Goal: Contribute content: Contribute content

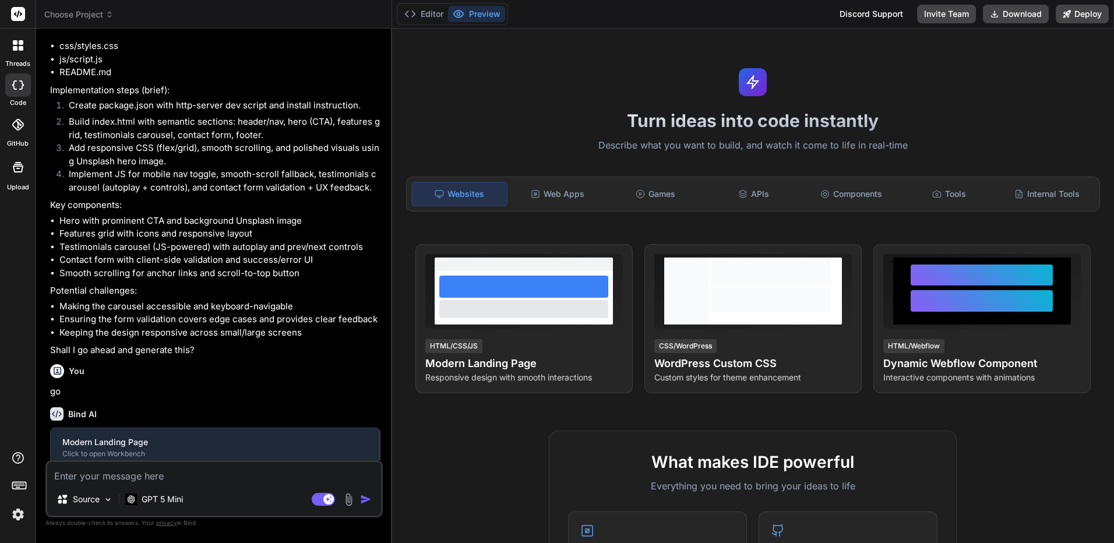
scroll to position [194, 0]
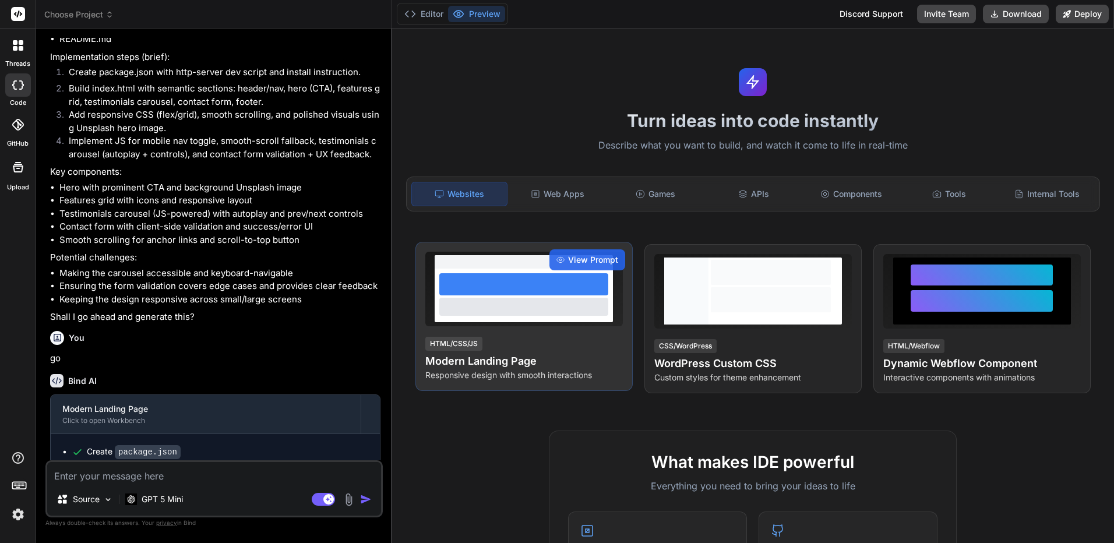
type textarea "x"
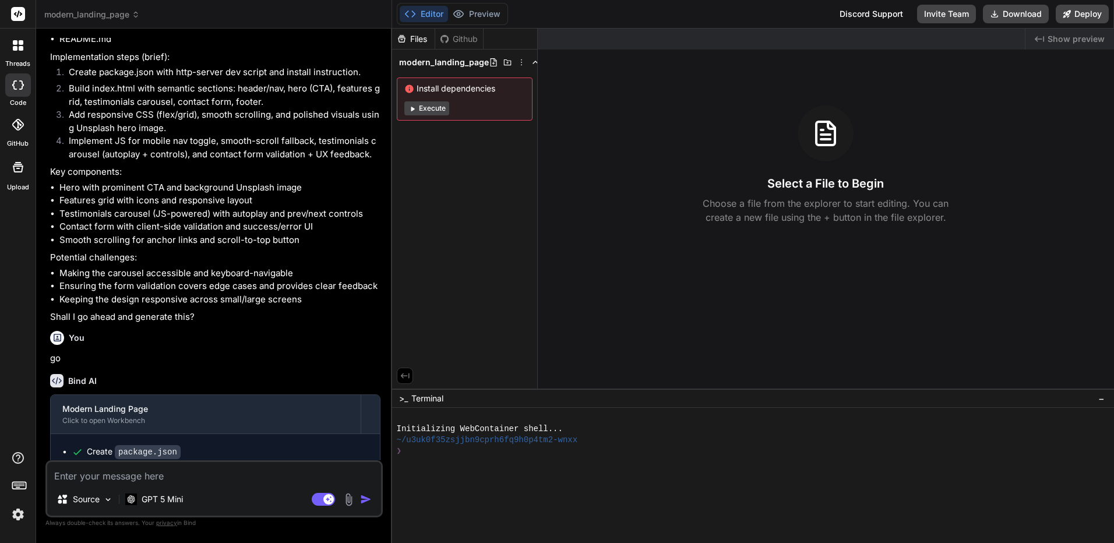
click at [580, 260] on div "Files Github modern_landing_page Install dependencies Execute Created with Pixs…" at bounding box center [753, 209] width 723 height 360
click at [417, 16] on button "Editor" at bounding box center [424, 14] width 48 height 16
click at [119, 17] on span "modern_landing_page" at bounding box center [92, 15] width 96 height 12
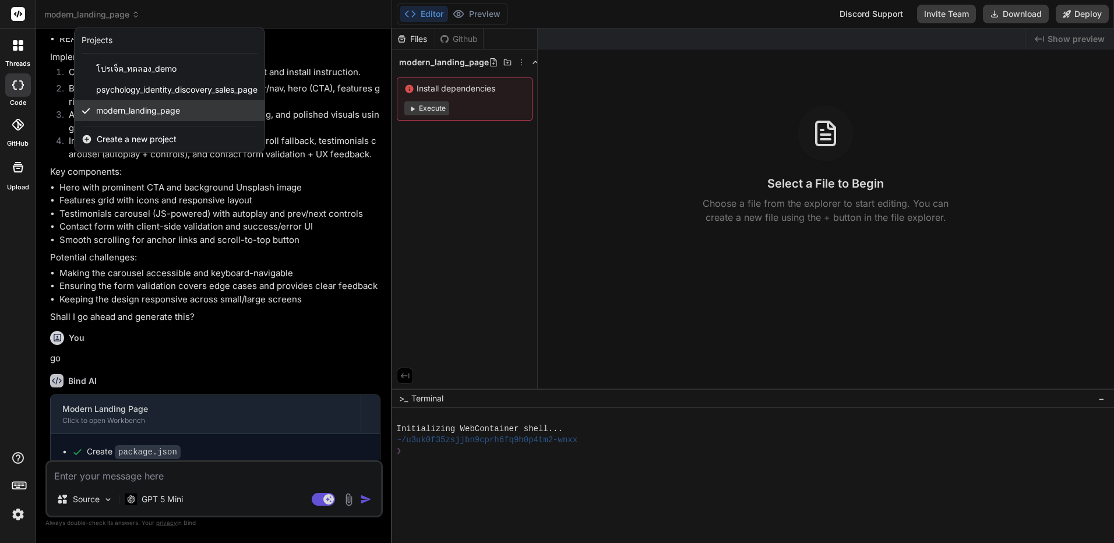
click at [175, 104] on div "modern_landing_page" at bounding box center [170, 110] width 190 height 21
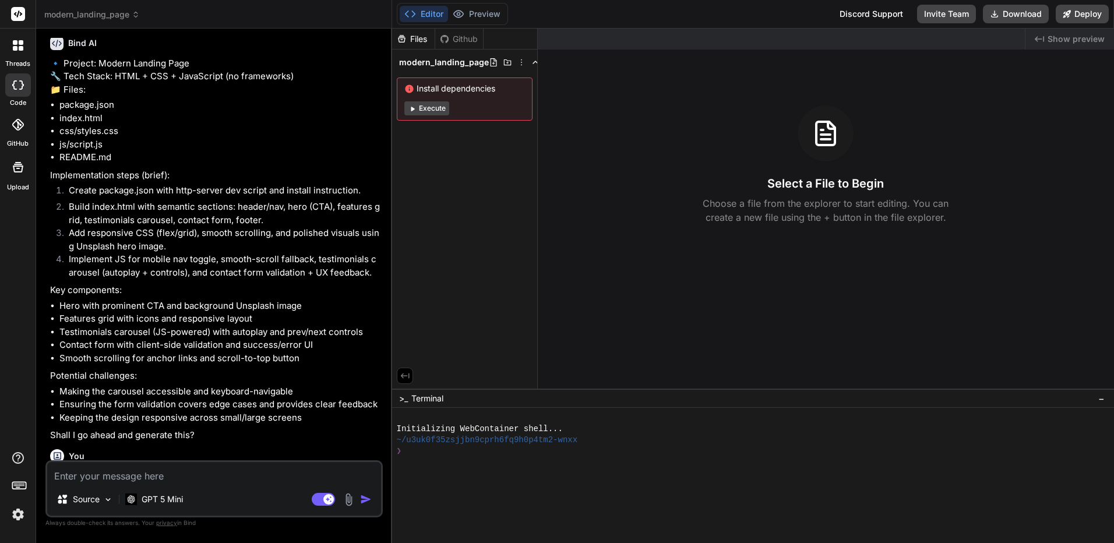
scroll to position [0, 0]
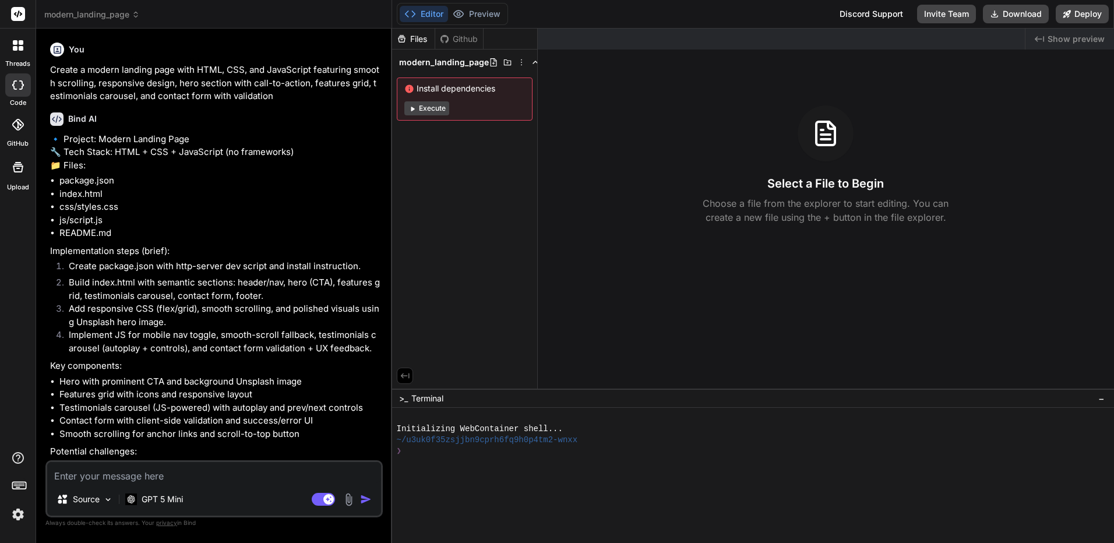
click at [476, 2] on div "Editor Preview Disabled until preview for your project is generated Discord Sup…" at bounding box center [753, 14] width 723 height 29
click at [174, 82] on p "Create a modern landing page with HTML, CSS, and JavaScript featuring smooth sc…" at bounding box center [215, 84] width 330 height 40
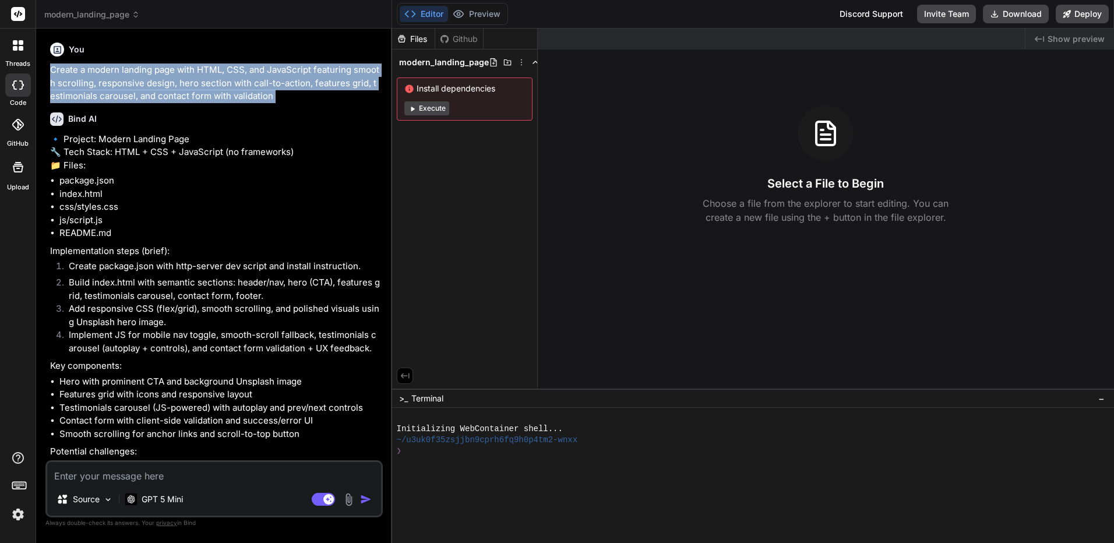
click at [174, 82] on p "Create a modern landing page with HTML, CSS, and JavaScript featuring smooth sc…" at bounding box center [215, 84] width 330 height 40
copy div "Create a modern landing page with HTML, CSS, and JavaScript featuring smooth sc…"
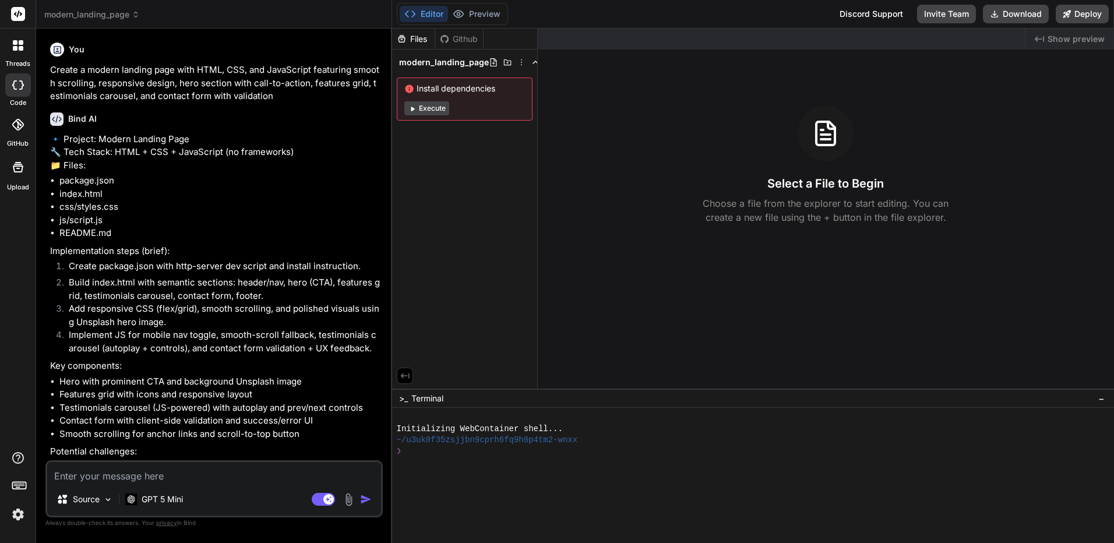
click at [138, 15] on icon at bounding box center [136, 14] width 8 height 8
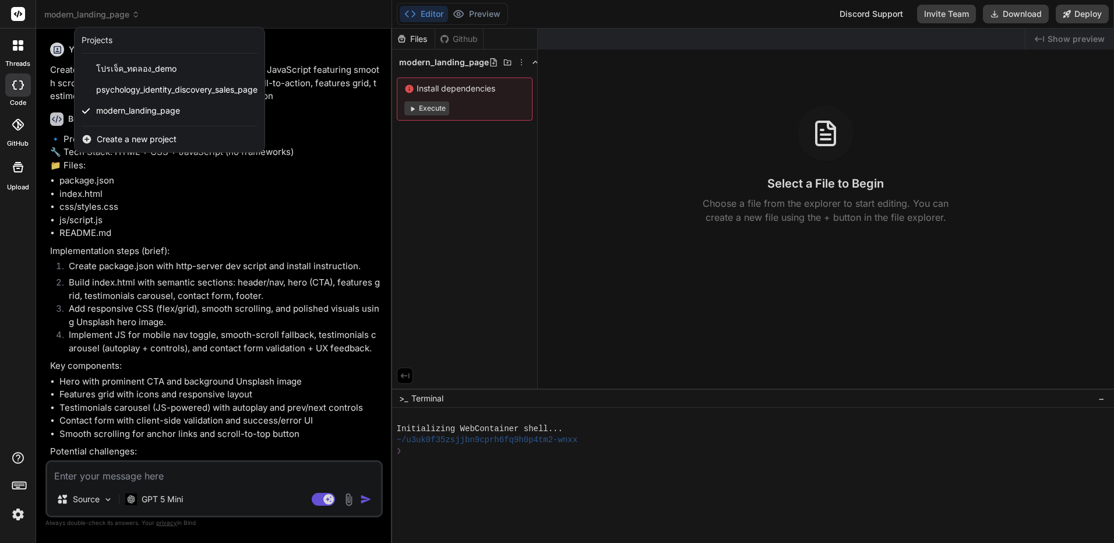
click at [144, 138] on span "Create a new project" at bounding box center [137, 139] width 80 height 12
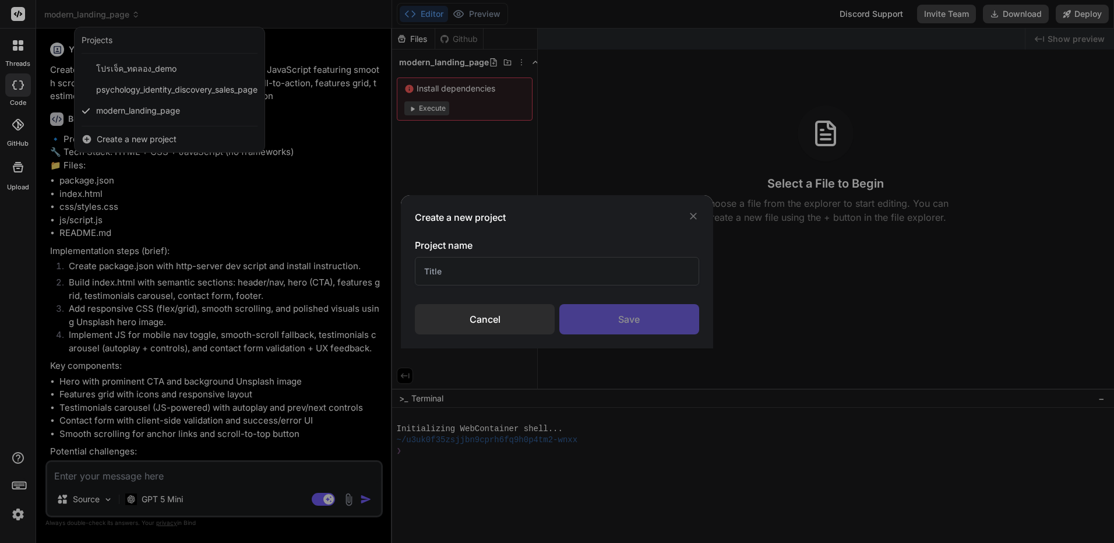
click at [552, 271] on input "text" at bounding box center [557, 271] width 284 height 29
type input "f"
type input "ball"
click at [665, 334] on div "Create a new project Project name ball Cancel Save" at bounding box center [557, 271] width 312 height 153
click at [670, 326] on div "Save" at bounding box center [629, 319] width 140 height 30
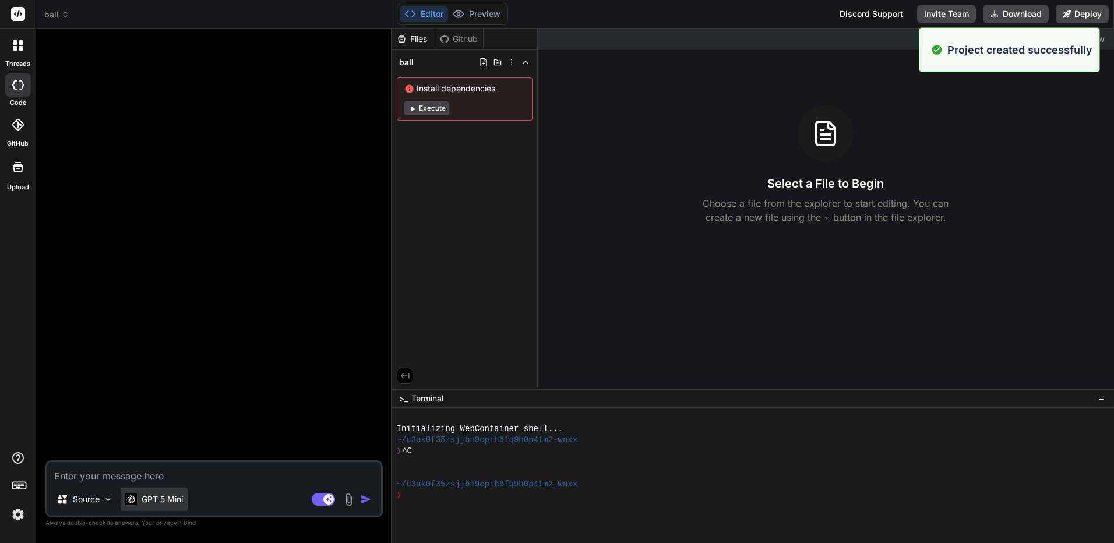
click at [160, 504] on p "GPT 5 Mini" at bounding box center [162, 500] width 41 height 12
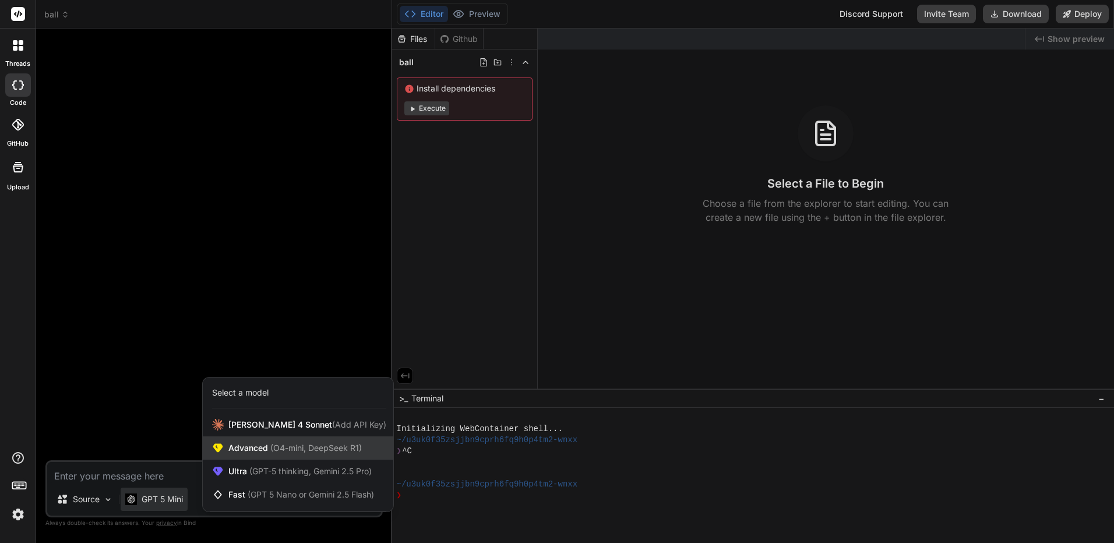
click at [244, 451] on span "Advanced (O4-mini, DeepSeek R1)" at bounding box center [294, 448] width 133 height 12
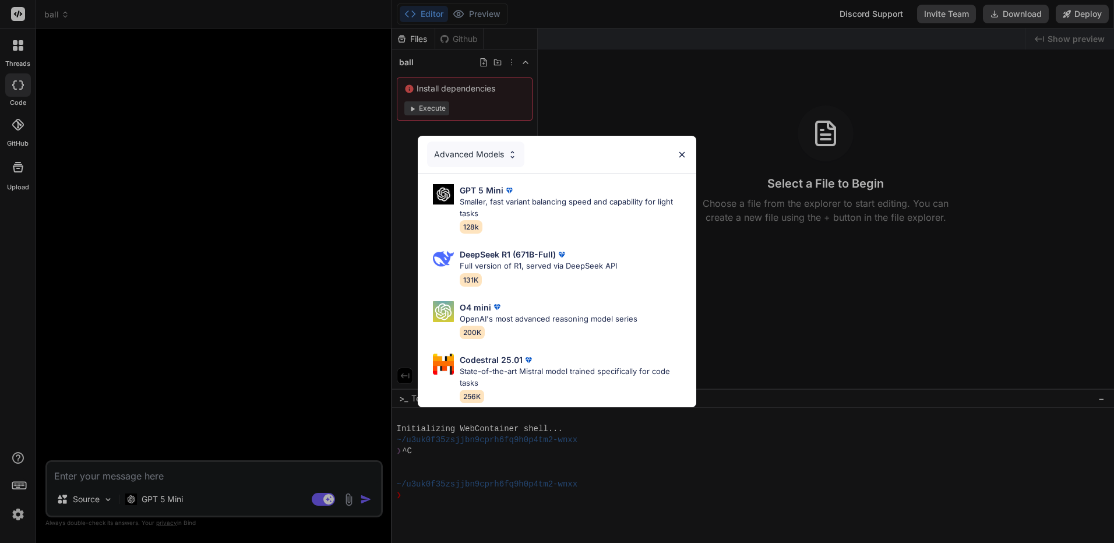
click at [258, 463] on div "Advanced Models GPT 5 Mini Smaller, fast variant balancing speed and capability…" at bounding box center [557, 271] width 1114 height 543
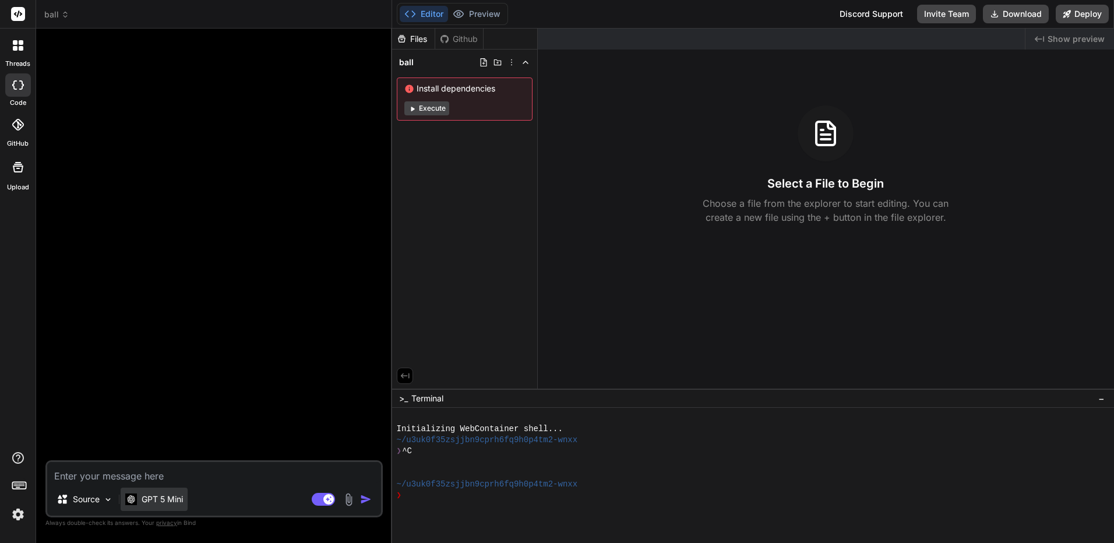
click at [144, 493] on div "GPT 5 Mini" at bounding box center [154, 499] width 67 height 23
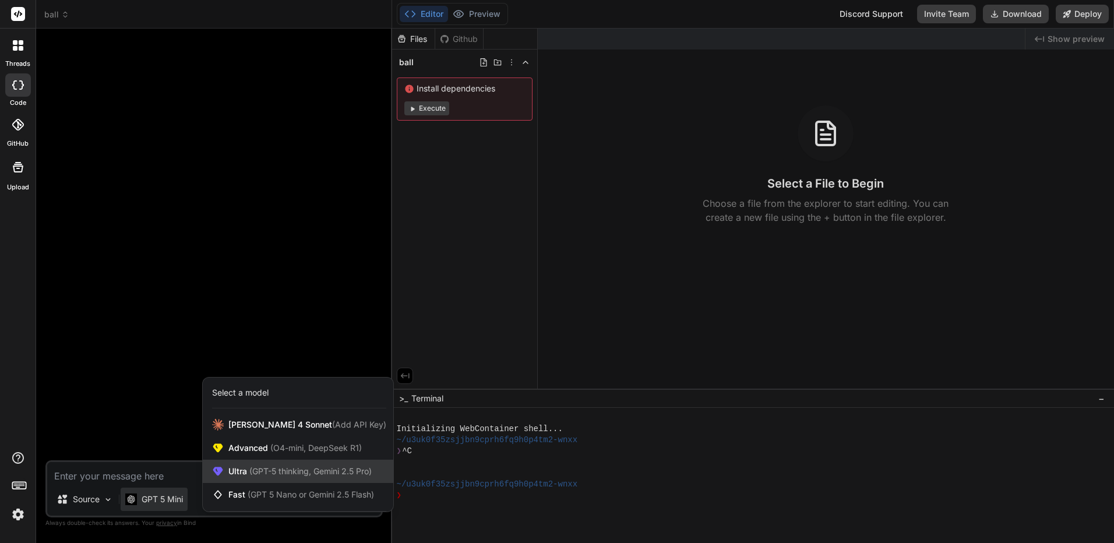
click at [287, 468] on span "Ultra (GPT-5 thinking, Gemini 2.5 Pro)" at bounding box center [299, 472] width 143 height 12
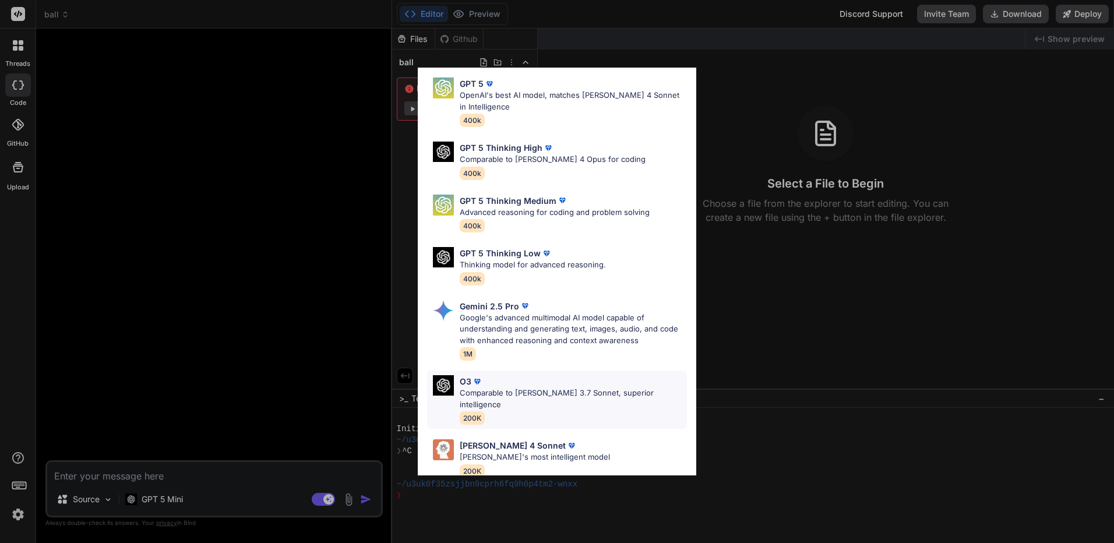
scroll to position [95, 0]
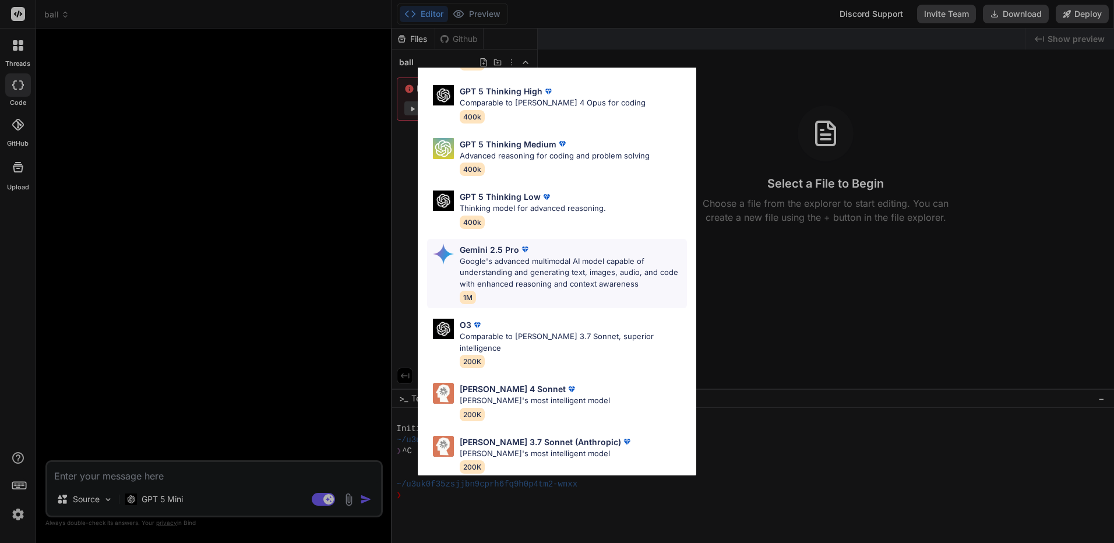
click at [533, 289] on p "Google's advanced multimodal AI model capable of understanding and generating t…" at bounding box center [573, 273] width 227 height 34
type textarea "x"
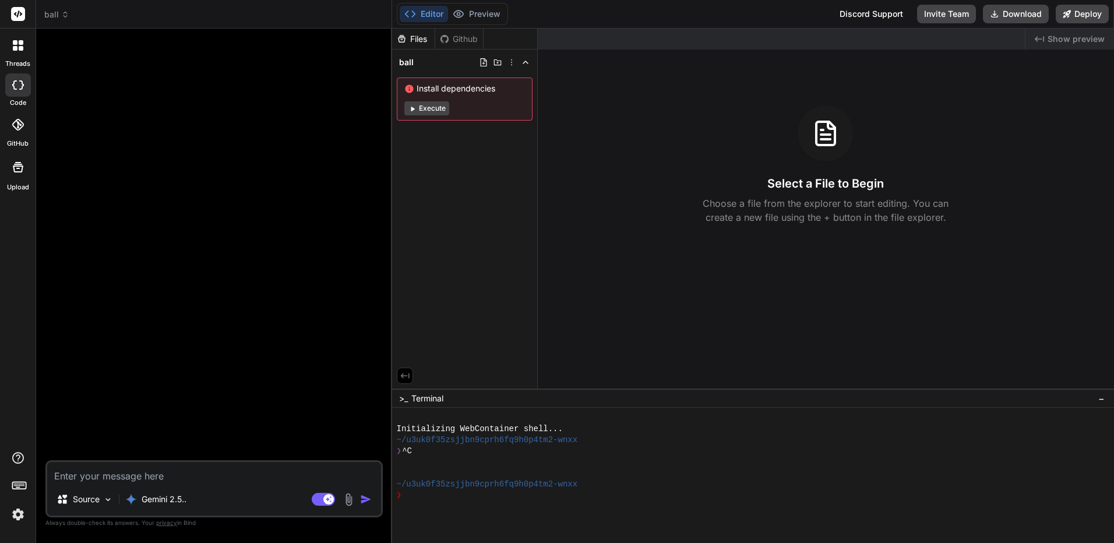
click at [202, 473] on textarea at bounding box center [214, 472] width 334 height 21
type textarea "="
type textarea "x"
type textarea "=j"
type textarea "x"
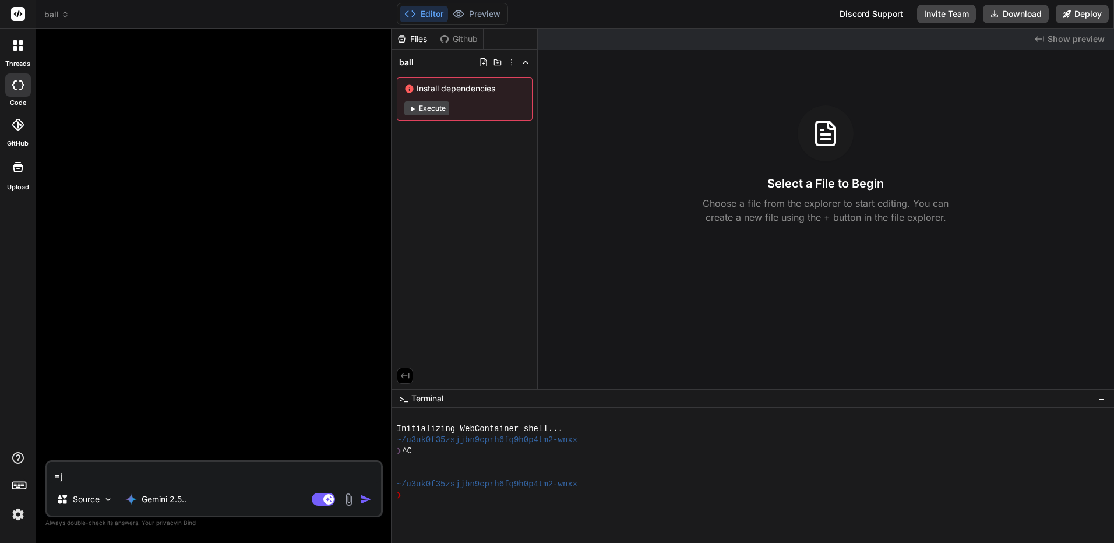
type textarea "=j;"
type textarea "x"
type textarea "=j"
type textarea "x"
type textarea "="
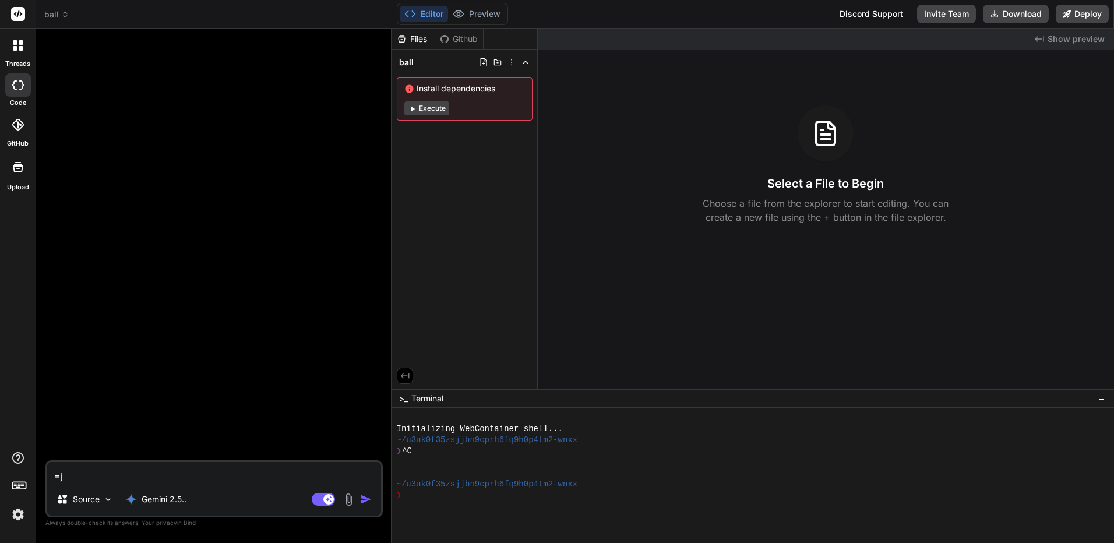
type textarea "x"
type textarea "ช"
type textarea "x"
type textarea "ช่"
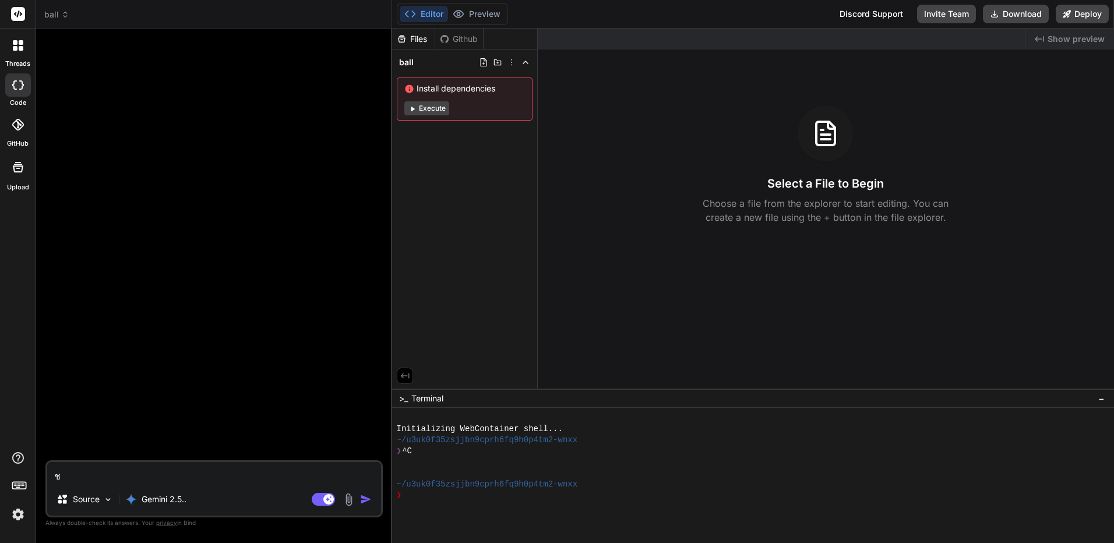
type textarea "x"
type textarea "ช่ว"
type textarea "x"
type textarea "ช่วย"
type textarea "x"
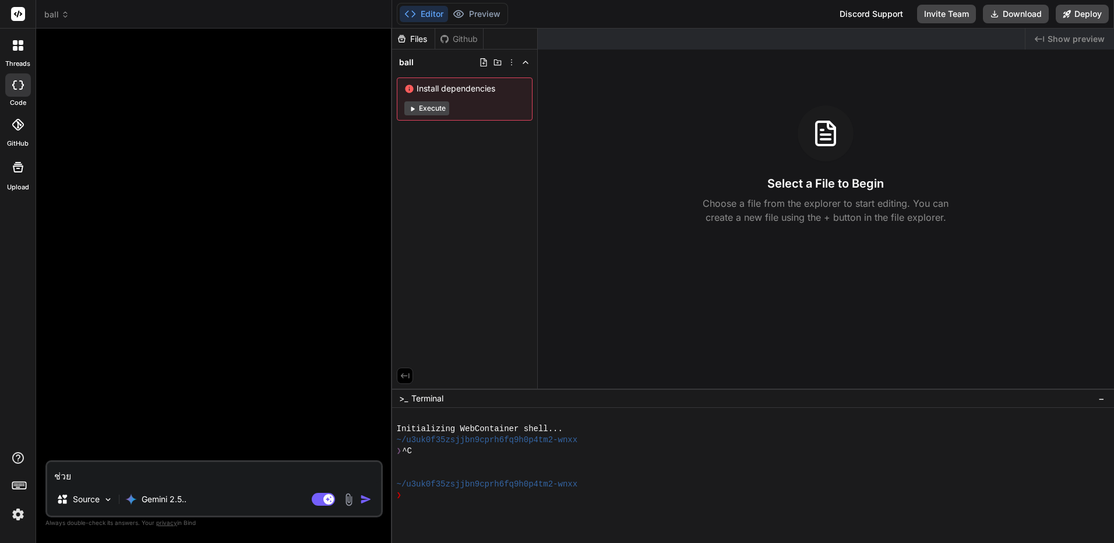
type textarea "ช่วยอ"
type textarea "x"
type textarea "ช่วยออ"
type textarea "x"
type textarea "ช่วยออก"
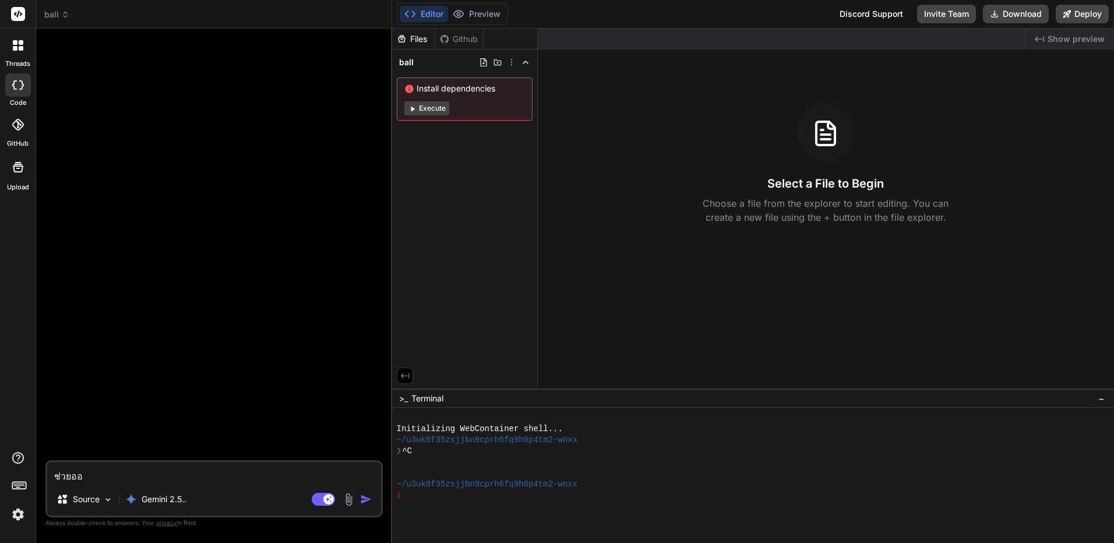
type textarea "x"
type textarea "ช่วยออกแ"
type textarea "x"
type textarea "ช่วยออกแบ"
type textarea "x"
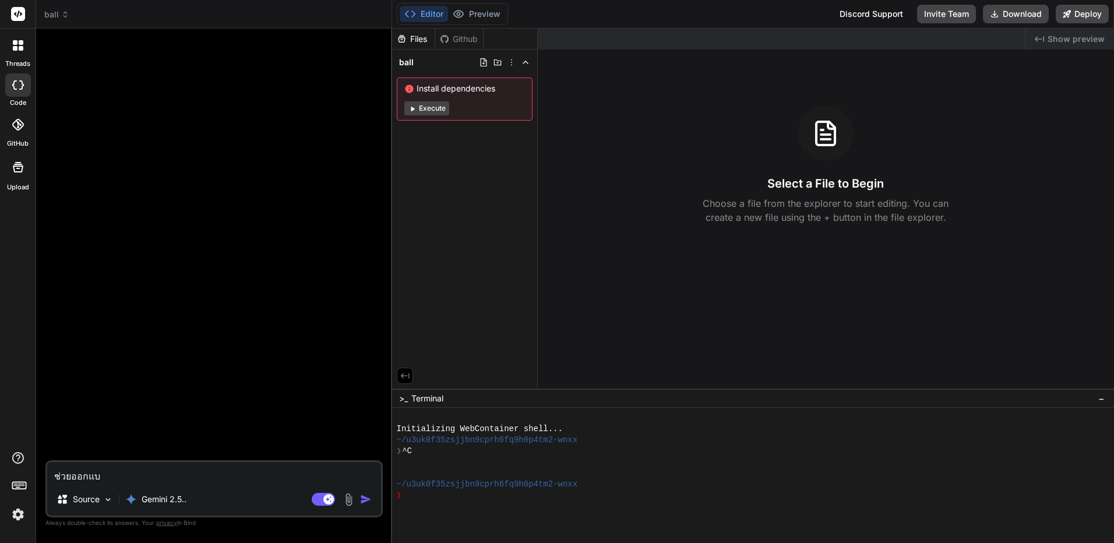
type textarea "ช่วยออกแบบ"
type textarea "x"
type textarea "ช่วยออกแบบ"
type textarea "x"
type textarea "ช่วยออกแบบ เ"
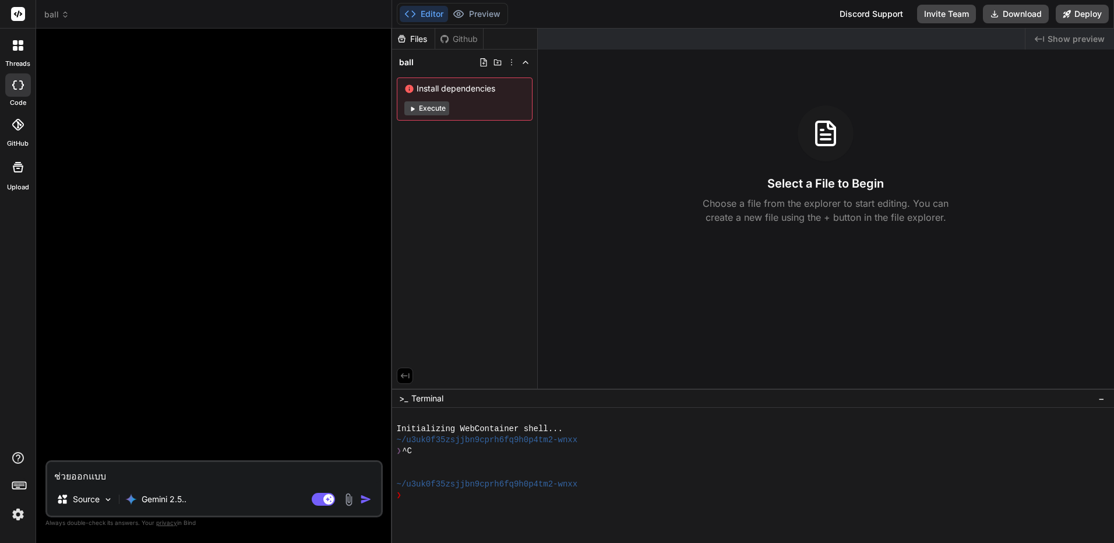
type textarea "x"
type textarea "ช่วยออกแบบ เว"
type textarea "x"
type textarea "ช่วยออกแบบ เว็"
type textarea "x"
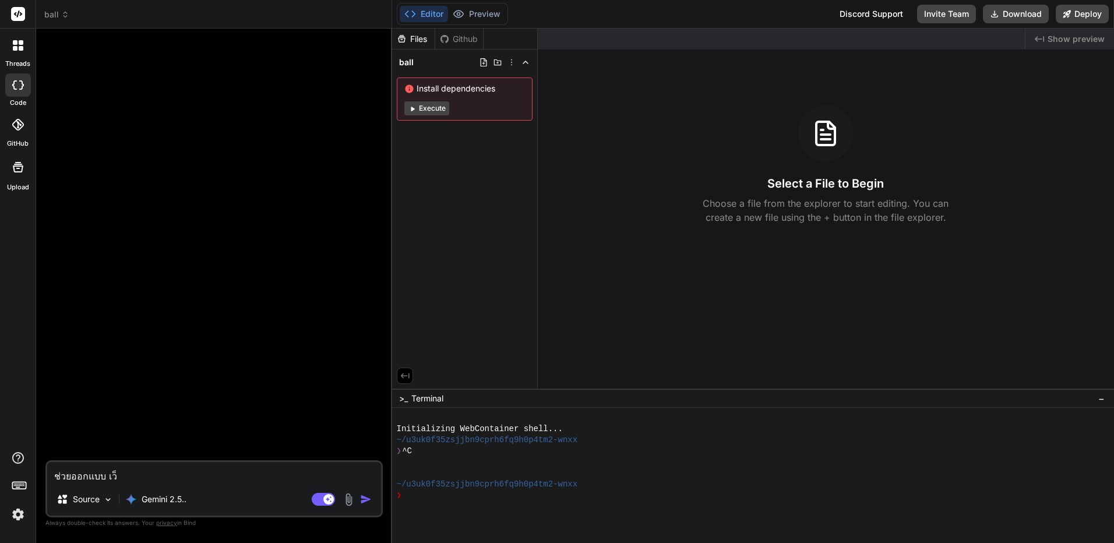
type textarea "ช่วยออกแบบ เว็บ"
type textarea "x"
type textarea "ช่วยออกแบบ เว็บแ"
type textarea "x"
type textarea "ช่วยออกแบบ เว็บแท"
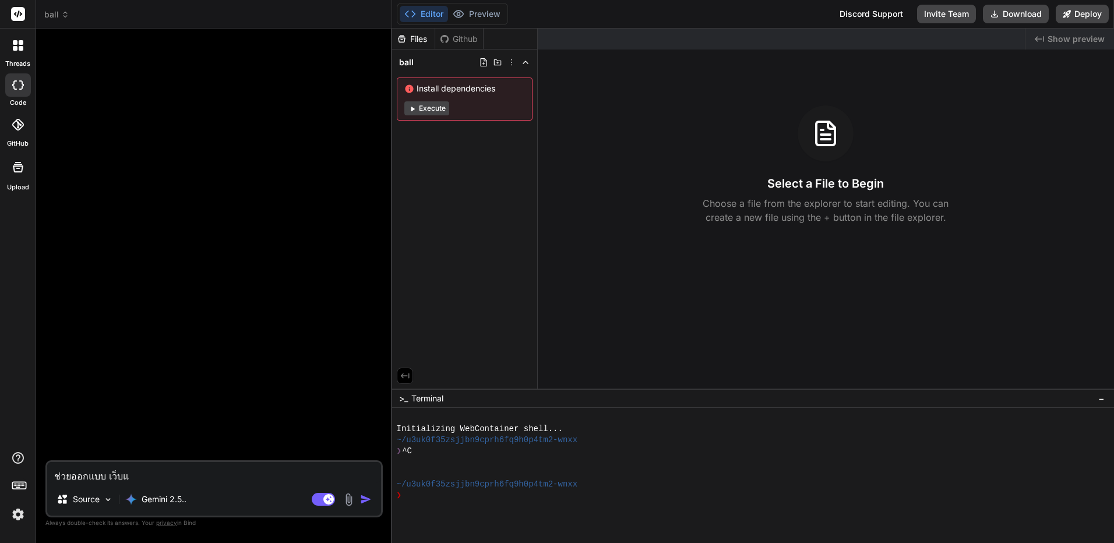
type textarea "x"
type textarea "ช่วยออกแบบ เว็บแทง"
type textarea "x"
type textarea "ช่วยออกแบบ เว็บแทงบ"
type textarea "x"
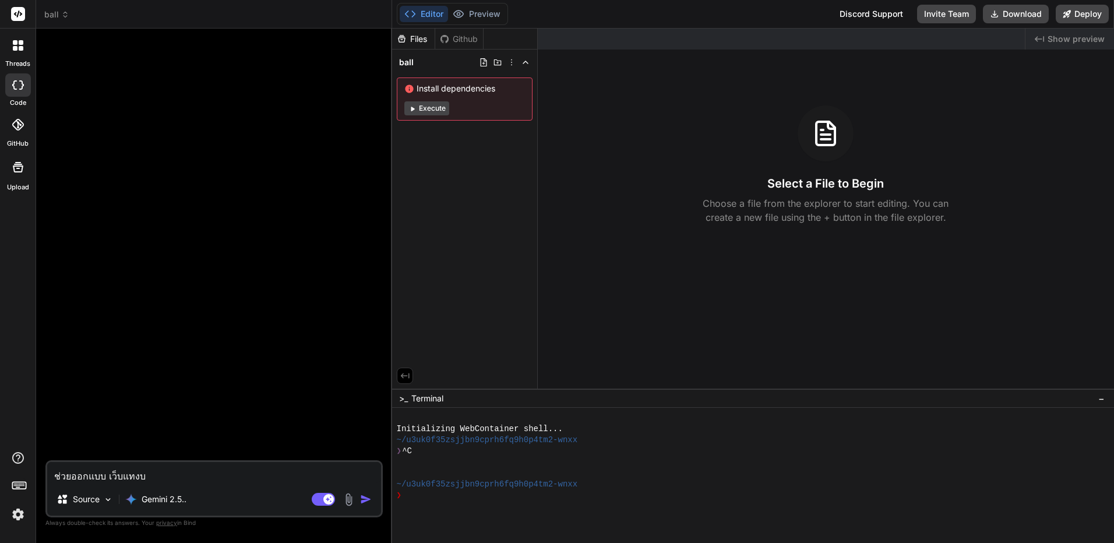
type textarea "ช่วยออกแบบ เว็บแทงบอ"
type textarea "x"
type textarea "ช่วยออกแบบ เว็บแทงบอล"
type textarea "x"
type textarea "ช่วยออกแบบ เว็บแทงบอลส"
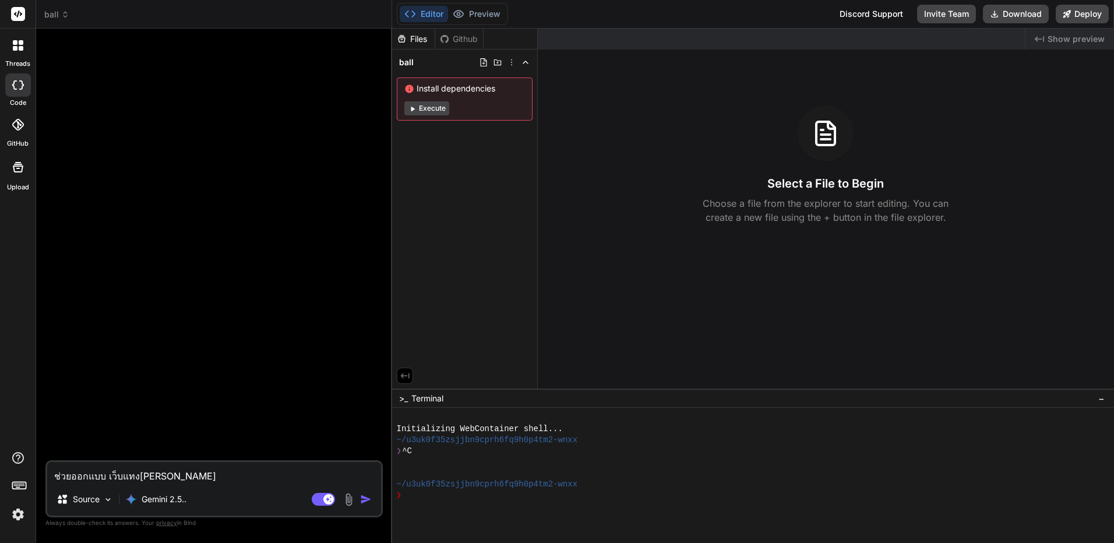
type textarea "x"
type textarea "ช่วยออกแบบ เว็บแทงบอลสด"
type textarea "x"
type textarea "ช่วยออกแบบ เว็บแทงบอลสด"
type textarea "x"
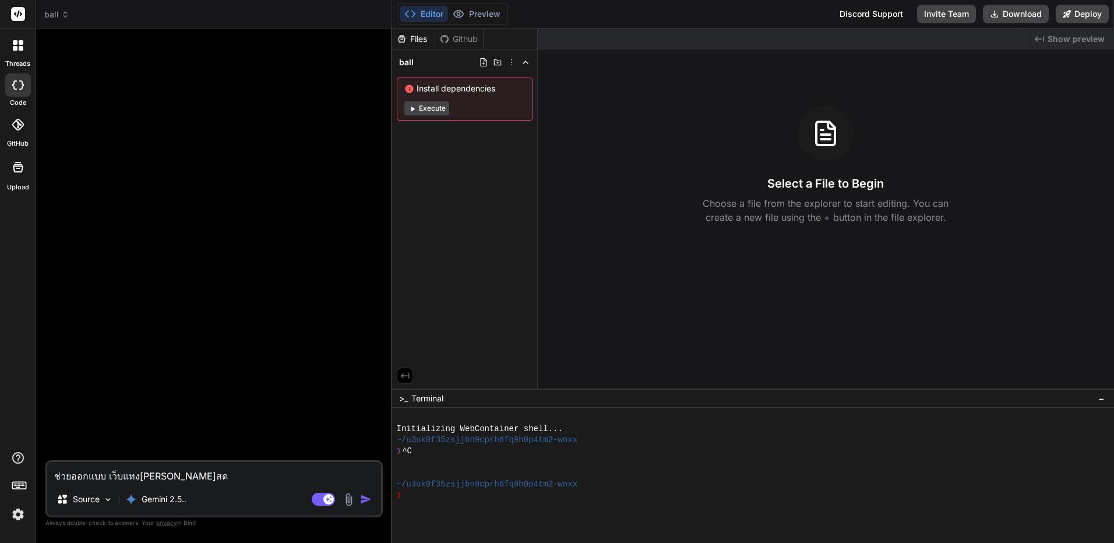
type textarea "ช่วยออกแบบ เว็บแทงบอลสด :"
type textarea "x"
type textarea "ช่วยออกแบบ เว็บแทงบอลสด :"
type textarea "x"
paste textarea "Create a modern landing page with HTML, CSS, and JavaScript featuring smooth sc…"
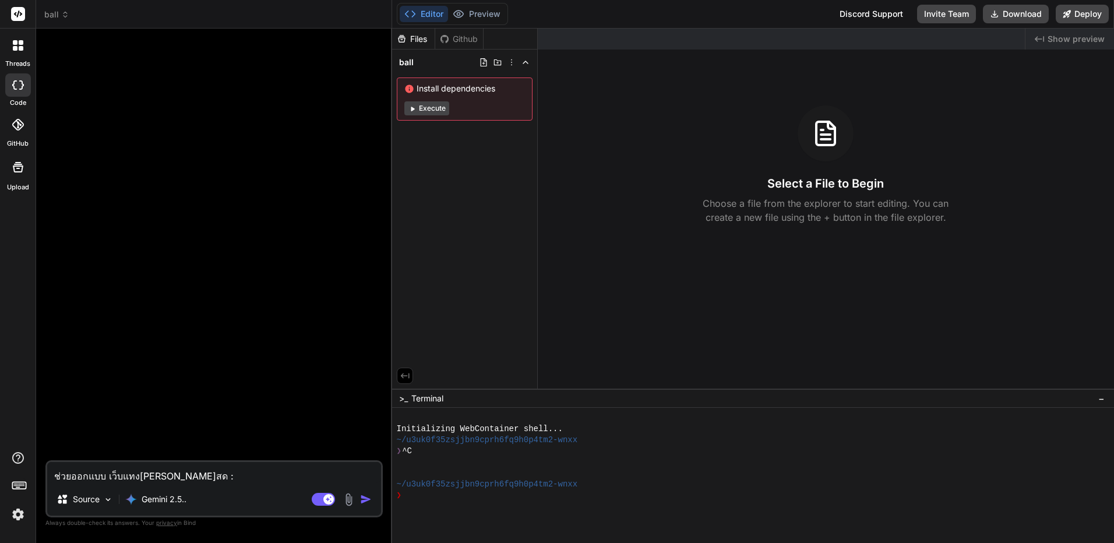
type textarea "ช่วยออกแบบ เว็บแทงบอลสด : Create a modern landing page with HTML, CSS, and Java…"
type textarea "x"
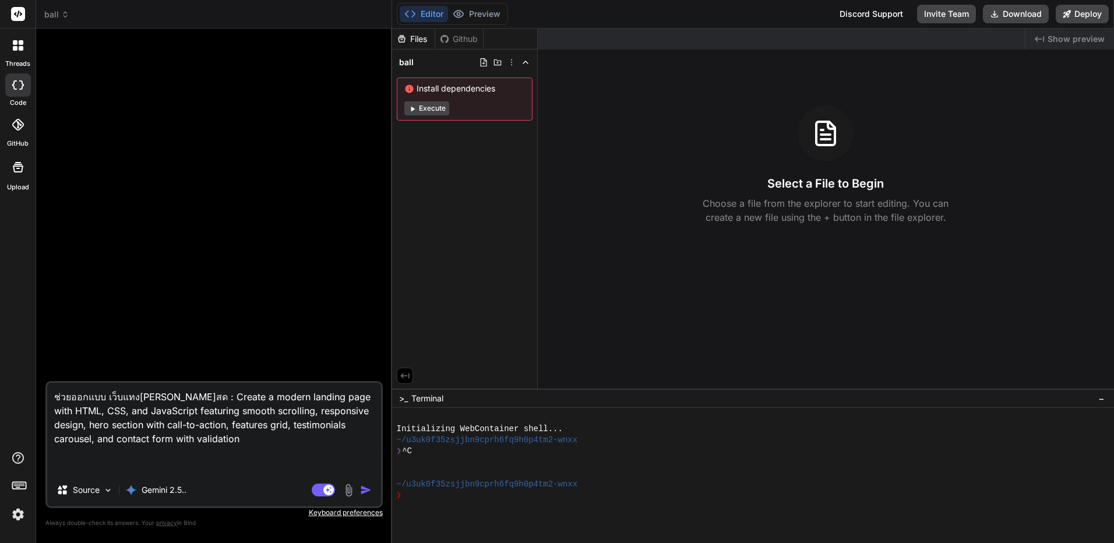
type textarea "ช่วยออกแบบ เว็บแทงบอลสด : Create a modern landing page with HTML, CSS, and Java…"
type textarea "x"
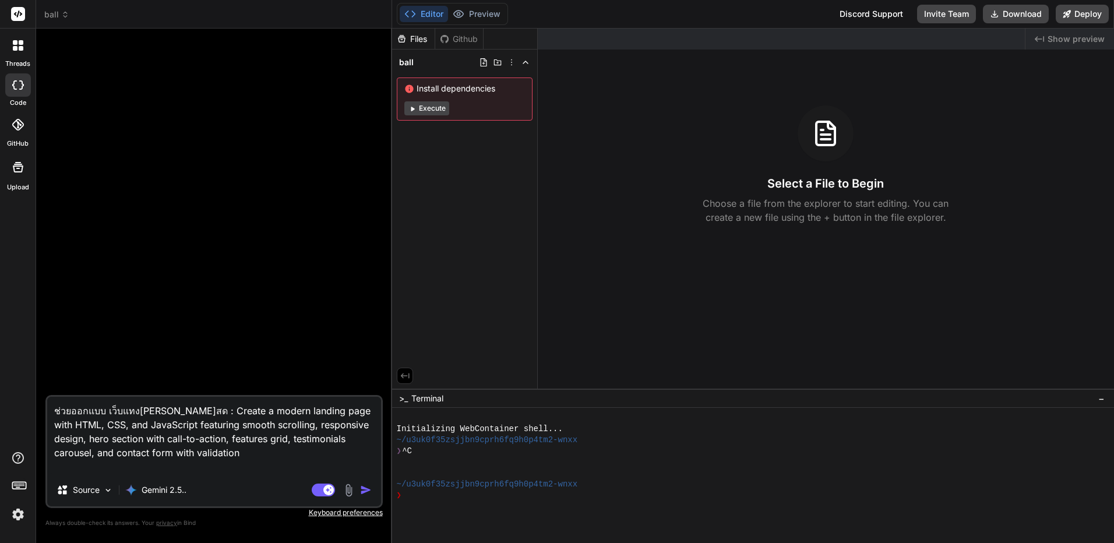
type textarea "ช่วยออกแบบ เว็บแทงบอลสด : Create a modern landing page with HTML, CSS, and Java…"
type textarea "x"
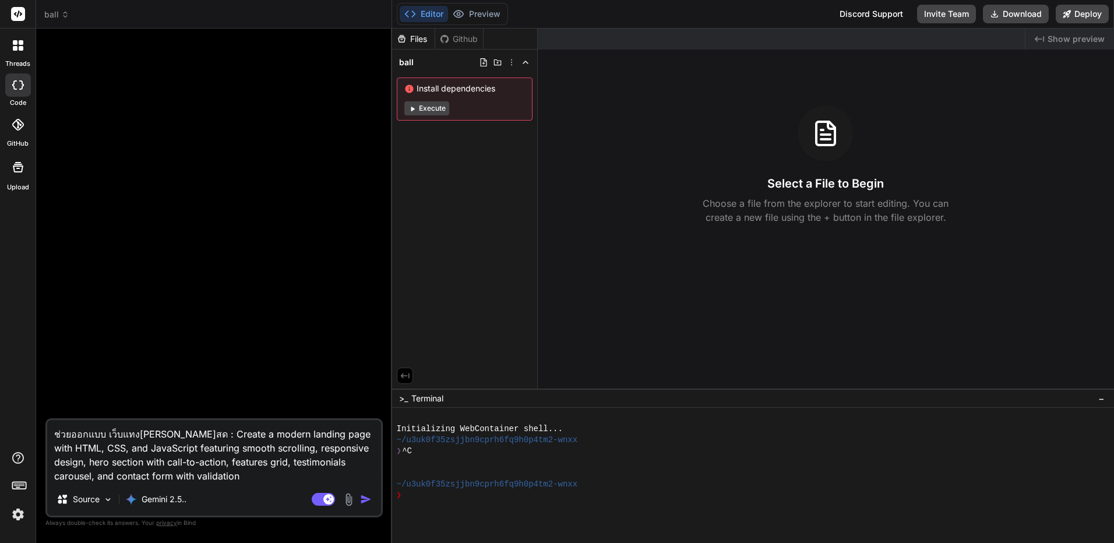
type textarea "ช่วยออกแบบ เว็บแทงบอลสดต : Create a modern landing page with HTML, CSS, and Jav…"
type textarea "x"
type textarea "ช่วยออกแบบ เว็บแทงบอลสดตา : Create a modern landing page with HTML, CSS, and Ja…"
type textarea "x"
type textarea "ช่วยออกแบบ เว็บแทงบอลสดตาม : Create a modern landing page with HTML, CSS, and J…"
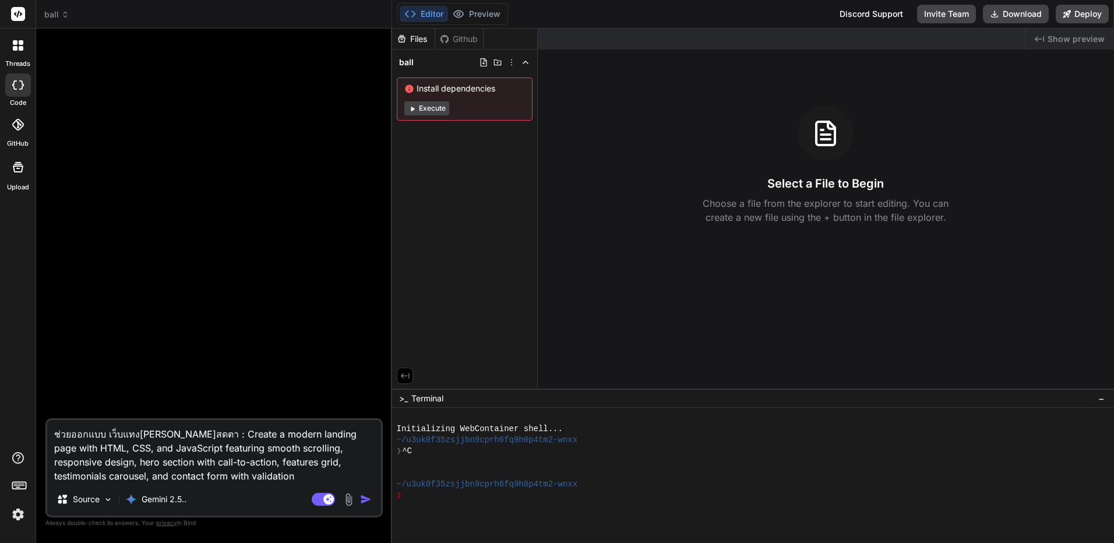
type textarea "x"
type textarea "ช่วยออกแบบ เว็บแทงบอลสดตามร : Create a modern landing page with HTML, CSS, and …"
type textarea "x"
type textarea "ช่วยออกแบบ เว็บแทงบอลสดตามรู : Create a modern landing page with HTML, CSS, and…"
type textarea "x"
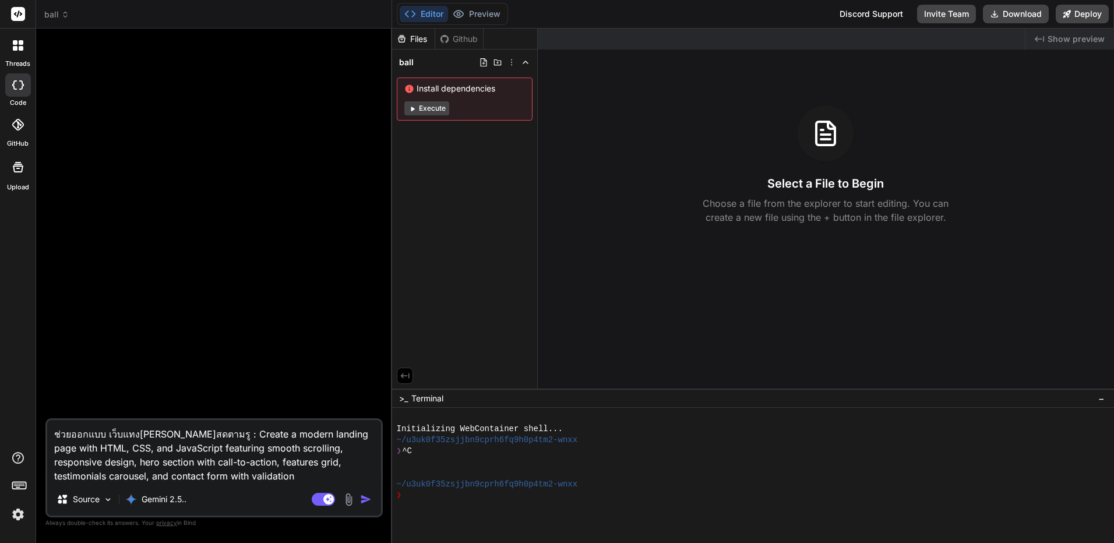
type textarea "ช่วยออกแบบ เว็บแทงบอลสดตามรูป : Create a modern landing page with HTML, CSS, an…"
type textarea "x"
type textarea "ช่วยออกแบบ เว็บแทงบอลสดตามรูปท : Create a modern landing page with HTML, CSS, a…"
type textarea "x"
type textarea "ช่วยออกแบบ เว็บแทงบอลสดตามรูปที : Create a modern landing page with HTML, CSS, …"
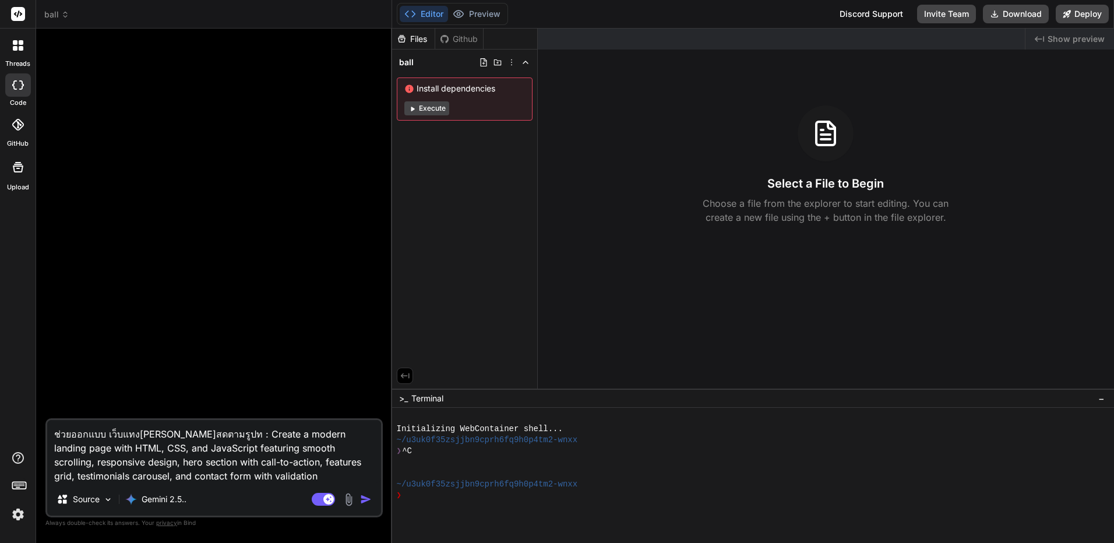
type textarea "x"
type textarea "ช่วยออกแบบ เว็บแทงบอลสดตามรูปที่ : Create a modern landing page with HTML, CSS,…"
type textarea "x"
type textarea "ช่วยออกแบบ เว็บแทงบอลสดตามรูปที่แ : Create a modern landing page with HTML, CSS…"
type textarea "x"
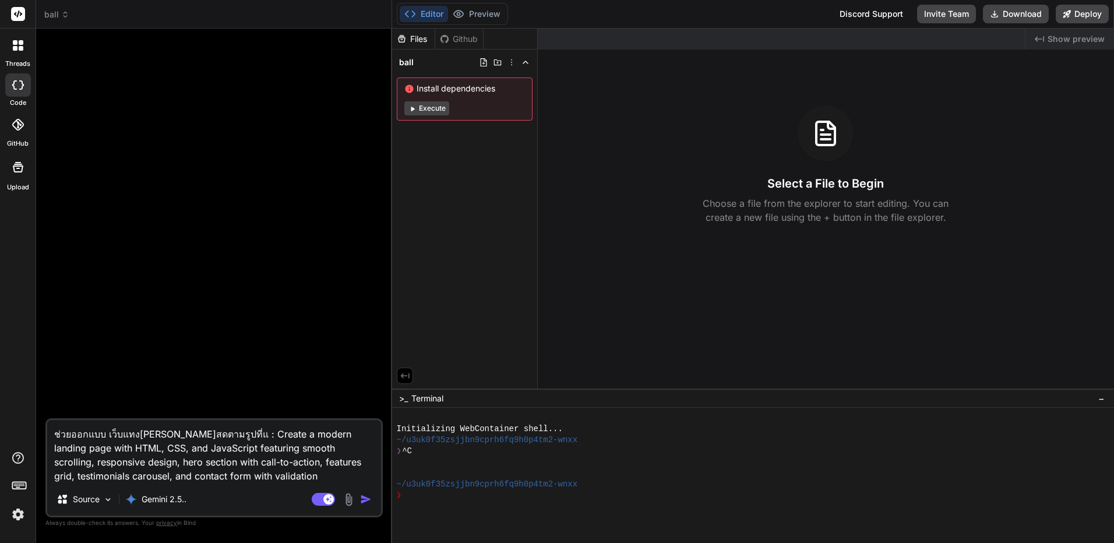
type textarea "ช่วยออกแบบ เว็บแทงบอลสดตามรูปที่แน : Create a modern landing page with HTML, CS…"
type textarea "x"
type textarea "ช่วยออกแบบ เว็บแทง[PERSON_NAME]สดตามรูปที่แนบ : Create a modern landing page wi…"
type textarea "x"
type textarea "ช่วยออกแบบ เว็บแทง[PERSON_NAME]สดตามรูปที่แนบ : Create a modern landing page wi…"
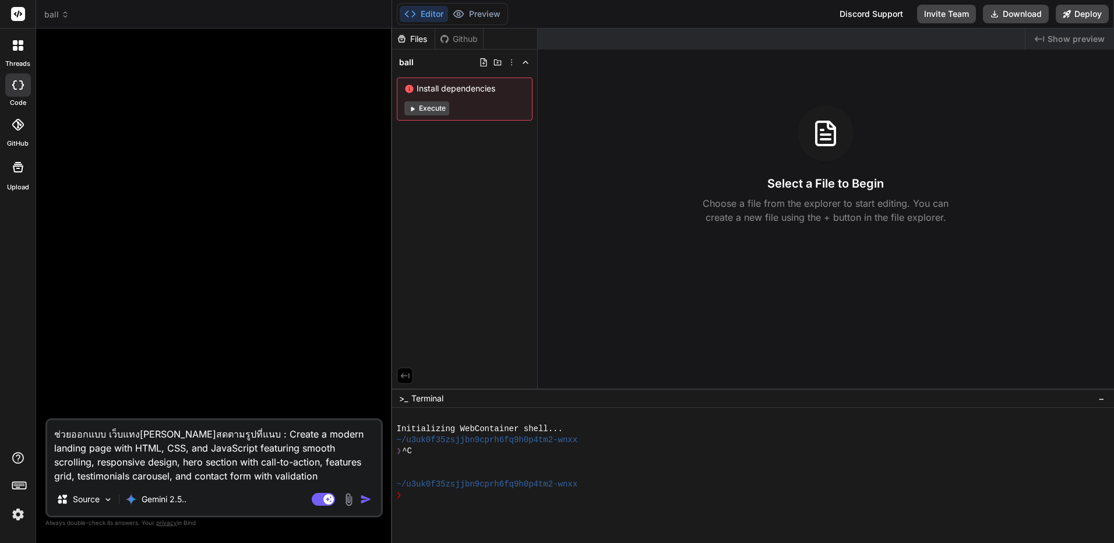
click at [349, 497] on img at bounding box center [348, 499] width 13 height 13
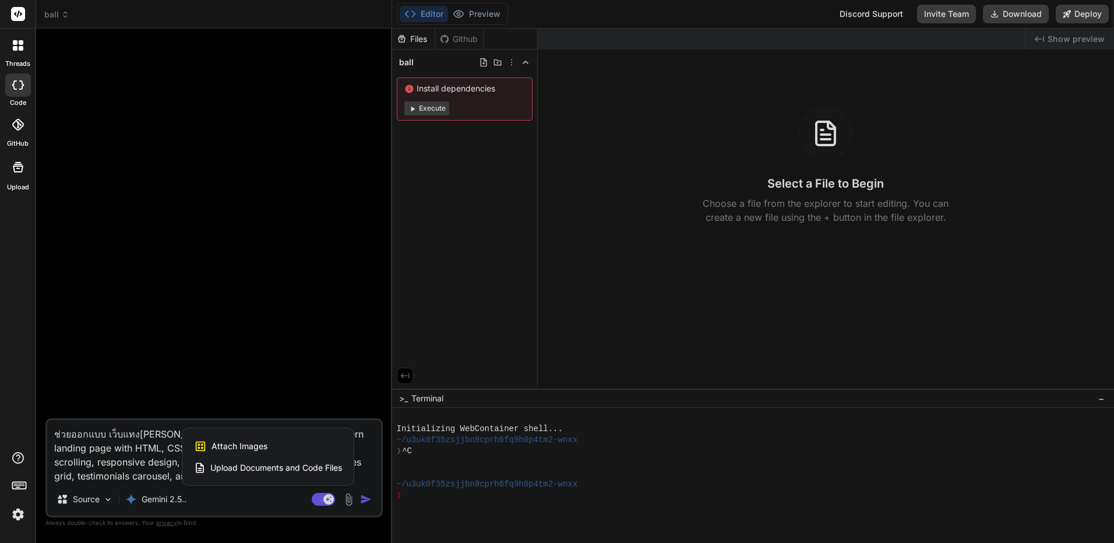
click at [276, 444] on div "Attach Images Image attachments are only supported in Claude and Gemini models." at bounding box center [268, 446] width 148 height 22
type textarea "x"
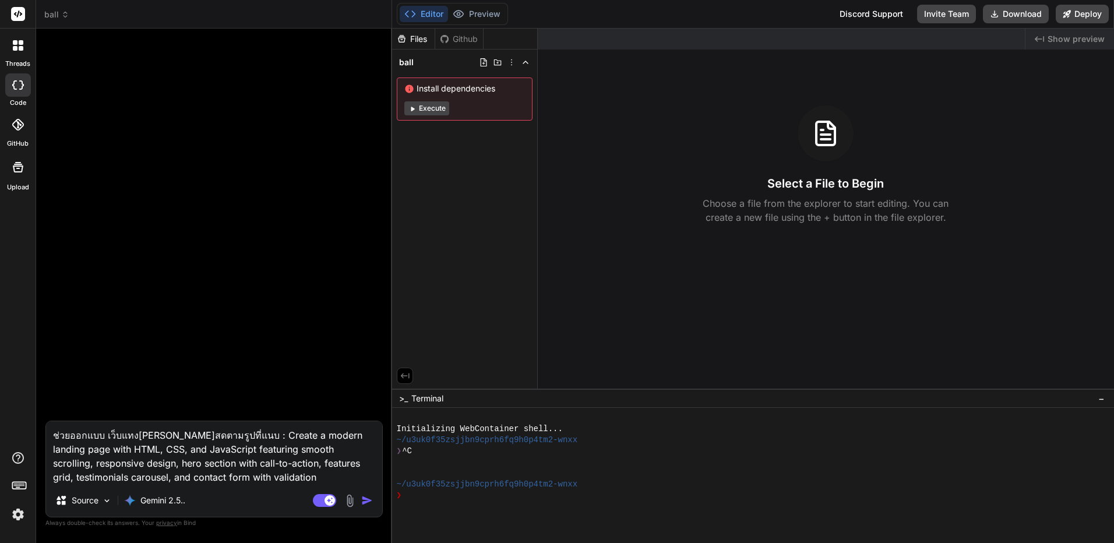
type input "C:\fakepath\ceb47a88337d28286a3f697ad7ce556e.jpg"
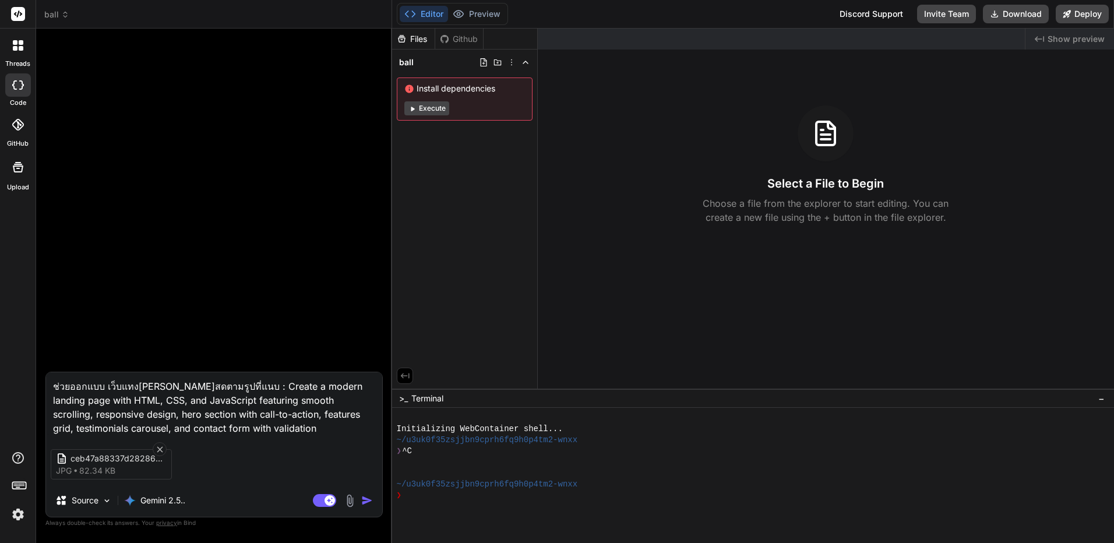
click at [368, 501] on img "button" at bounding box center [367, 501] width 12 height 12
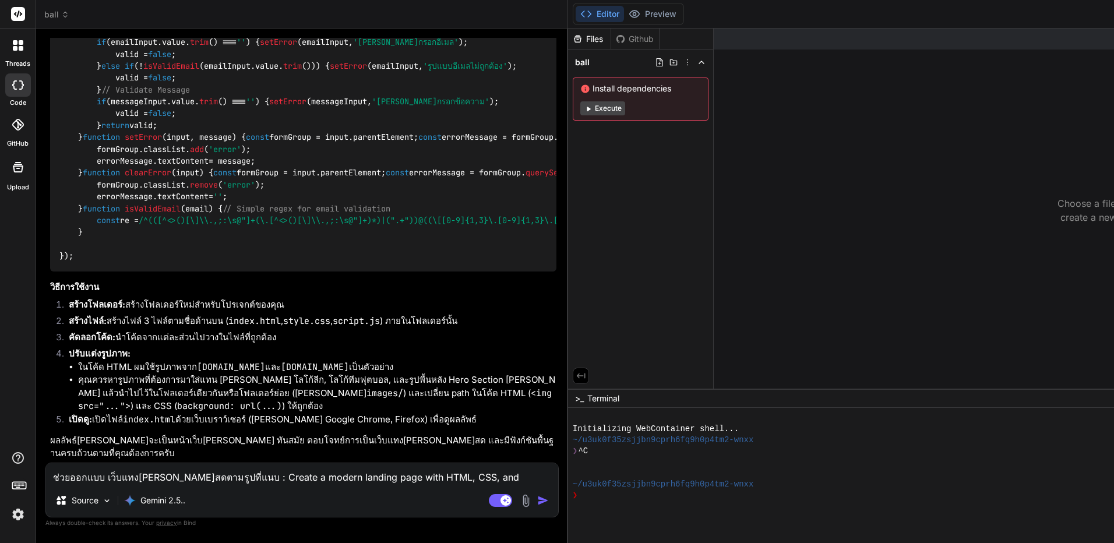
scroll to position [8703, 0]
drag, startPoint x: 453, startPoint y: 181, endPoint x: 377, endPoint y: 562, distance: 388.5
drag, startPoint x: 339, startPoint y: 435, endPoint x: 363, endPoint y: 480, distance: 50.6
click at [625, 107] on button "Execute" at bounding box center [602, 108] width 45 height 14
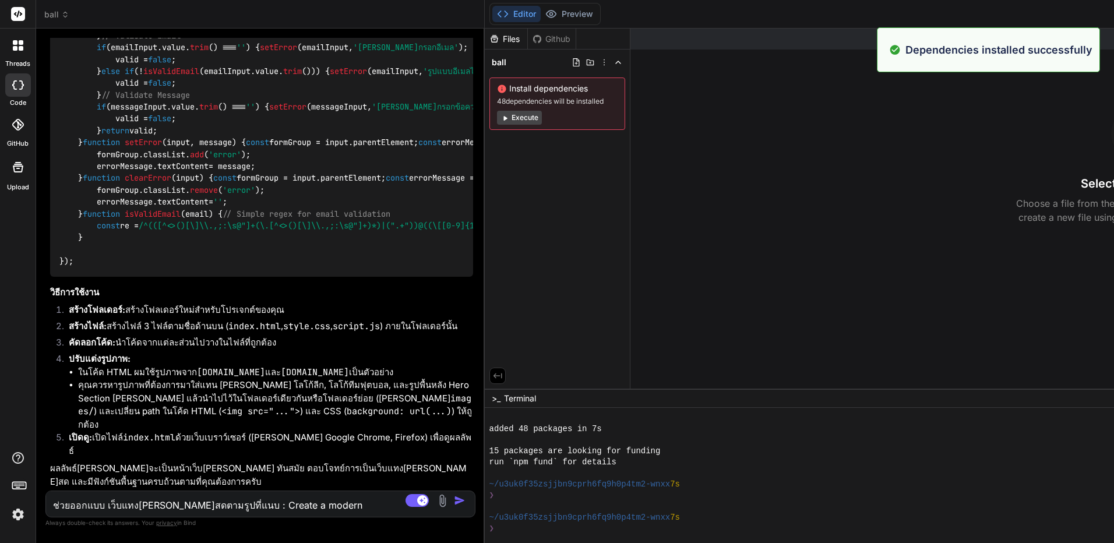
scroll to position [8730, 0]
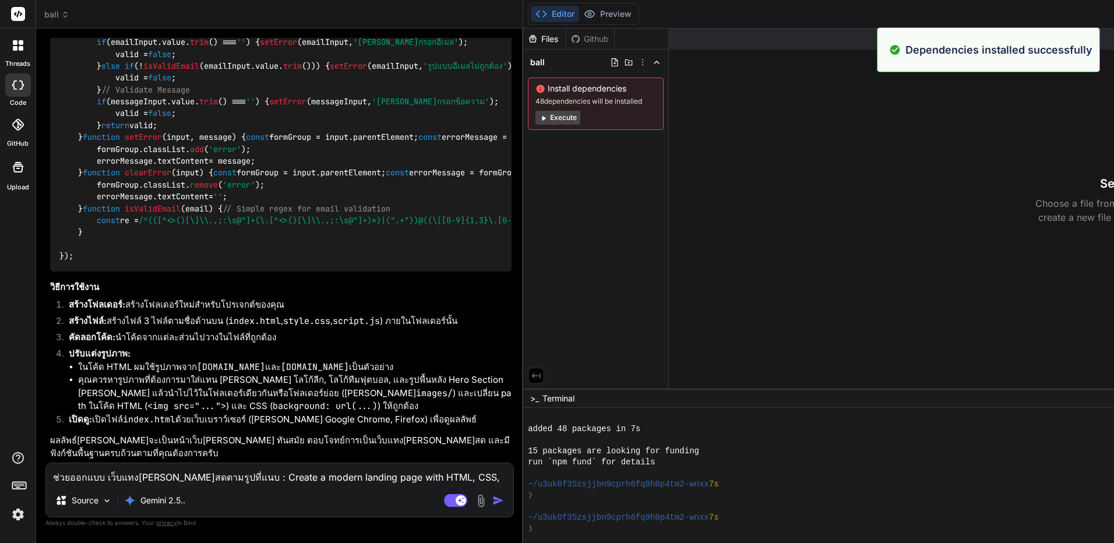
drag, startPoint x: 583, startPoint y: 210, endPoint x: 337, endPoint y: 276, distance: 255.1
click at [337, 276] on div "Bind AI Web Search Created with Pixso. Code Generator You ช่วยออกแบบ เว็บแทง[PE…" at bounding box center [279, 286] width 487 height 515
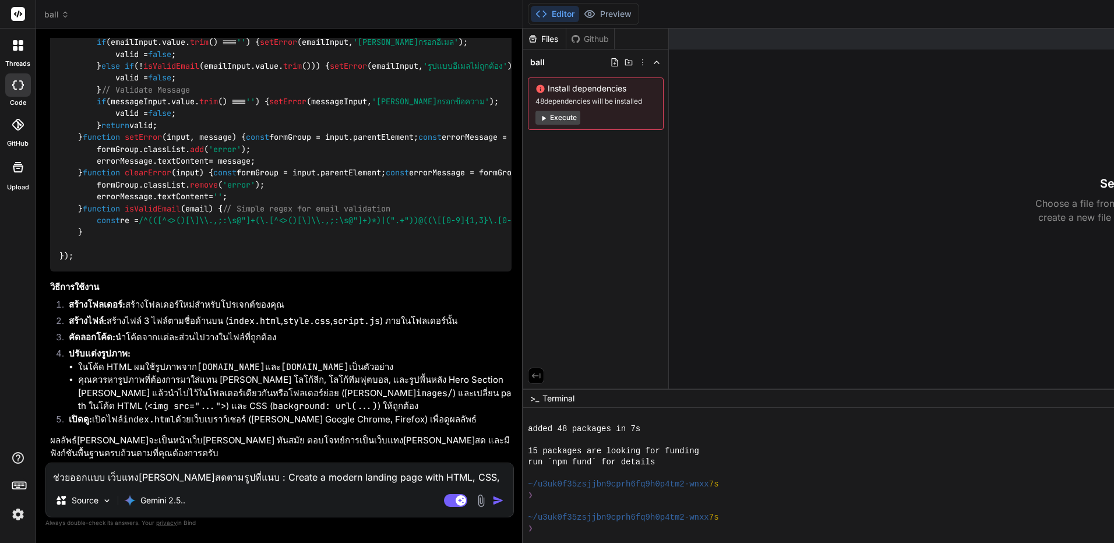
click at [541, 378] on icon at bounding box center [536, 376] width 10 height 10
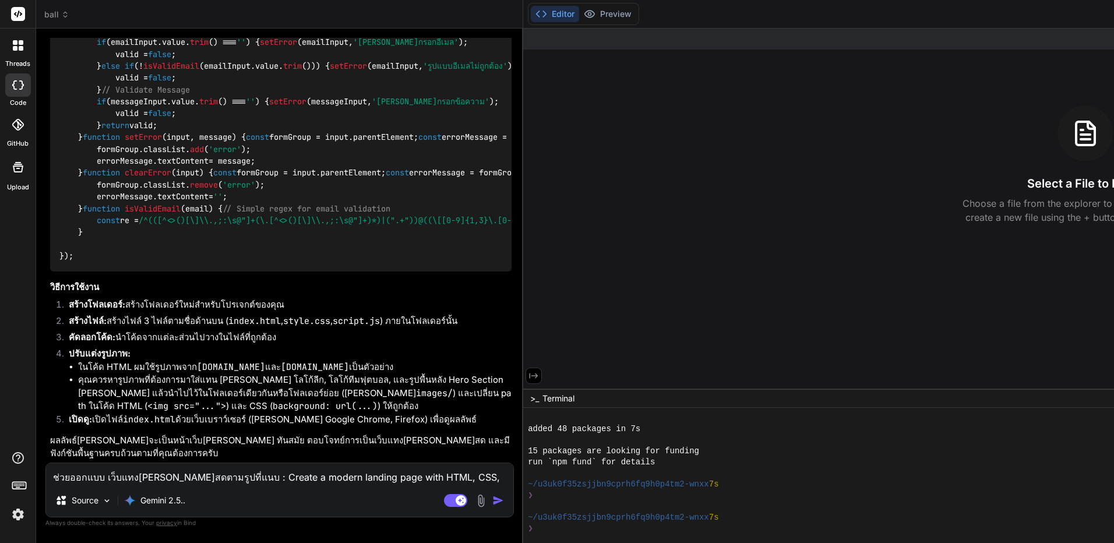
click at [539, 378] on icon at bounding box center [534, 376] width 10 height 10
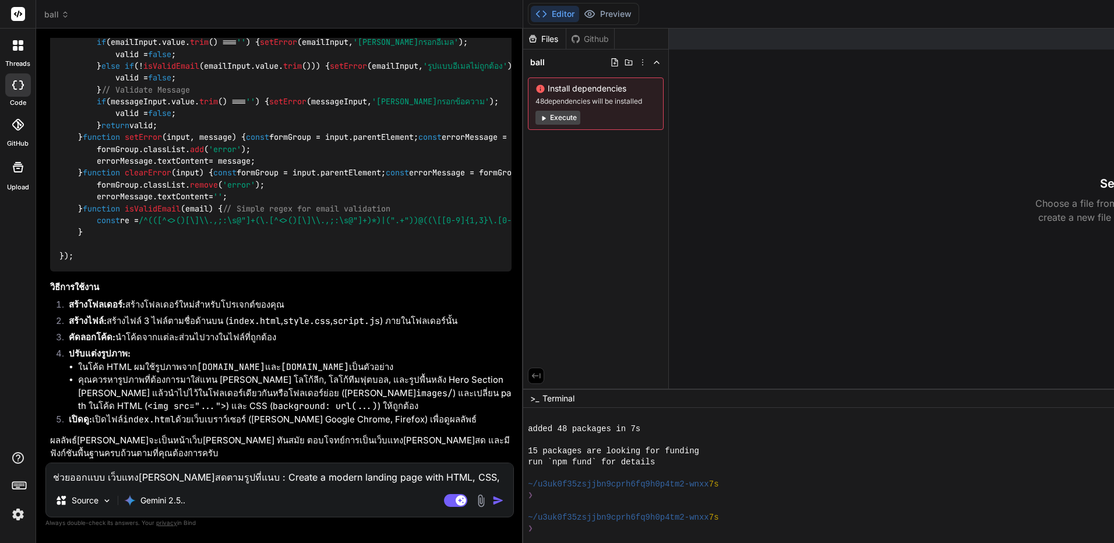
click at [1114, 233] on html "threads code GitHub Upload ball Created with Pixso. Bind AI Web Search Created …" at bounding box center [557, 271] width 1114 height 543
click at [566, 112] on button "Execute" at bounding box center [558, 118] width 45 height 14
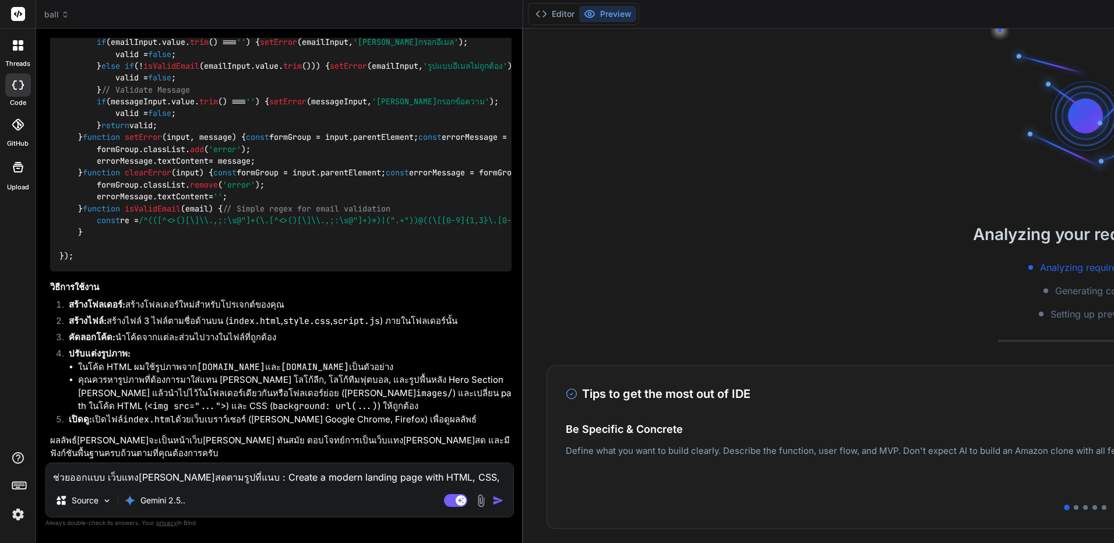
scroll to position [266, 0]
type textarea "x"
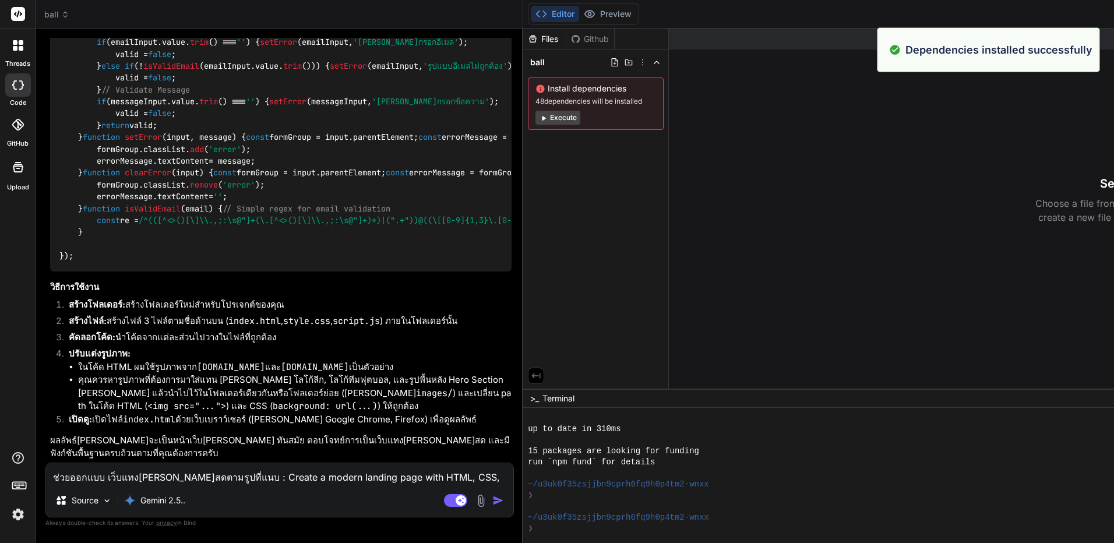
scroll to position [8497, 0]
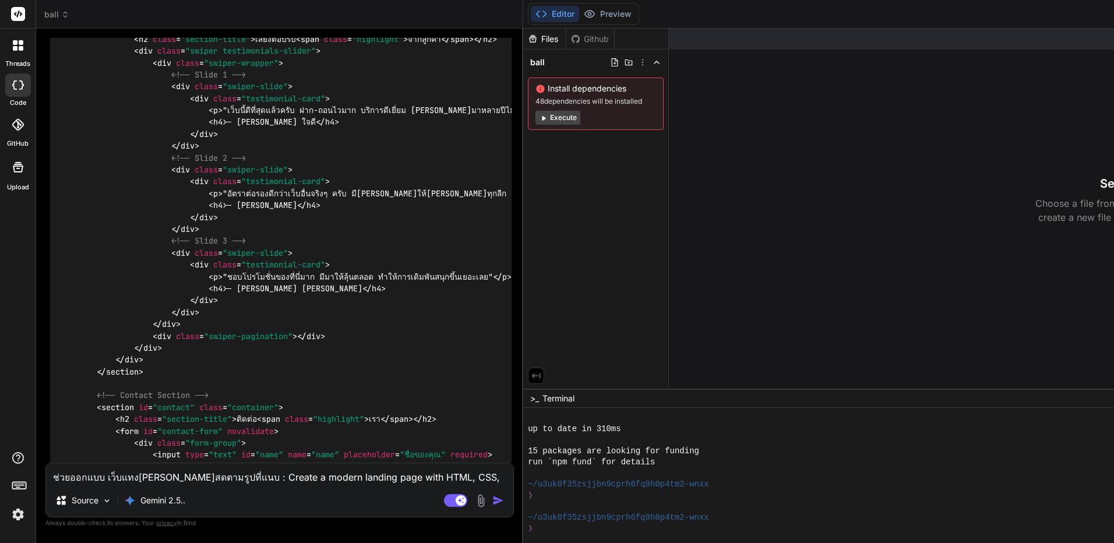
drag, startPoint x: 497, startPoint y: 392, endPoint x: 526, endPoint y: 213, distance: 181.2
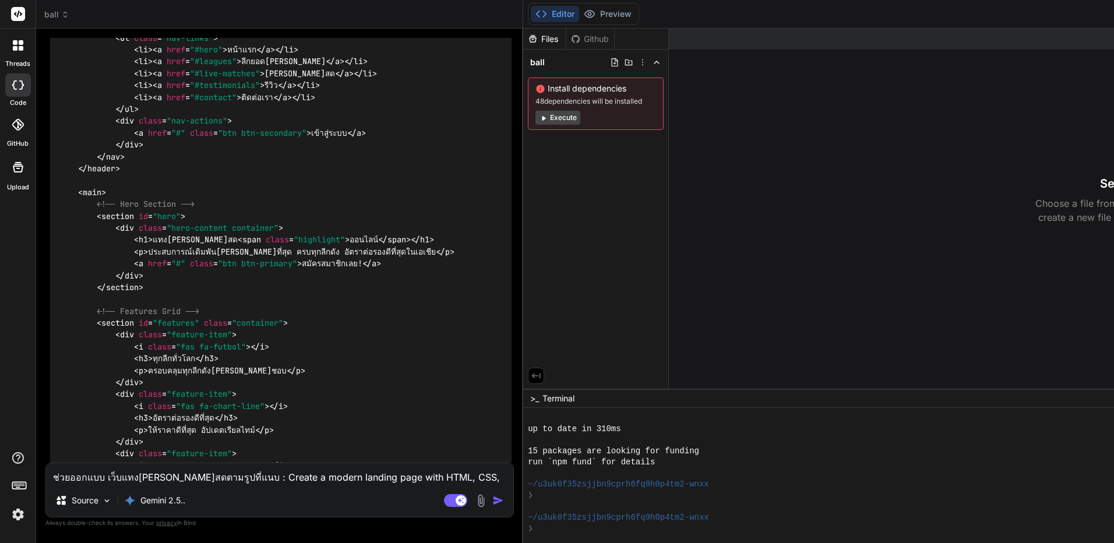
scroll to position [0, 0]
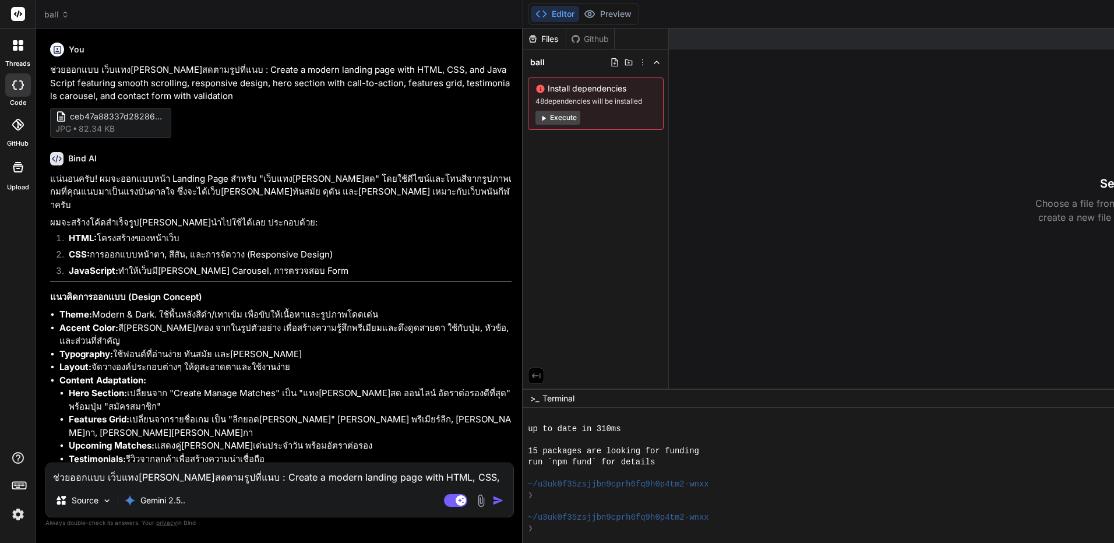
drag, startPoint x: 462, startPoint y: 296, endPoint x: 462, endPoint y: 84, distance: 212.1
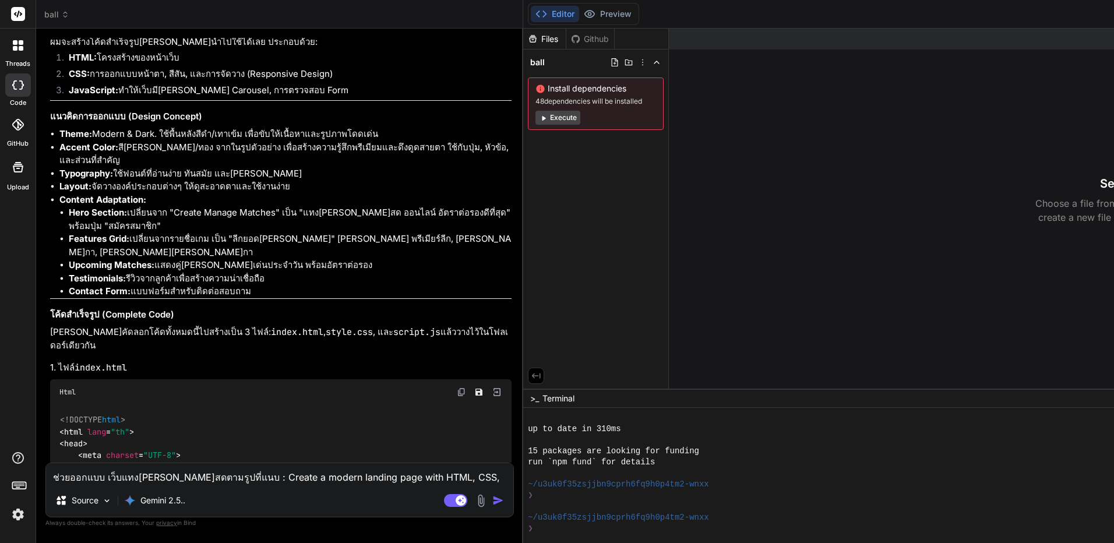
drag, startPoint x: 446, startPoint y: 203, endPoint x: 435, endPoint y: 288, distance: 85.8
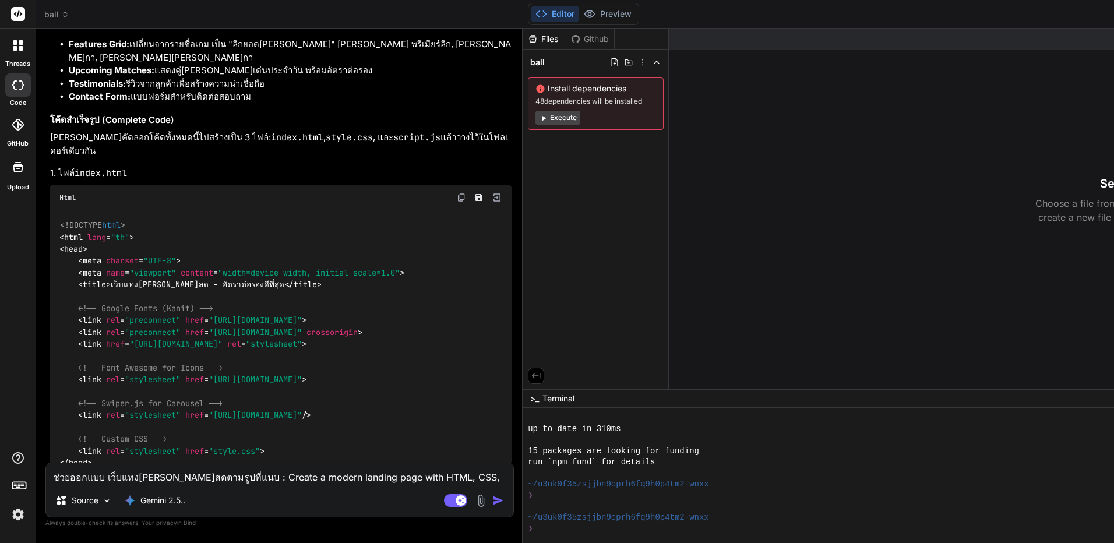
scroll to position [355, 0]
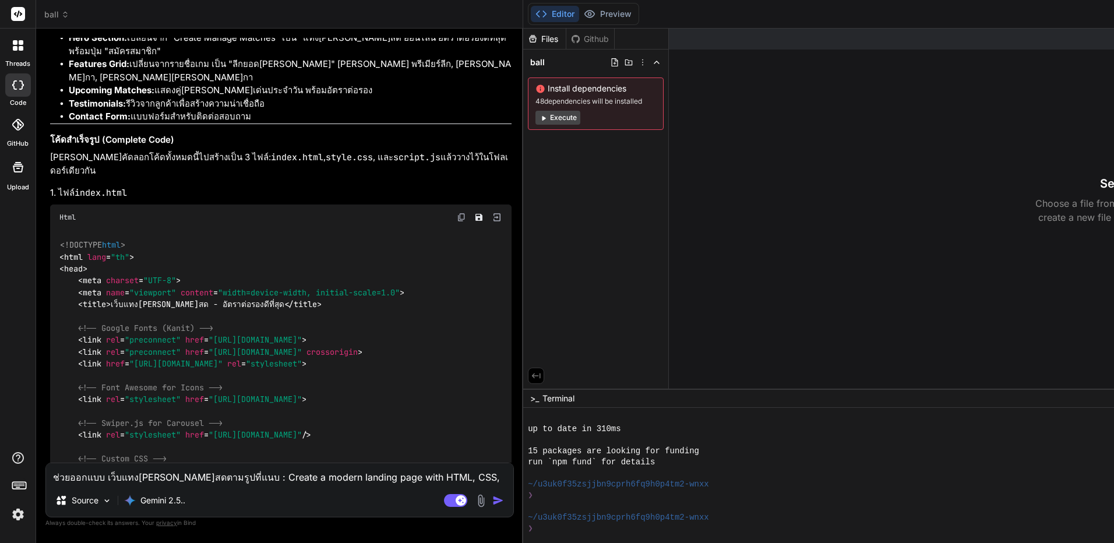
click at [502, 212] on img at bounding box center [497, 217] width 10 height 10
click at [466, 213] on img at bounding box center [461, 217] width 9 height 9
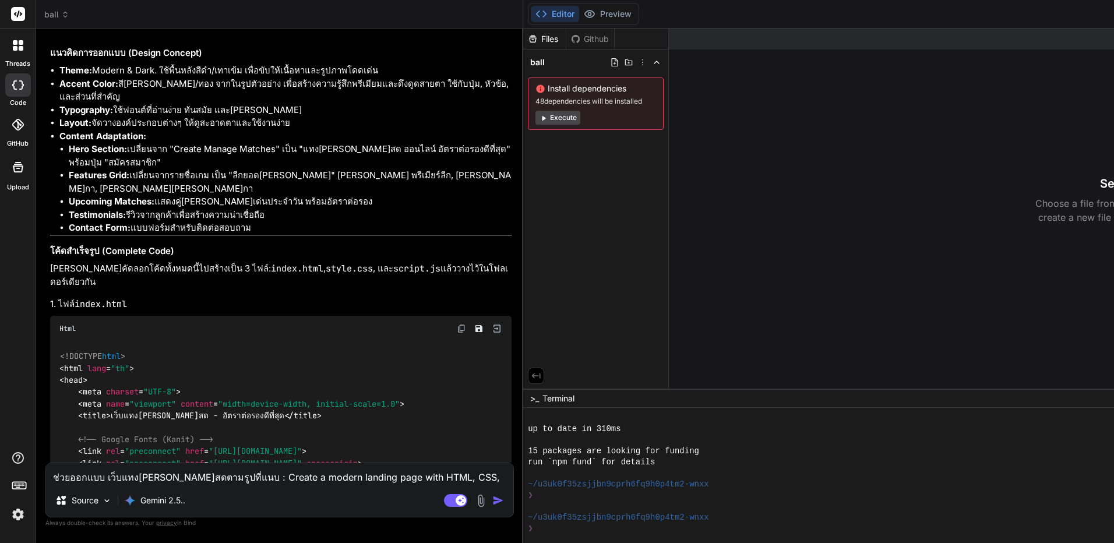
scroll to position [291, 0]
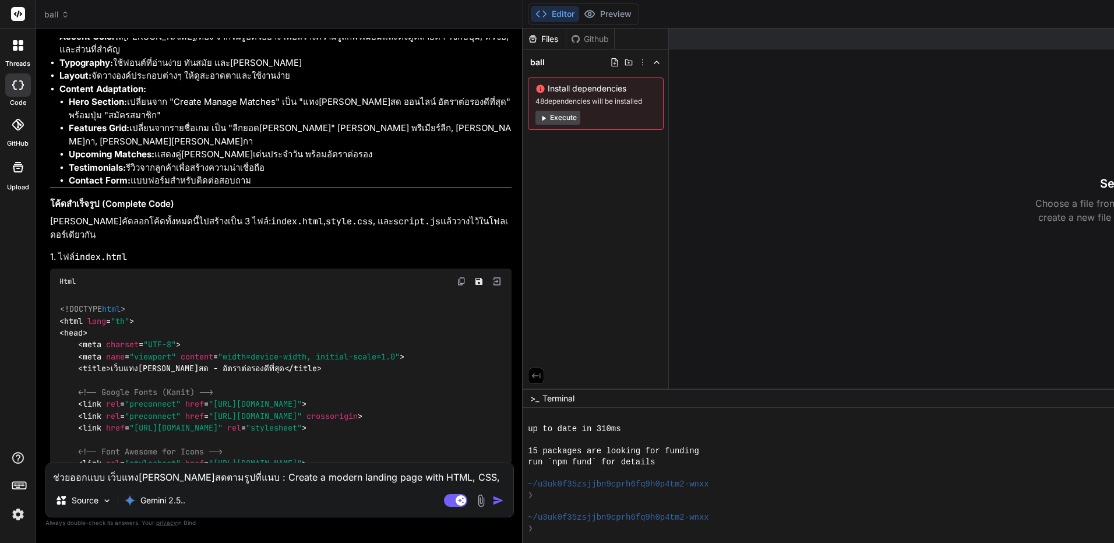
click at [466, 277] on img at bounding box center [461, 281] width 9 height 9
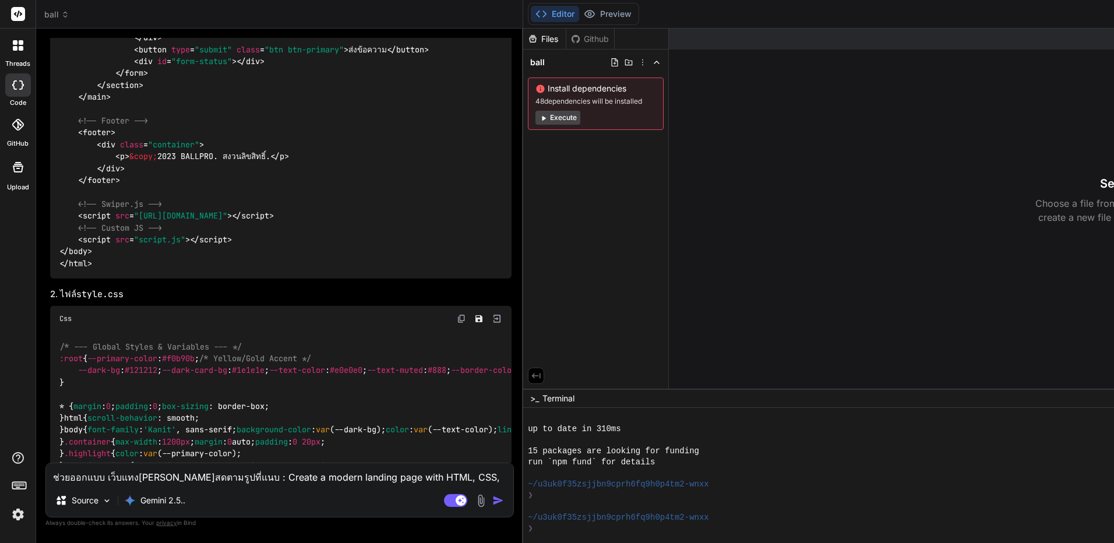
scroll to position [2972, 0]
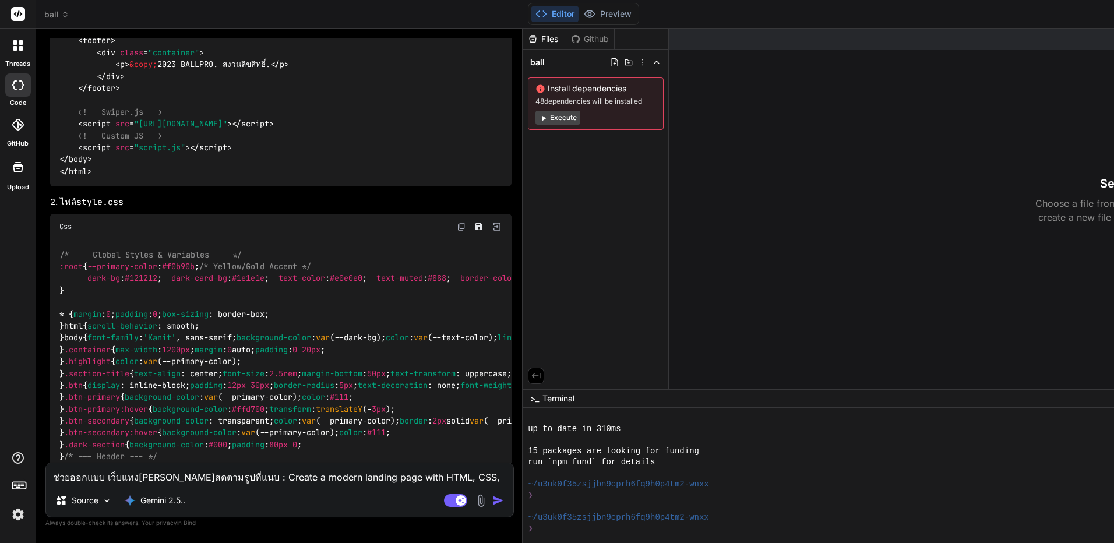
click at [476, 214] on div "Css" at bounding box center [281, 227] width 462 height 26
click at [466, 222] on img at bounding box center [461, 226] width 9 height 9
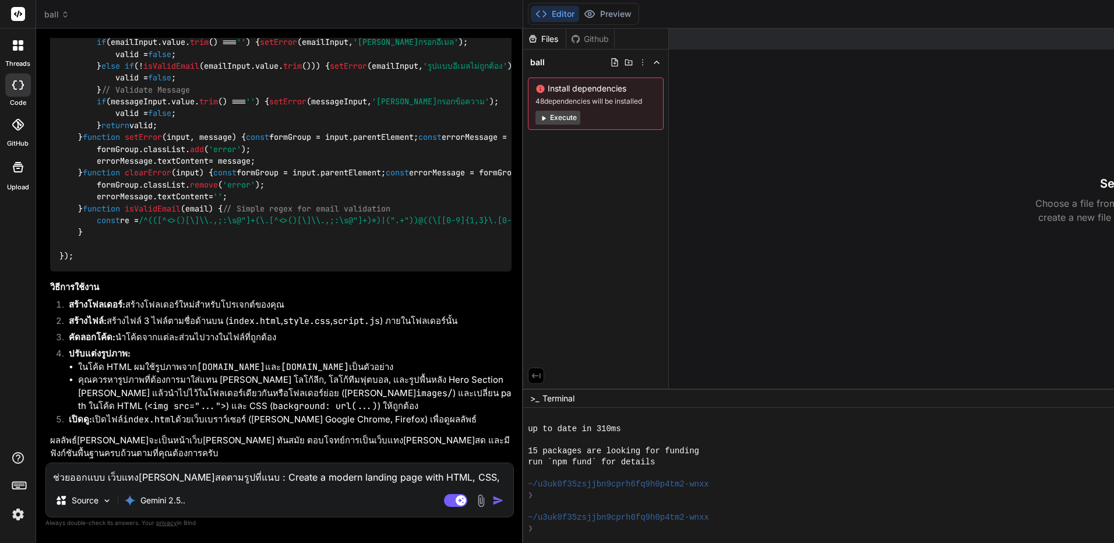
scroll to position [7808, 0]
click at [250, 474] on textarea "ช่วยออกแบบ เว็บแทง[PERSON_NAME]สดตามรูปที่แนบ : Create a modern landing page wi…" at bounding box center [279, 473] width 467 height 21
type textarea "w"
type textarea "x"
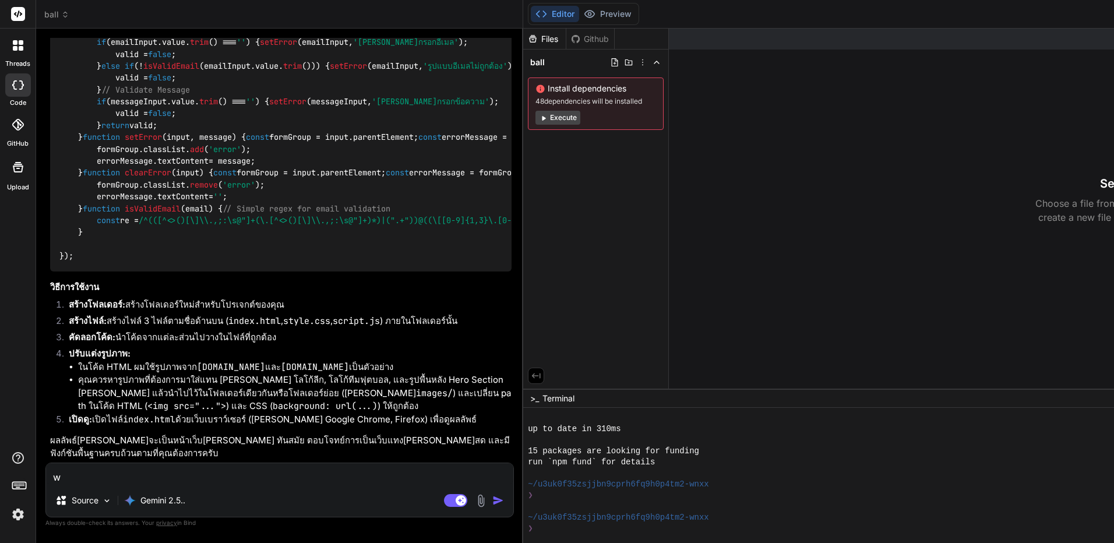
type textarea "w,"
type textarea "x"
type textarea "w,j"
type textarea "x"
type textarea "w,"
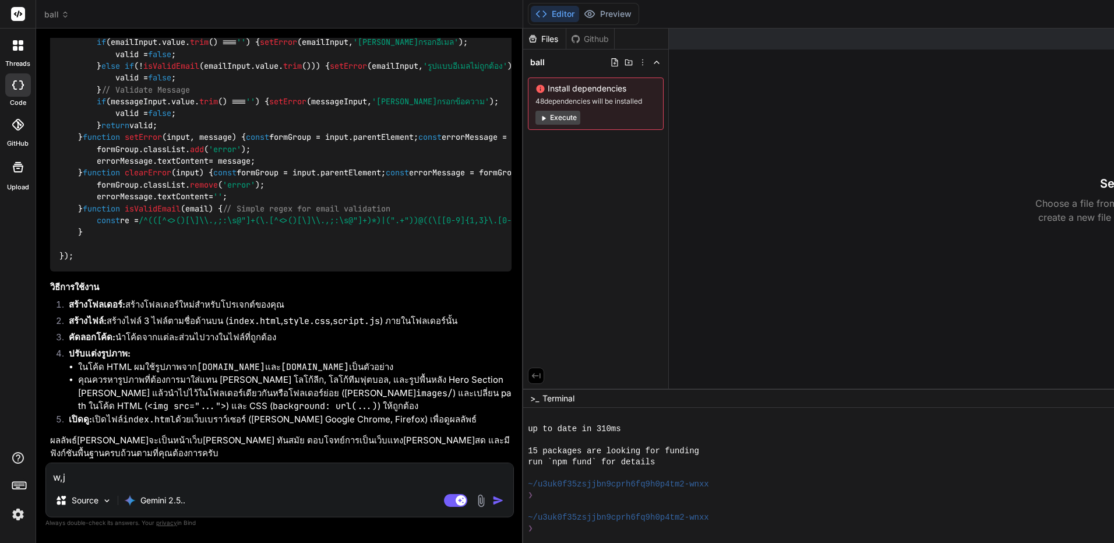
type textarea "x"
type textarea "w"
type textarea "x"
type textarea "ไ"
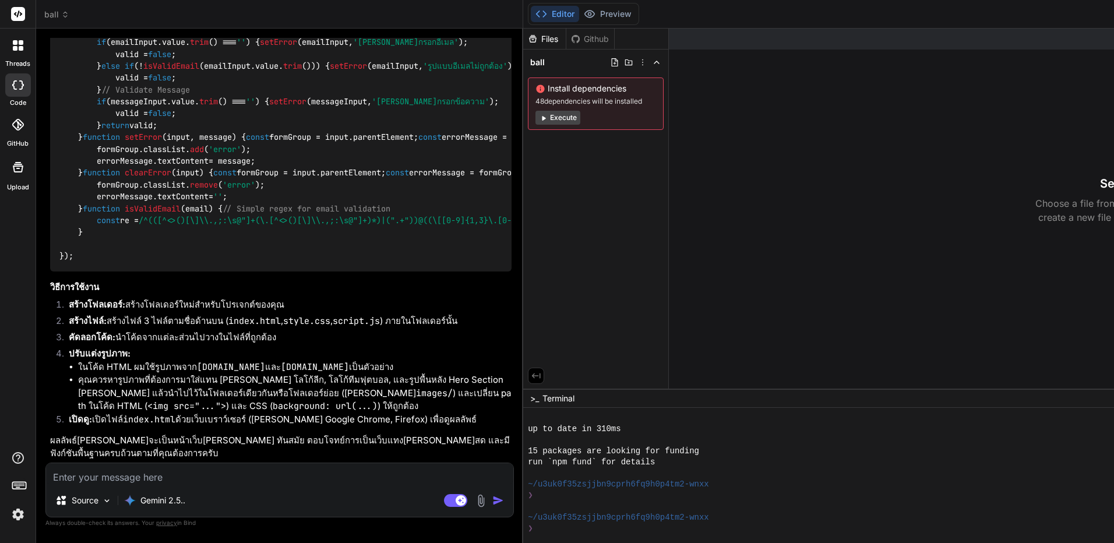
type textarea "x"
type textarea "ไม"
type textarea "x"
type textarea "ไม่"
type textarea "x"
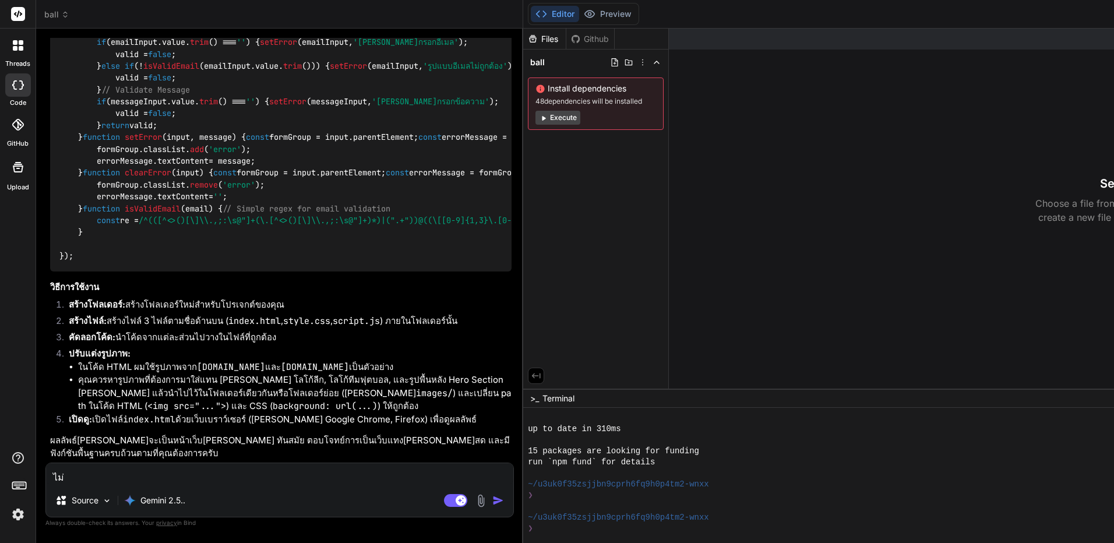
type textarea "ไม่ต"
type textarea "x"
type textarea "ไม่ต้"
type textarea "x"
type textarea "ไม่ต้อ"
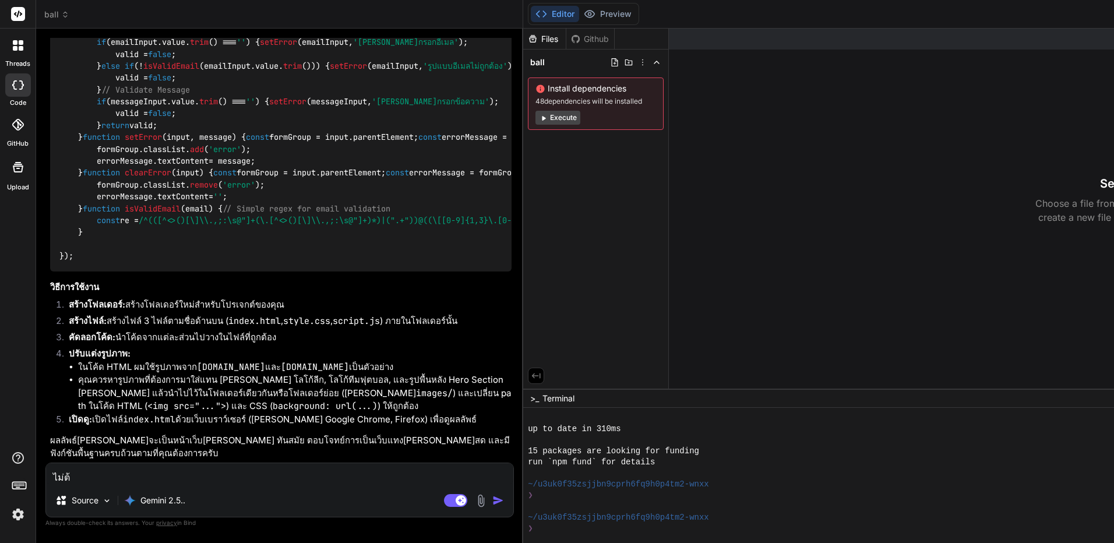
type textarea "x"
type textarea "ไม่ต้อง"
type textarea "x"
type textarea "ไม่ต้องม"
type textarea "x"
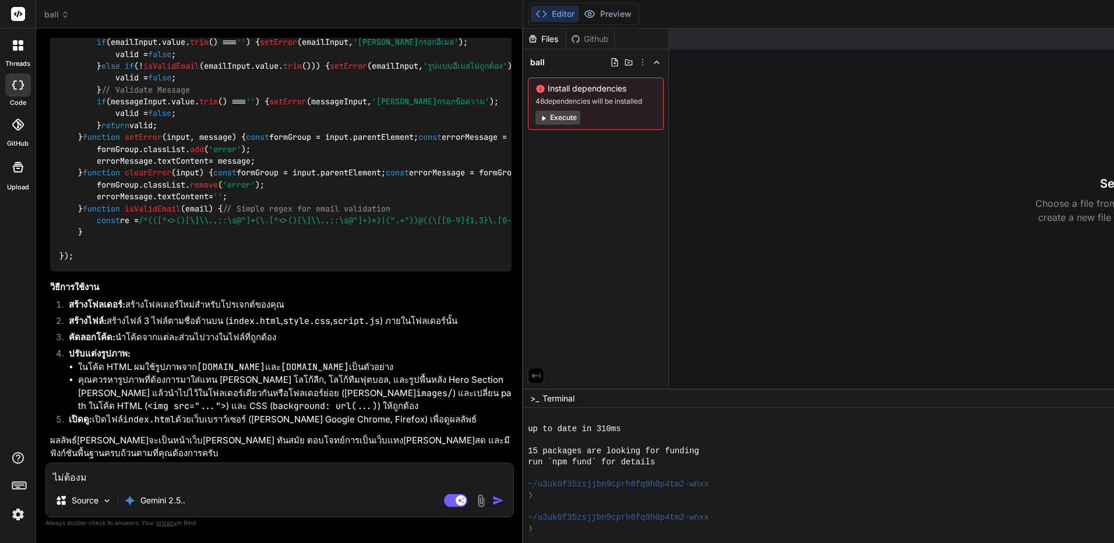
type textarea "ไม่ต้องมี"
type textarea "x"
type textarea "ไม่ต้องมีต"
type textarea "x"
type textarea "ไม่ต้องมีตา"
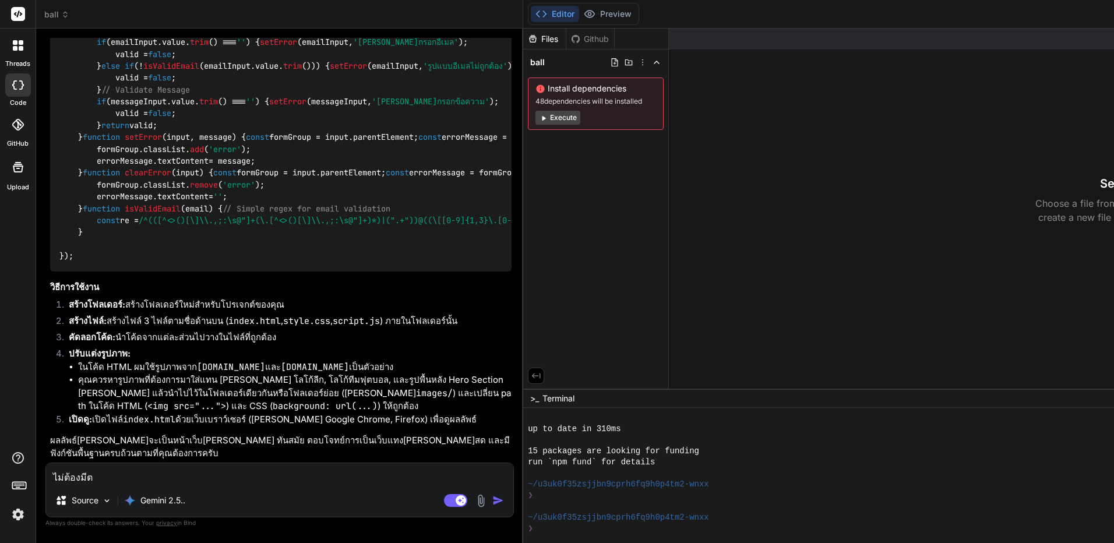
type textarea "x"
type textarea "ไม่ต้องมีตาร"
type textarea "x"
type textarea "ไม่ต้องมีตารา"
type textarea "x"
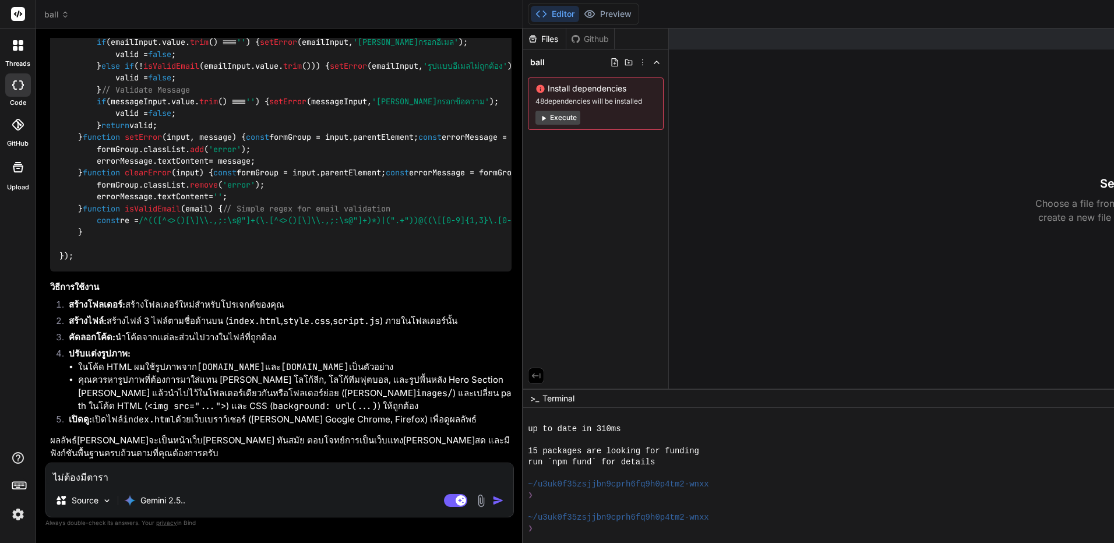
type textarea "ไม่ต้องมีตาราง"
type textarea "x"
type textarea "ไม่ต้องมีตารางแ"
type textarea "x"
type textarea "ไม่ต้องมีตารางแข"
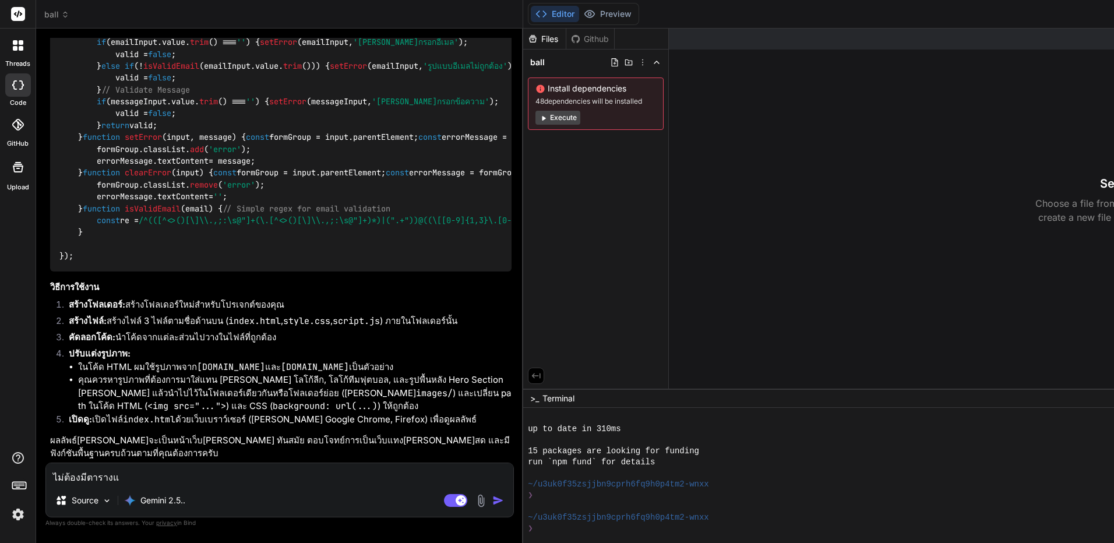
type textarea "x"
type textarea "ไม่ต้องมีตารางแข่"
type textarea "x"
type textarea "ไม่ต้องมีตารางแข่ง"
type textarea "x"
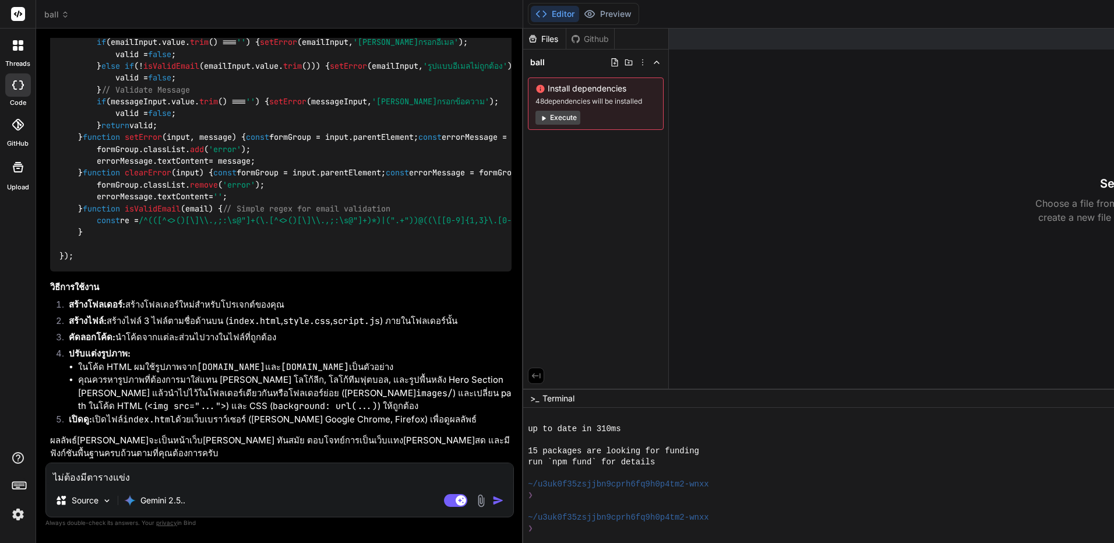
type textarea "ไม่ต้องมีตารางแข่งบ"
type textarea "x"
type textarea "ไม่ต้องมีตารางแข่งบอ"
type textarea "x"
type textarea "ไม่ต้องมีตารางแข่งบอล"
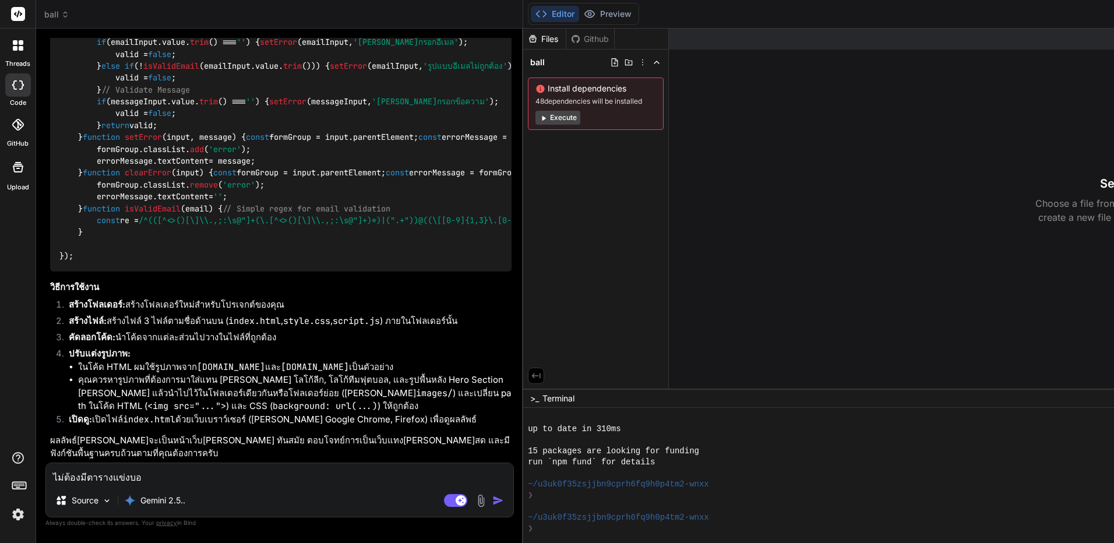
type textarea "x"
type textarea "ไม่ต้องมีตารางแข่งบอล"
type textarea "x"
type textarea "ไม่ต้องมีตารางแข่งบอล แ"
type textarea "x"
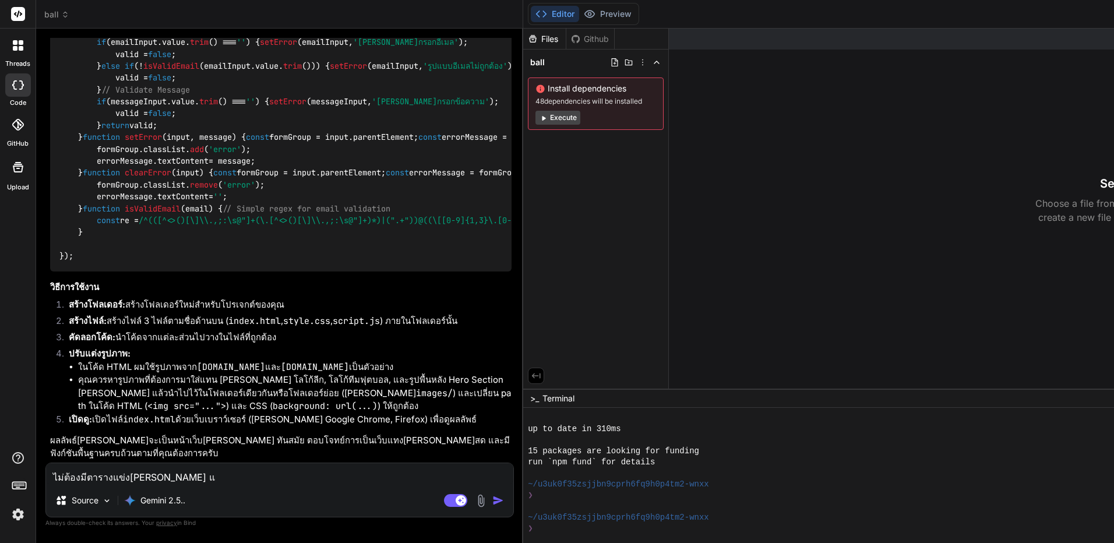
type textarea "ไม่ต้องมีตารางแข่งบอล แล"
type textarea "x"
type textarea "ไม่ต้องมีตารางแข่งบอล แลพ"
type textarea "x"
type textarea "ไม่ต้องมีตารางแข่งบอล แล"
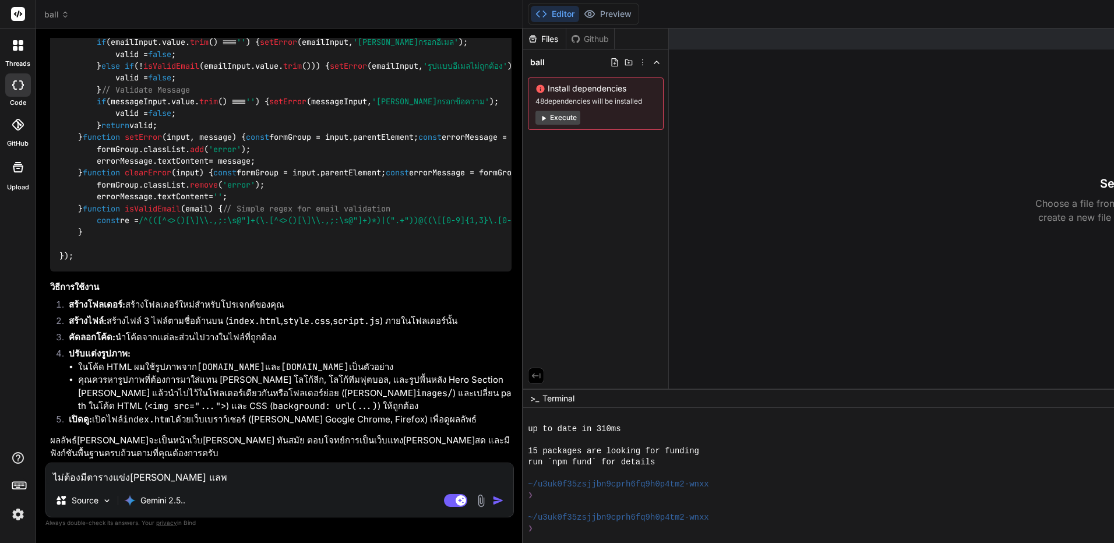
type textarea "x"
type textarea "ไม่ต้องมีตารางแข่งบอล และ"
type textarea "x"
type textarea "ไม่ต้องมีตารางแข่งบอล และอ"
type textarea "x"
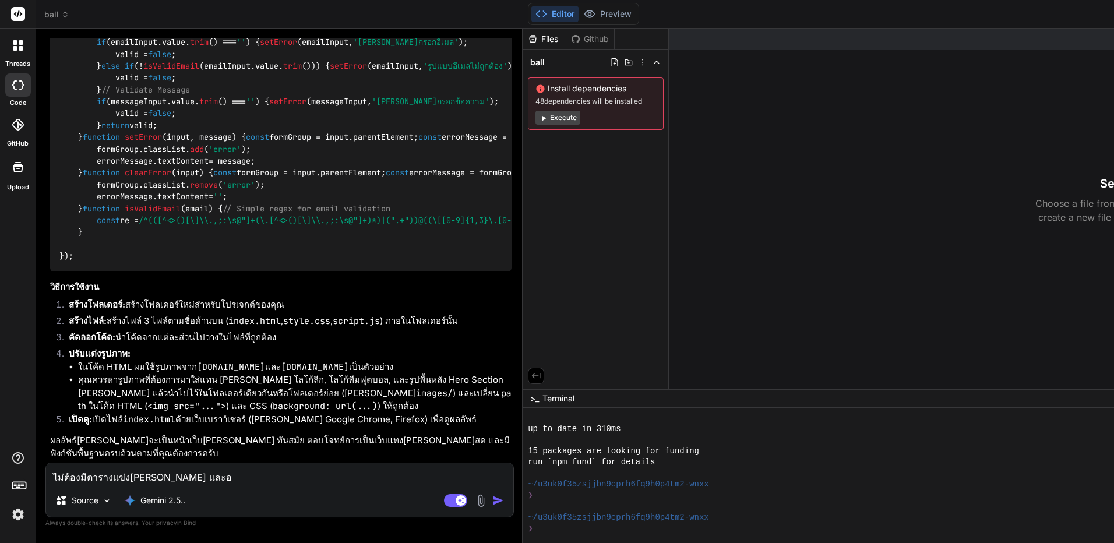
type textarea "ไม่ต้องมีตารางแข่งบอล และอแ"
type textarea "x"
type textarea "ไม่ต้องมีตารางแข่งบอล และอแย"
type textarea "x"
type textarea "ไม่ต้องมีตารางแข่งบอล และอแยา"
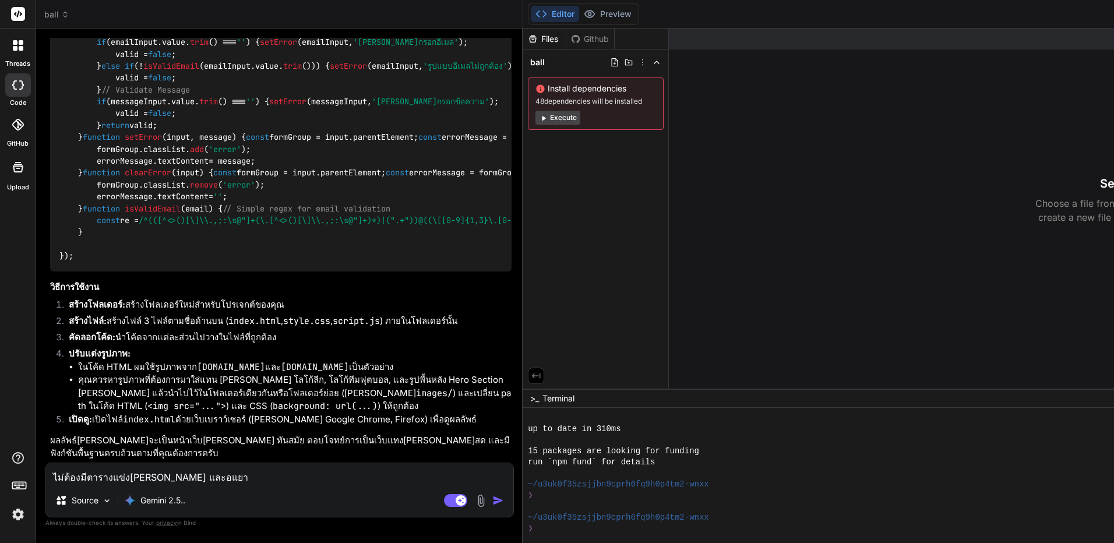
type textarea "x"
type textarea "ไม่ต้องมีตารางแข่งบอล และอแย"
type textarea "x"
type textarea "ไม่ต้องมีตารางแข่งบอล และอแ"
type textarea "x"
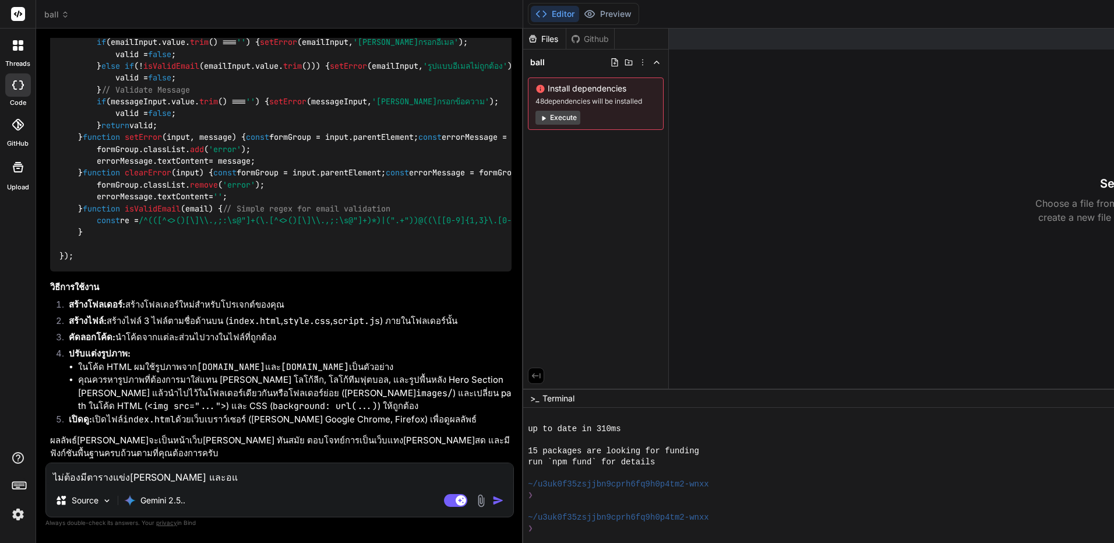
type textarea "ไม่ต้องมีตารางแข่งบอล และอ"
type textarea "x"
type textarea "ไม่ต้องมีตารางแข่งบอล และอย"
type textarea "x"
type textarea "ไม่ต้องมีตารางแข่งบอล และอยา"
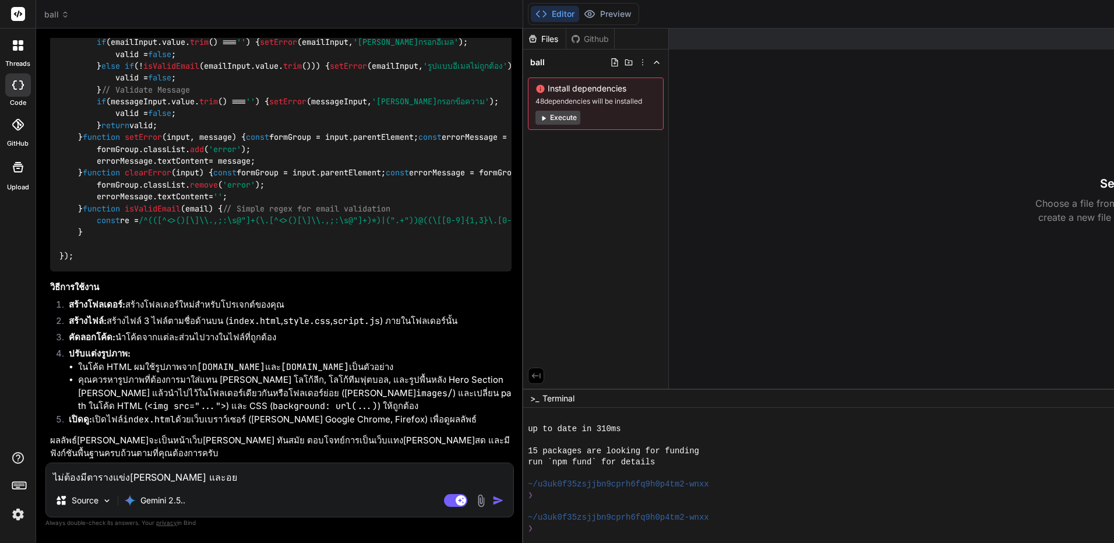
type textarea "x"
type textarea "ไม่ต้องมีตารางแข่งบอล และอยาก"
type textarea "x"
type textarea "ไม่ต้องมีตารางแข่งบอล และอยากใ"
type textarea "x"
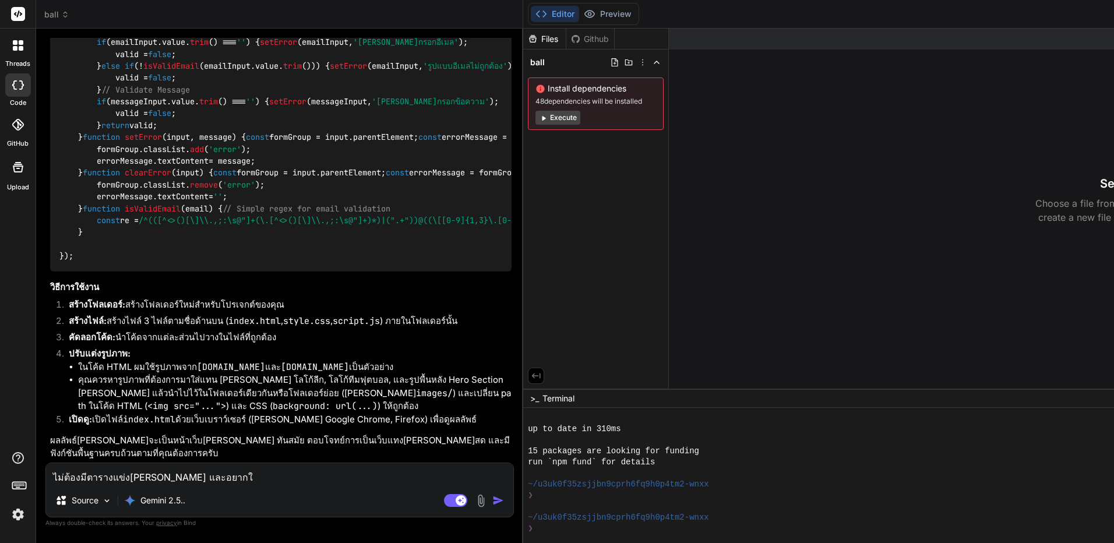
type textarea "ไม่ต้องมีตารางแข่งบอล และอยากให"
type textarea "x"
type textarea "ไม่ต้องมีตารางแข่งบอล และอยากให้"
type textarea "x"
type textarea "ไม่ต้องมีตารางแข่งบอล และอยากให้เ"
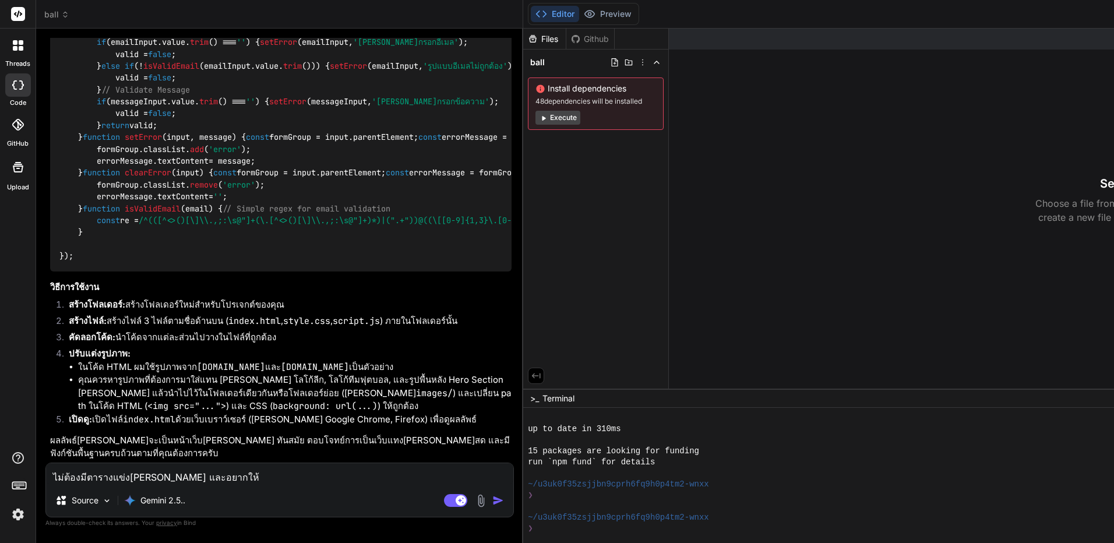
type textarea "x"
type textarea "ไม่ต้องมีตารางแข่งบอล และอยากให้เว"
type textarea "x"
type textarea "ไม่ต้องมีตารางแข่งบอล และอยากให้เว็"
type textarea "x"
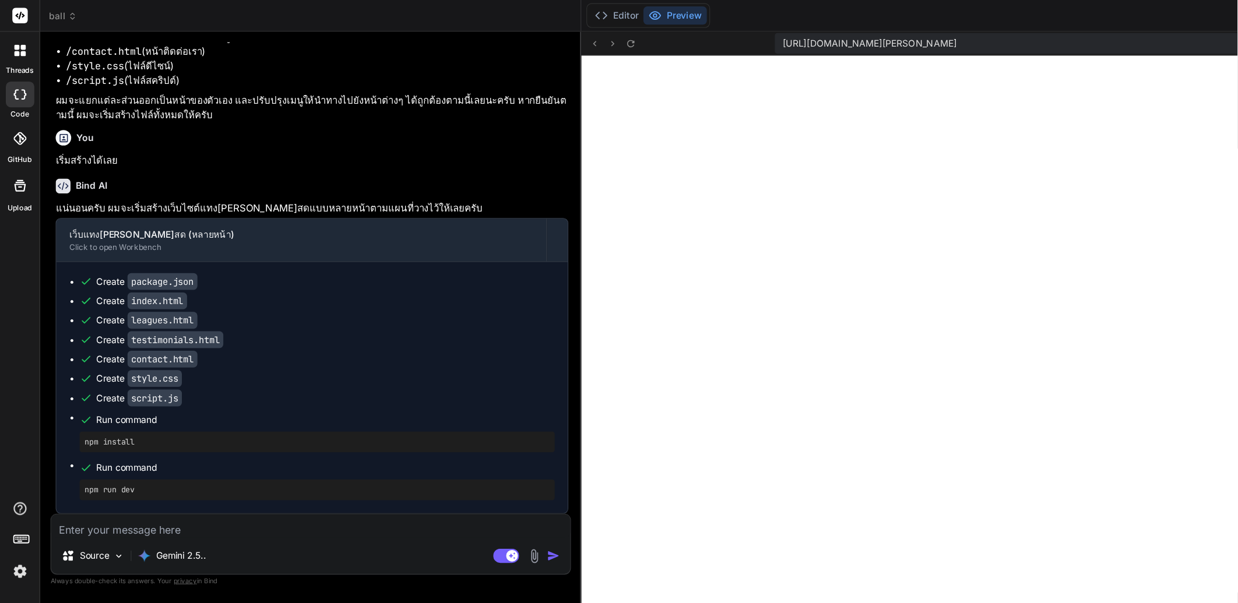
scroll to position [1406, 0]
click at [618, 13] on button "Preview" at bounding box center [607, 14] width 57 height 16
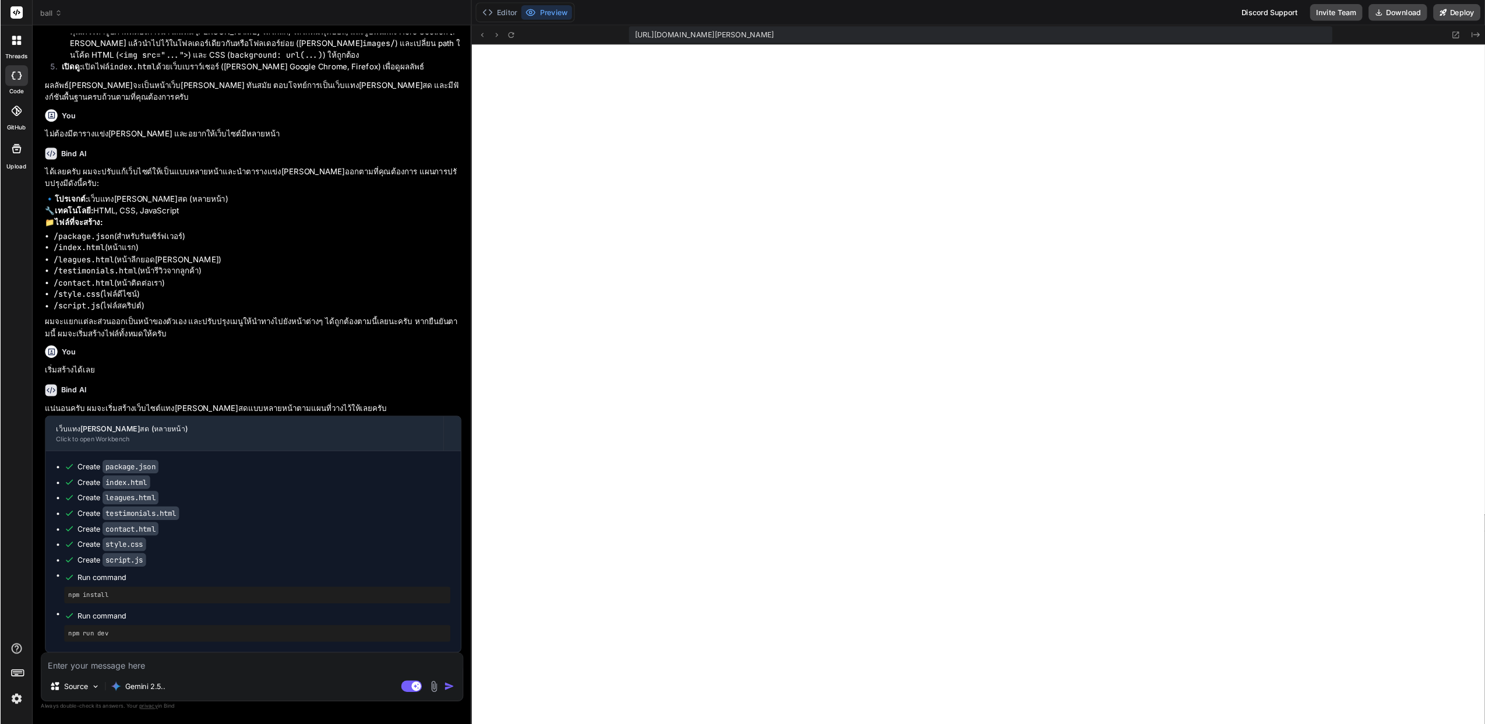
scroll to position [1133, 0]
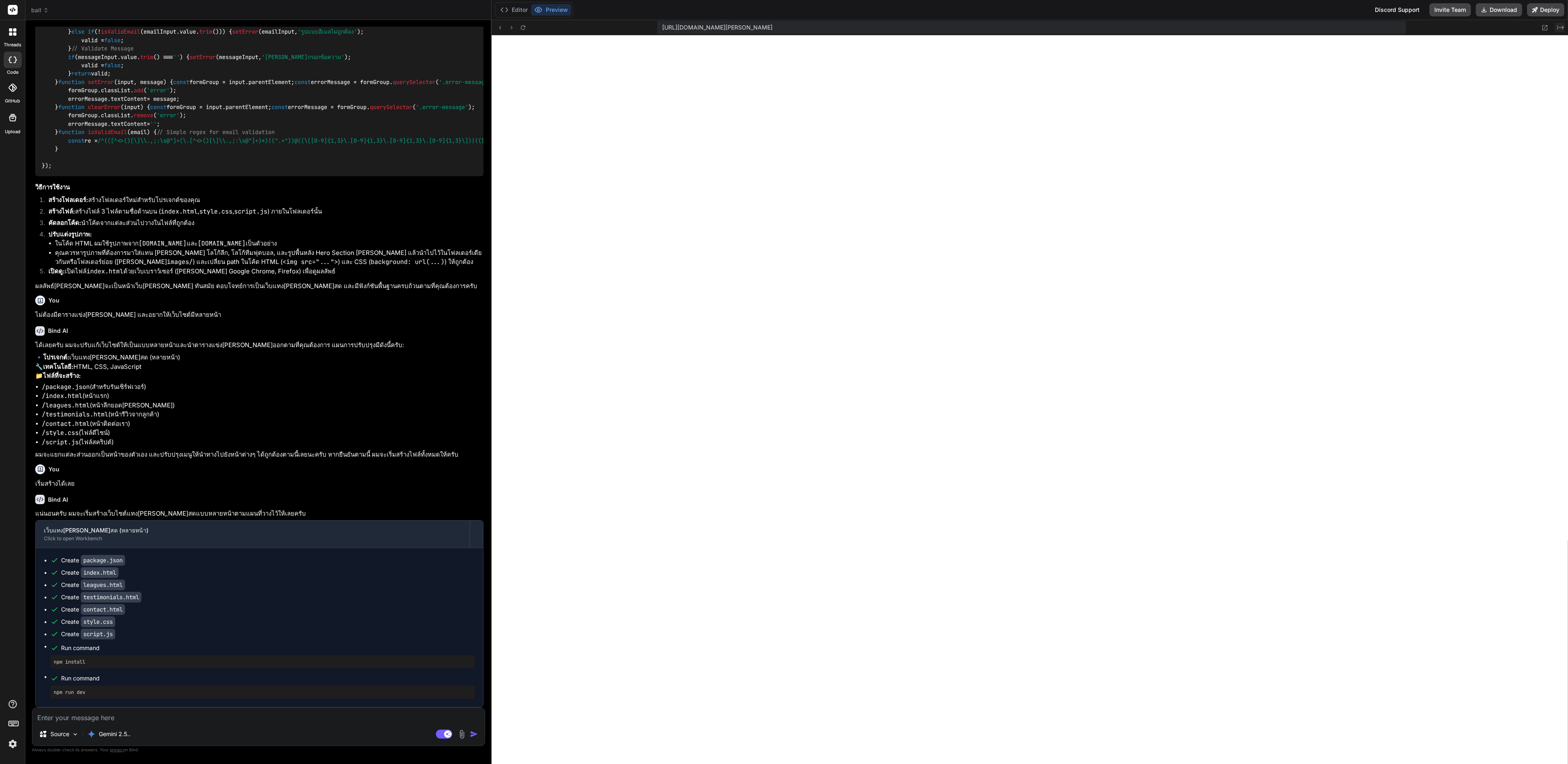
click at [784, 29] on icon "Created with Pixso." at bounding box center [1560, 27] width 6 height 6
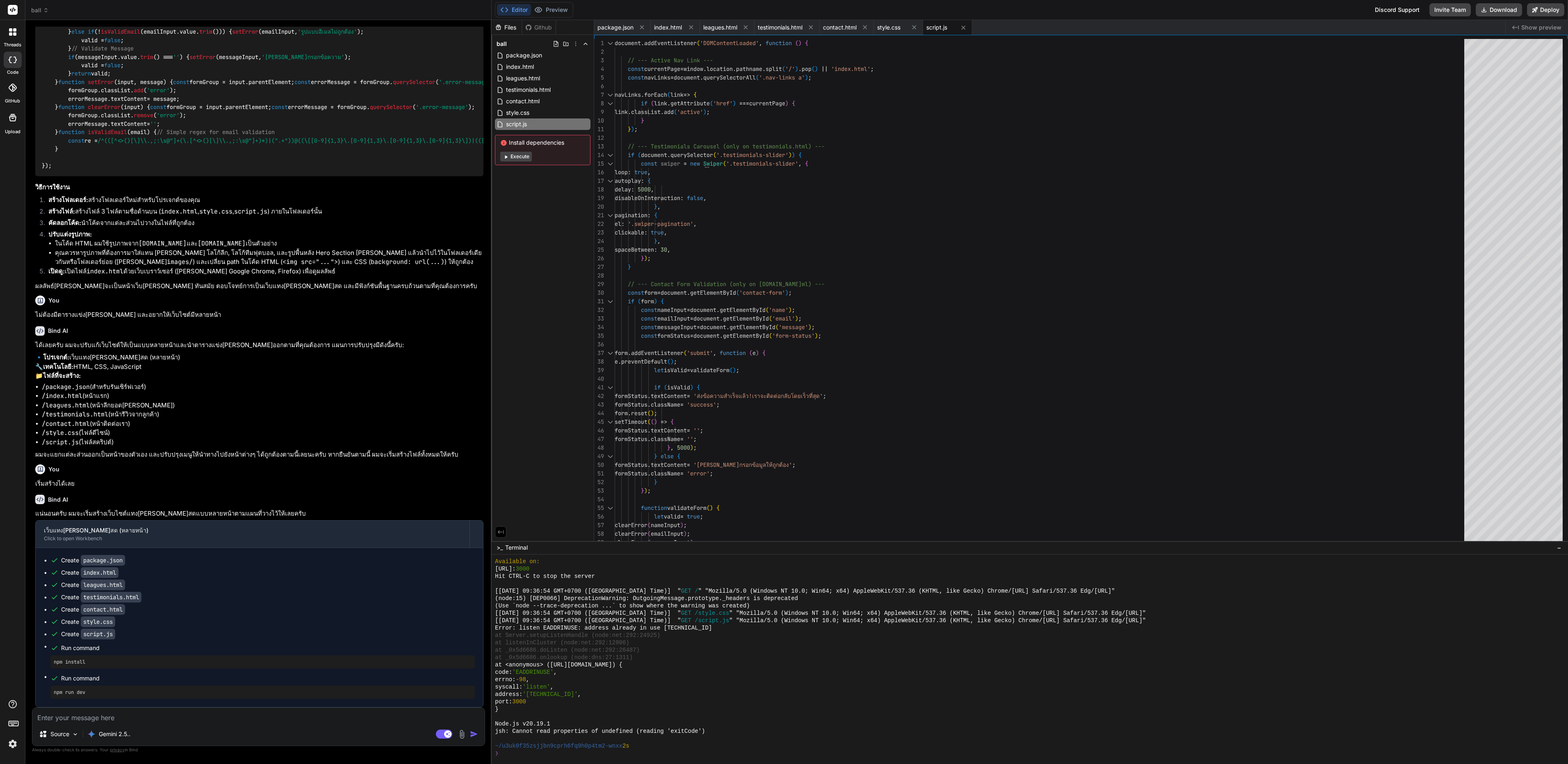
click at [784, 27] on span "Show preview" at bounding box center [1541, 27] width 40 height 8
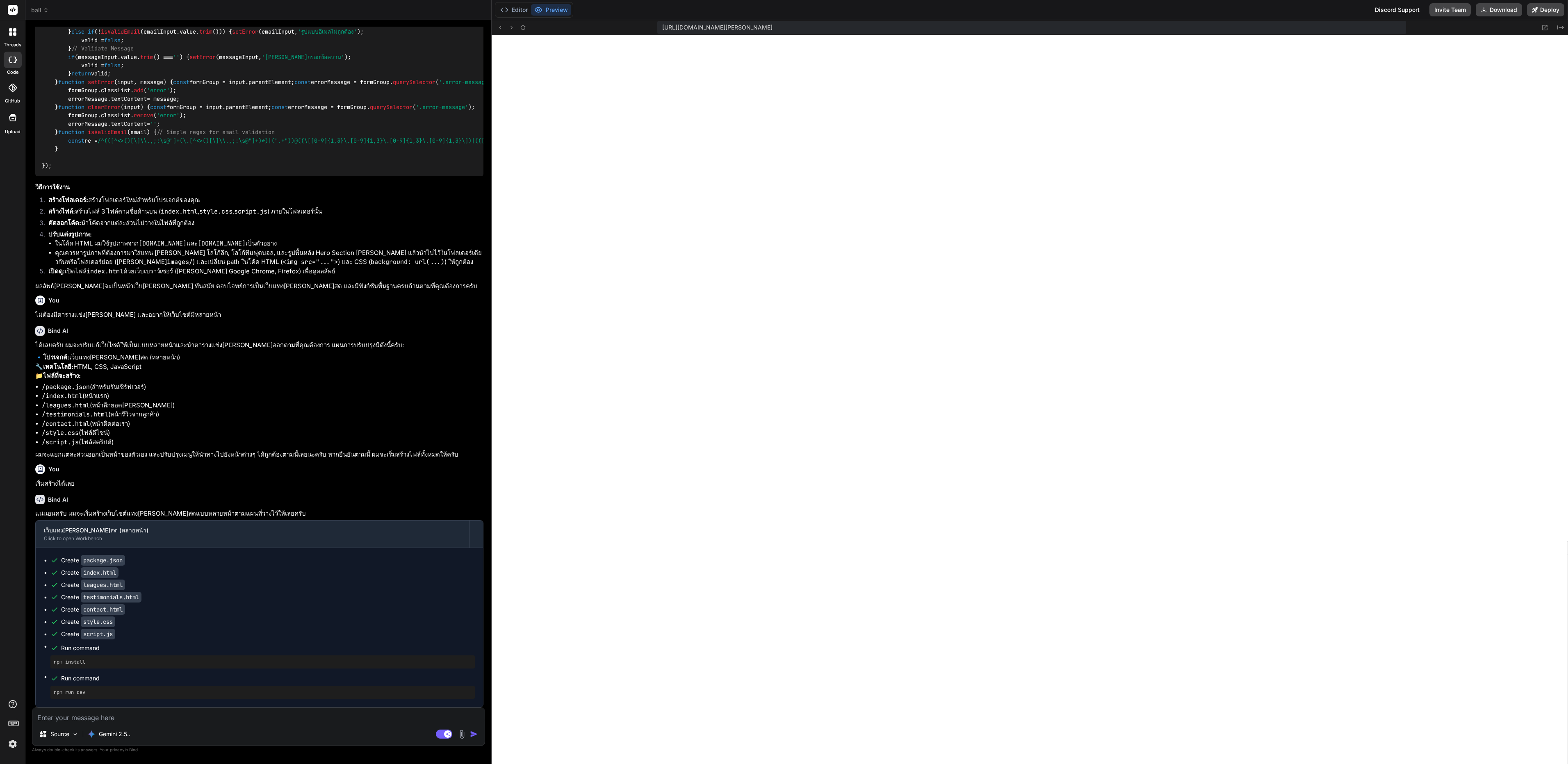
scroll to position [6025, 0]
drag, startPoint x: 334, startPoint y: 276, endPoint x: 403, endPoint y: 593, distance: 324.4
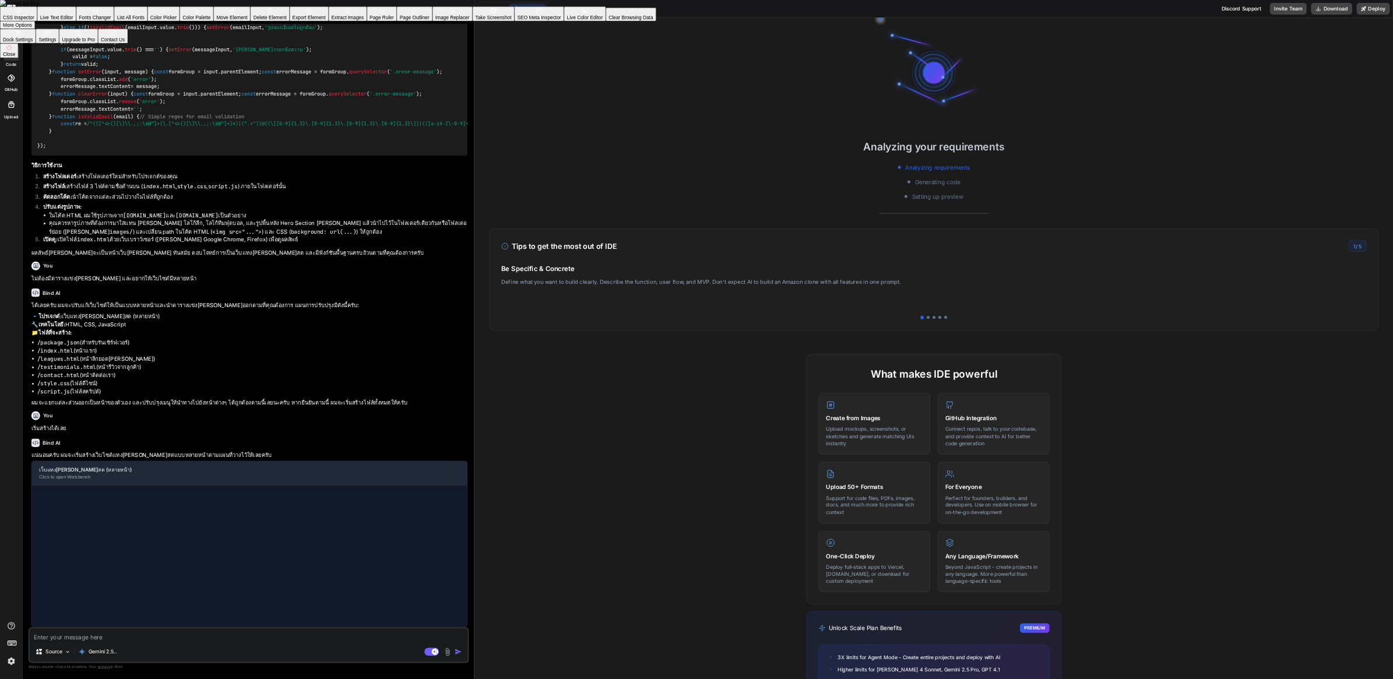
scroll to position [8476, 0]
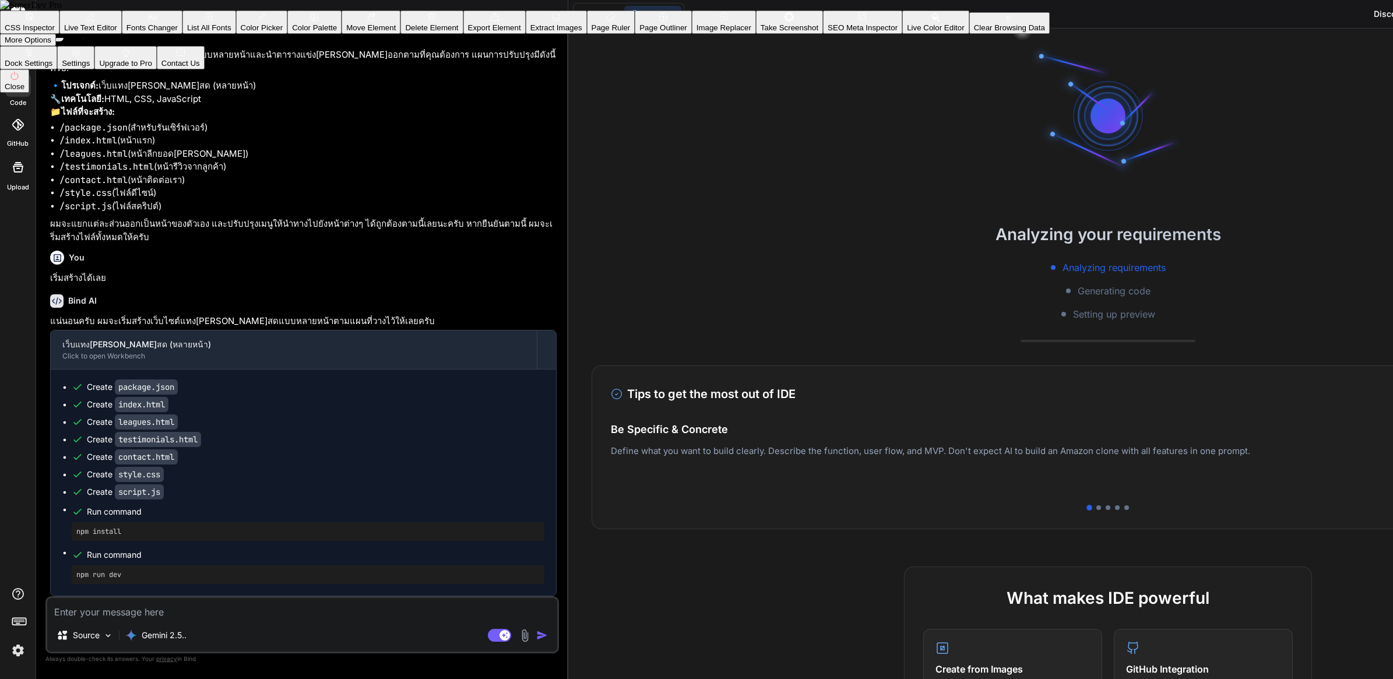
type textarea "x"
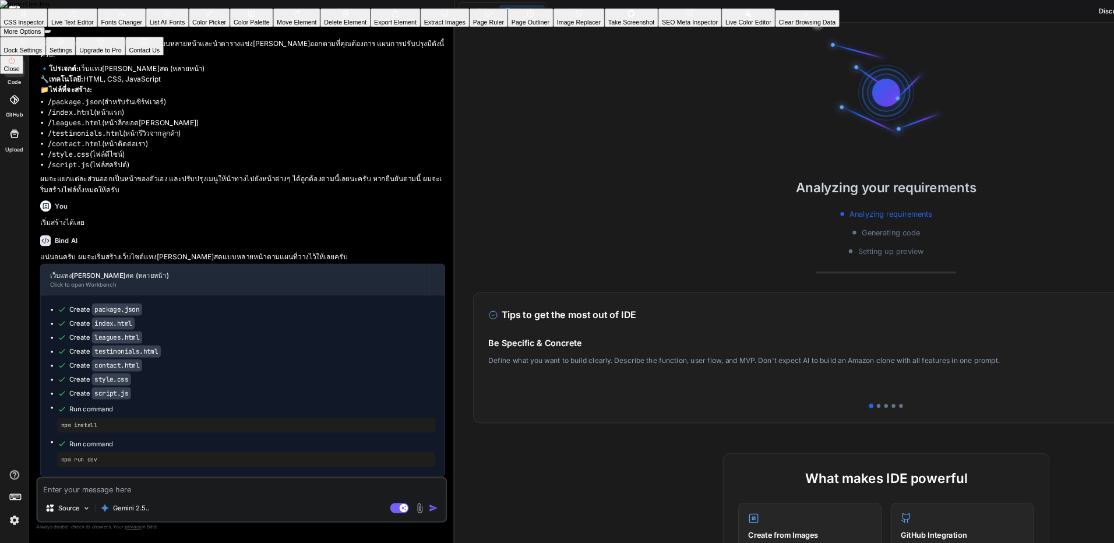
scroll to position [8517, 0]
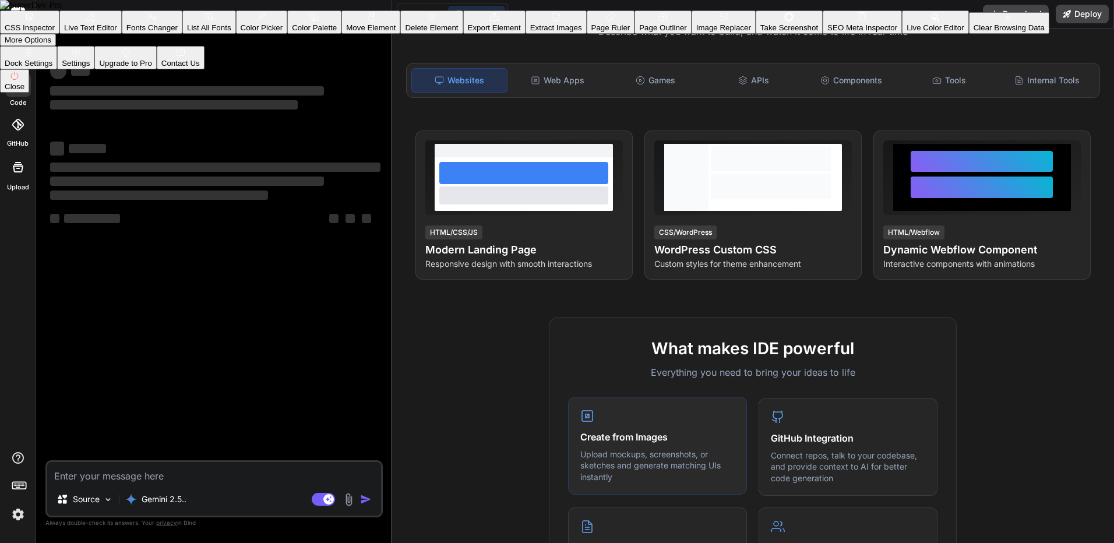
scroll to position [58, 0]
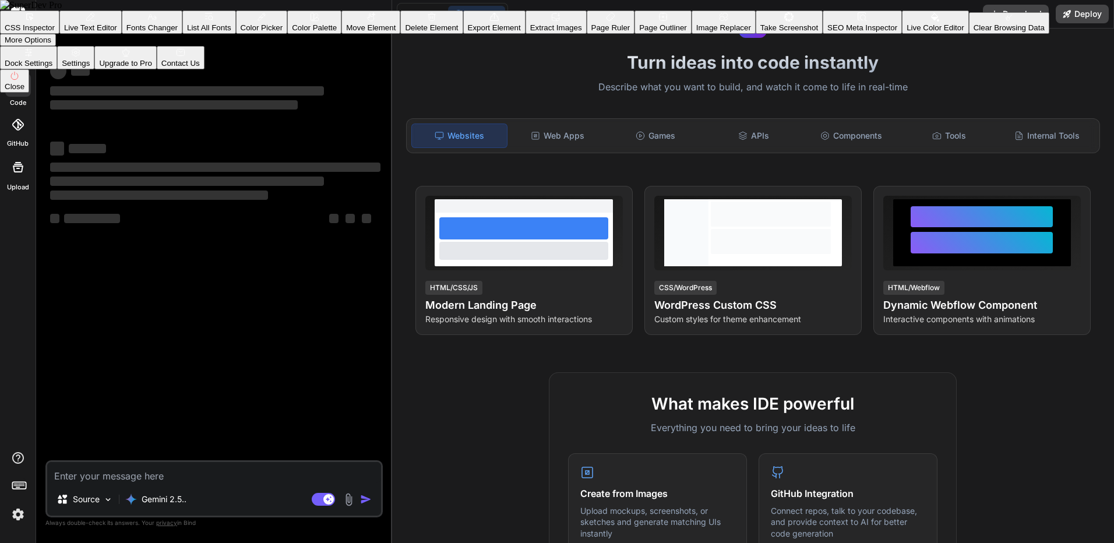
click at [499, 22] on icon at bounding box center [493, 16] width 9 height 9
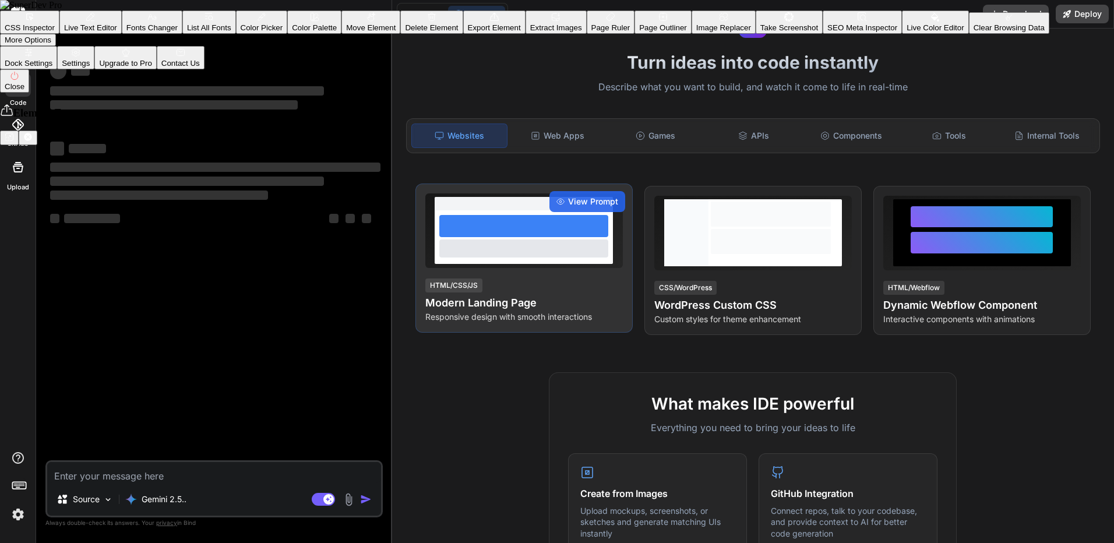
click at [579, 274] on div "View Prompt HTML/CSS/JS Modern Landing Page Responsive design with smooth inter…" at bounding box center [523, 258] width 217 height 149
click at [482, 185] on div "View Prompt HTML/CSS/JS Modern Landing Page Responsive design with smooth inter…" at bounding box center [523, 258] width 217 height 149
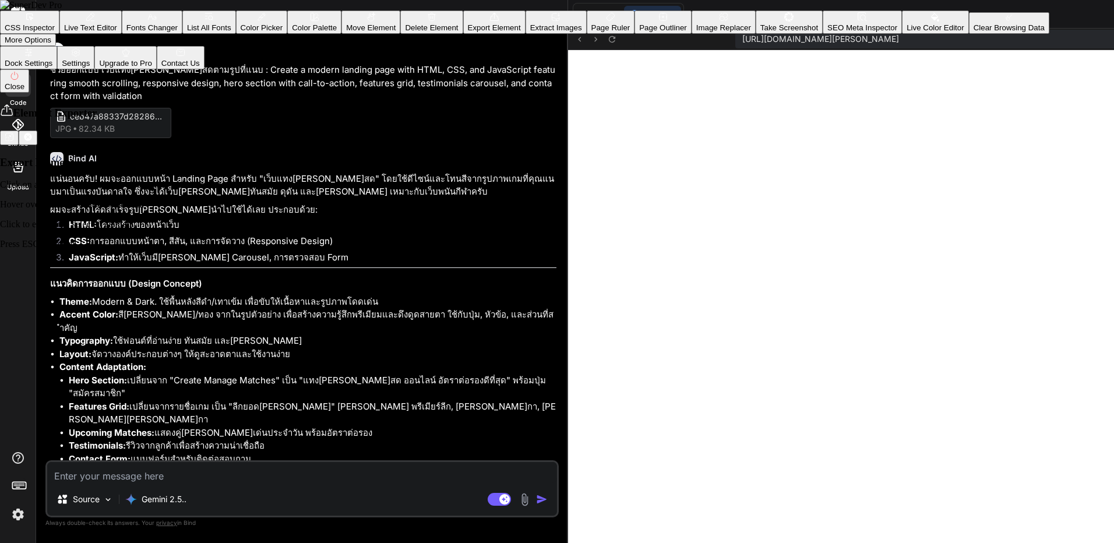
type textarea "x"
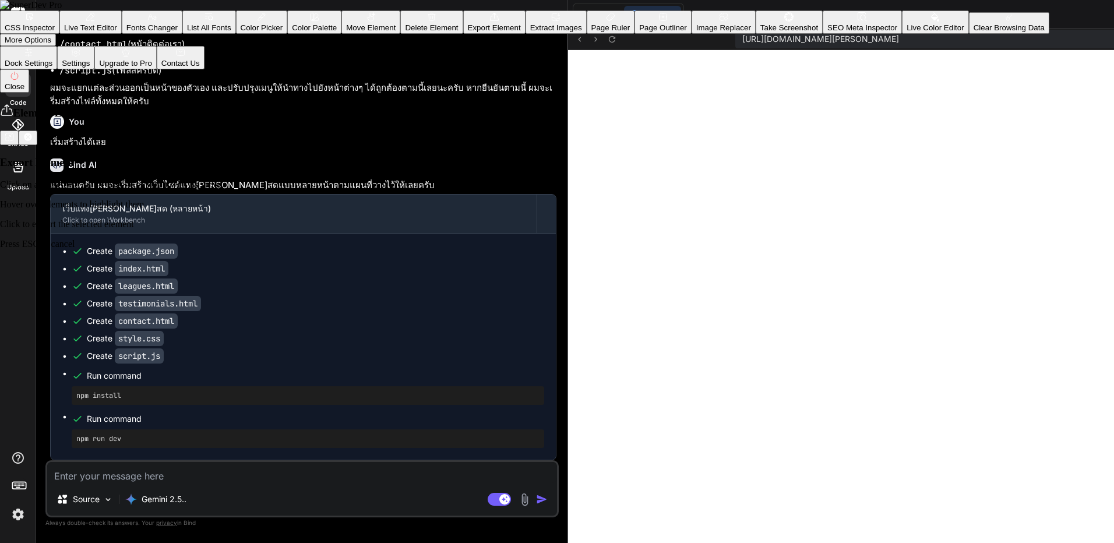
scroll to position [9043, 0]
click at [31, 133] on icon at bounding box center [28, 137] width 8 height 8
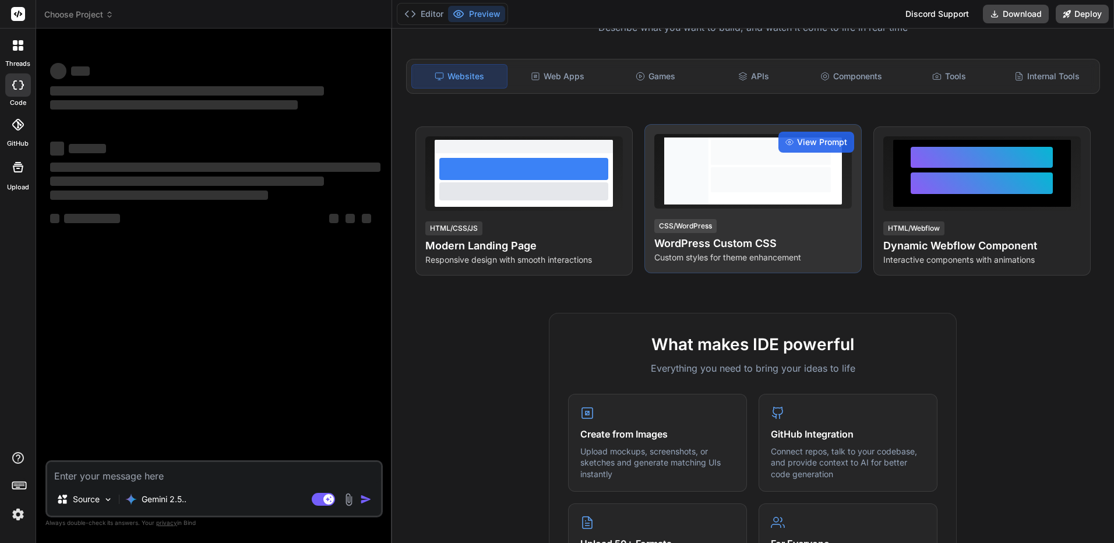
scroll to position [175, 0]
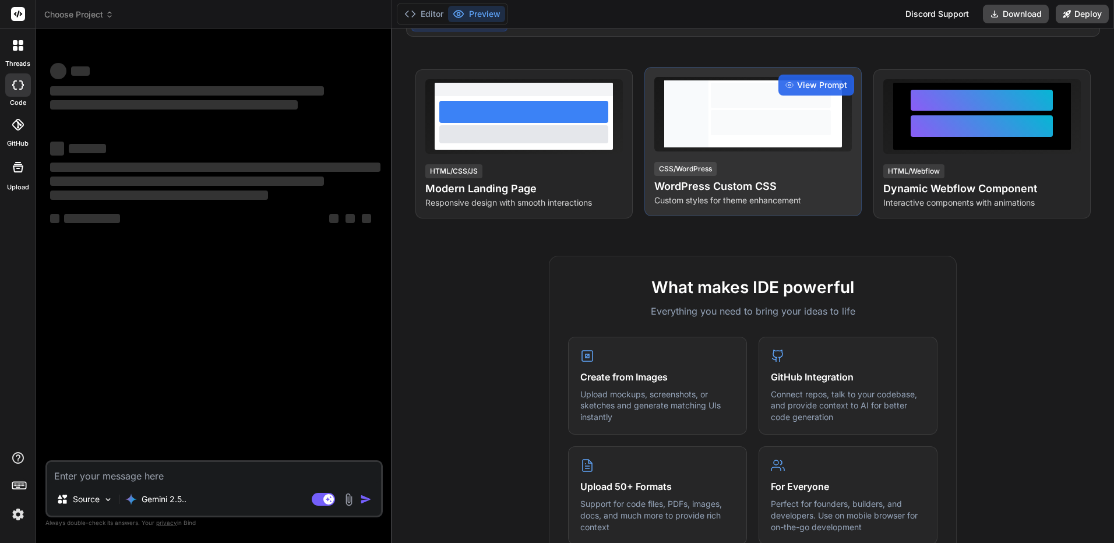
type textarea "x"
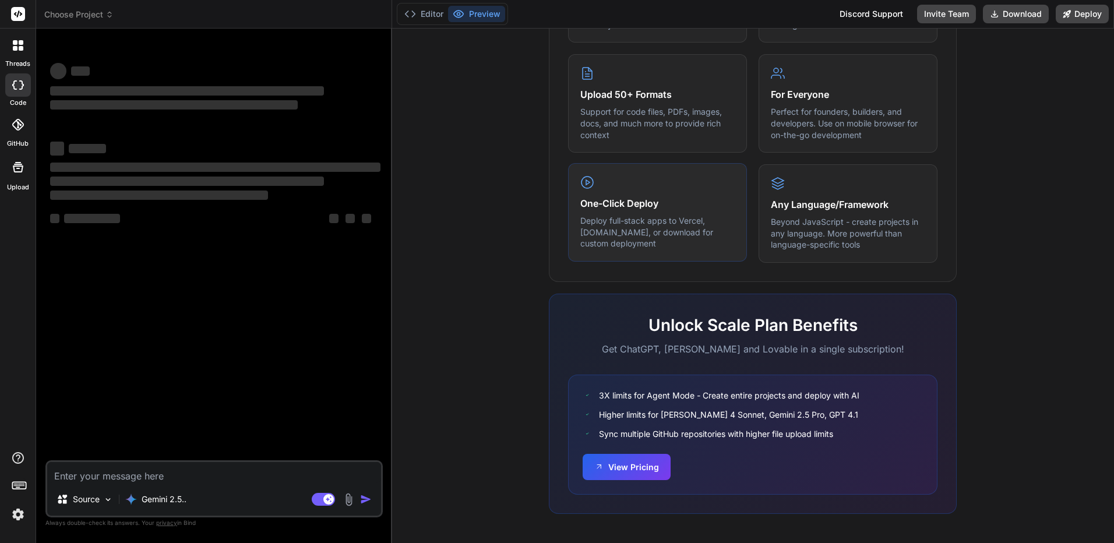
scroll to position [568, 0]
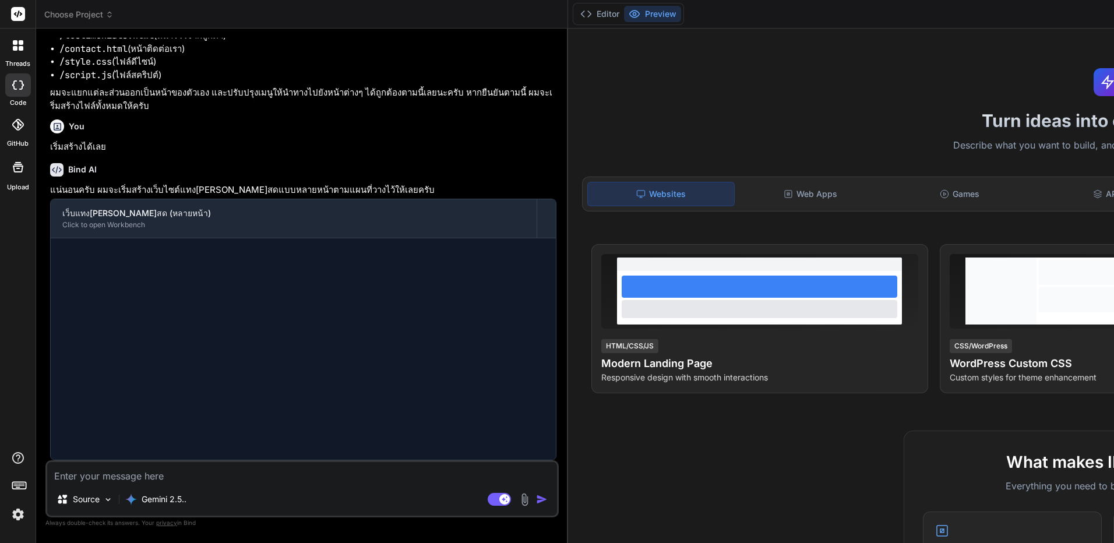
scroll to position [9082, 0]
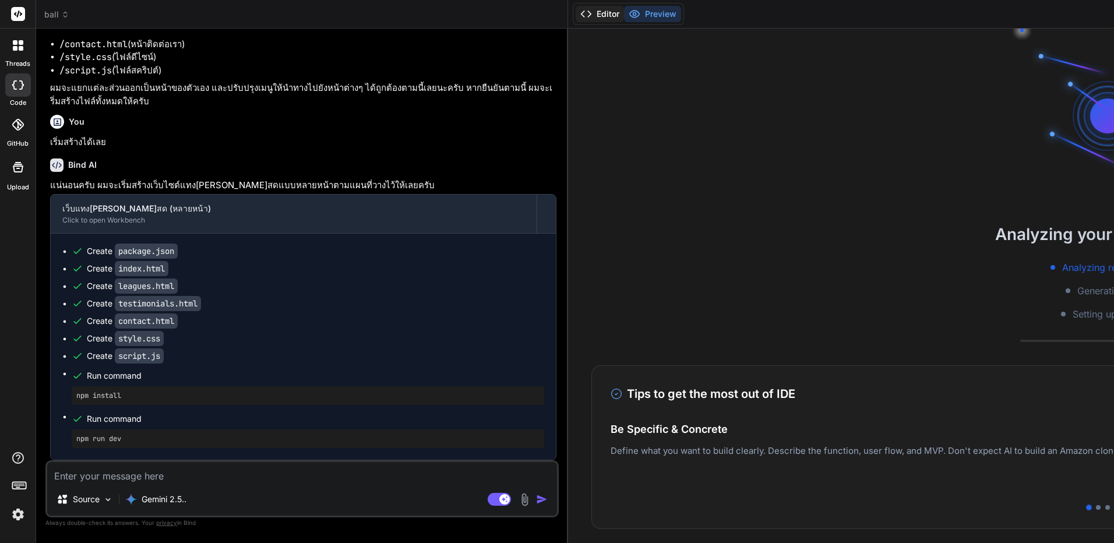
click at [624, 12] on button "Editor" at bounding box center [600, 14] width 48 height 16
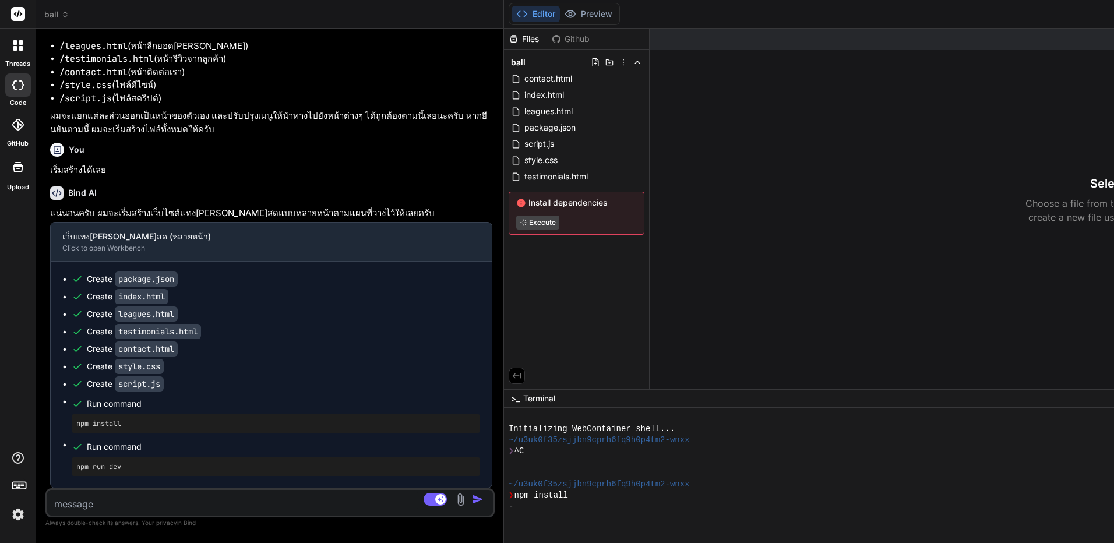
scroll to position [9148, 0]
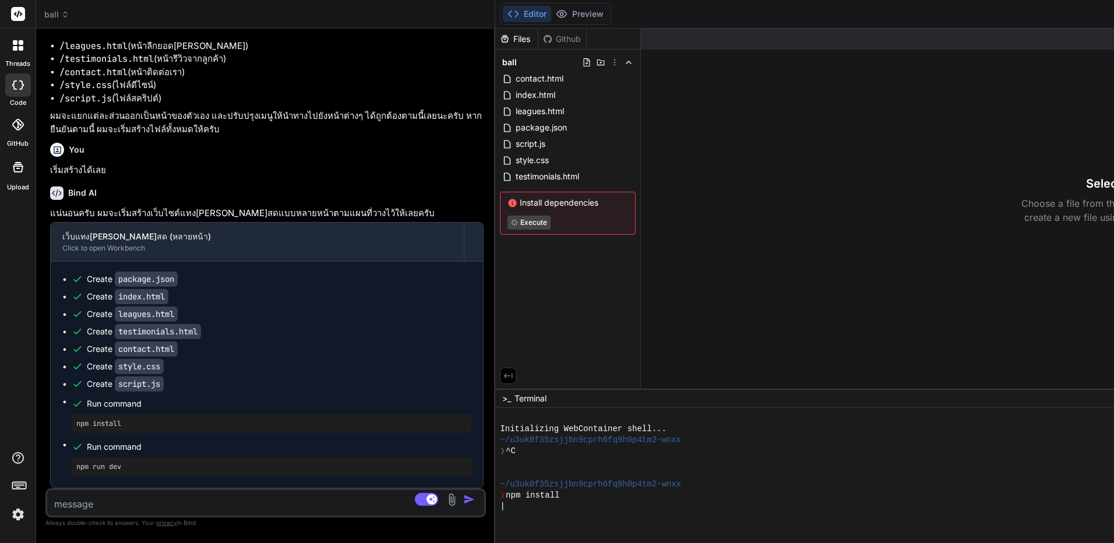
drag, startPoint x: 583, startPoint y: 141, endPoint x: 318, endPoint y: 237, distance: 281.8
click at [318, 237] on div "Bind AI Web Search Created with Pixso. Code Generator You ช่วยออกแบบ เว็บแทง[PE…" at bounding box center [265, 286] width 459 height 515
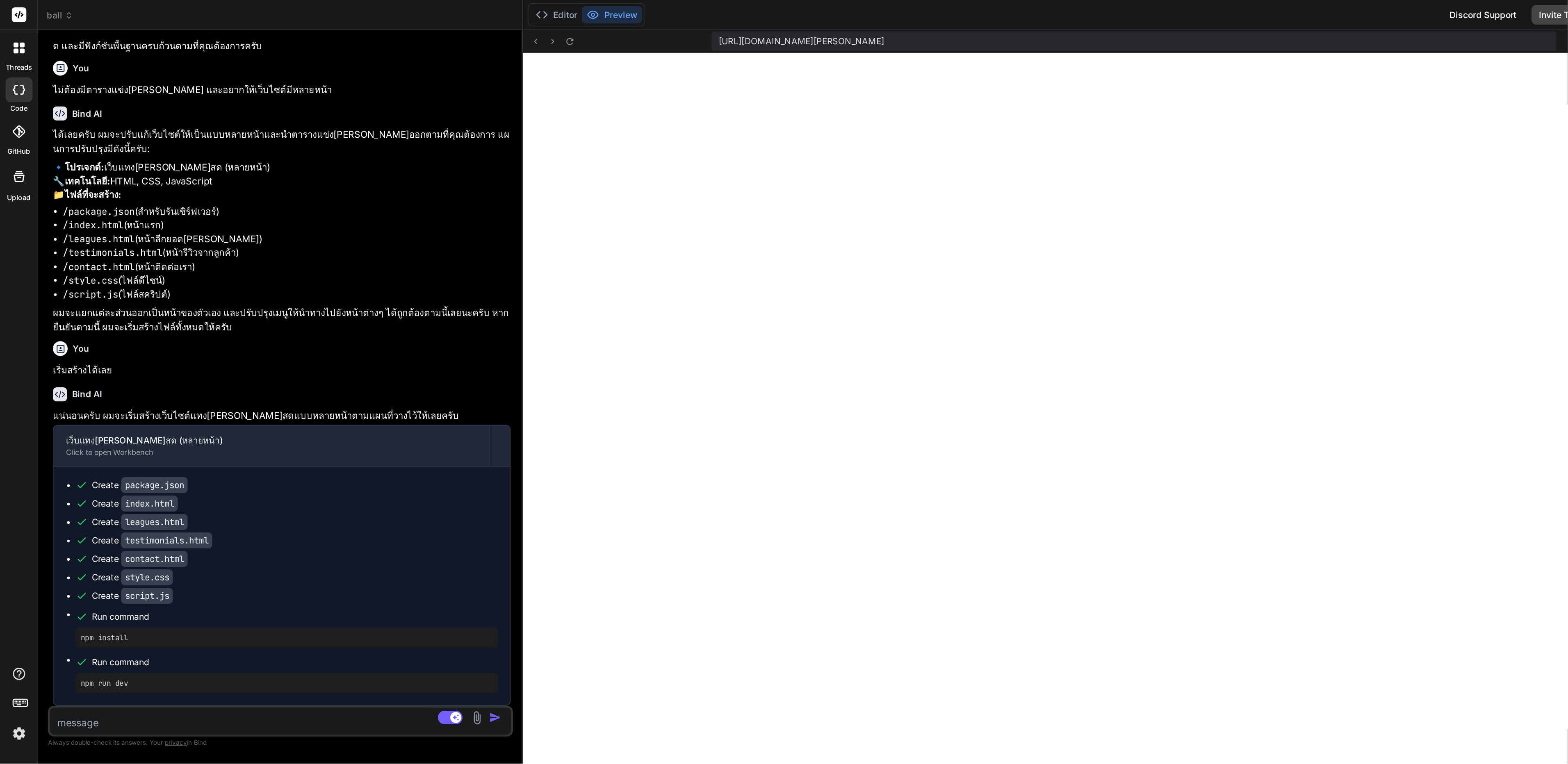
scroll to position [208, 0]
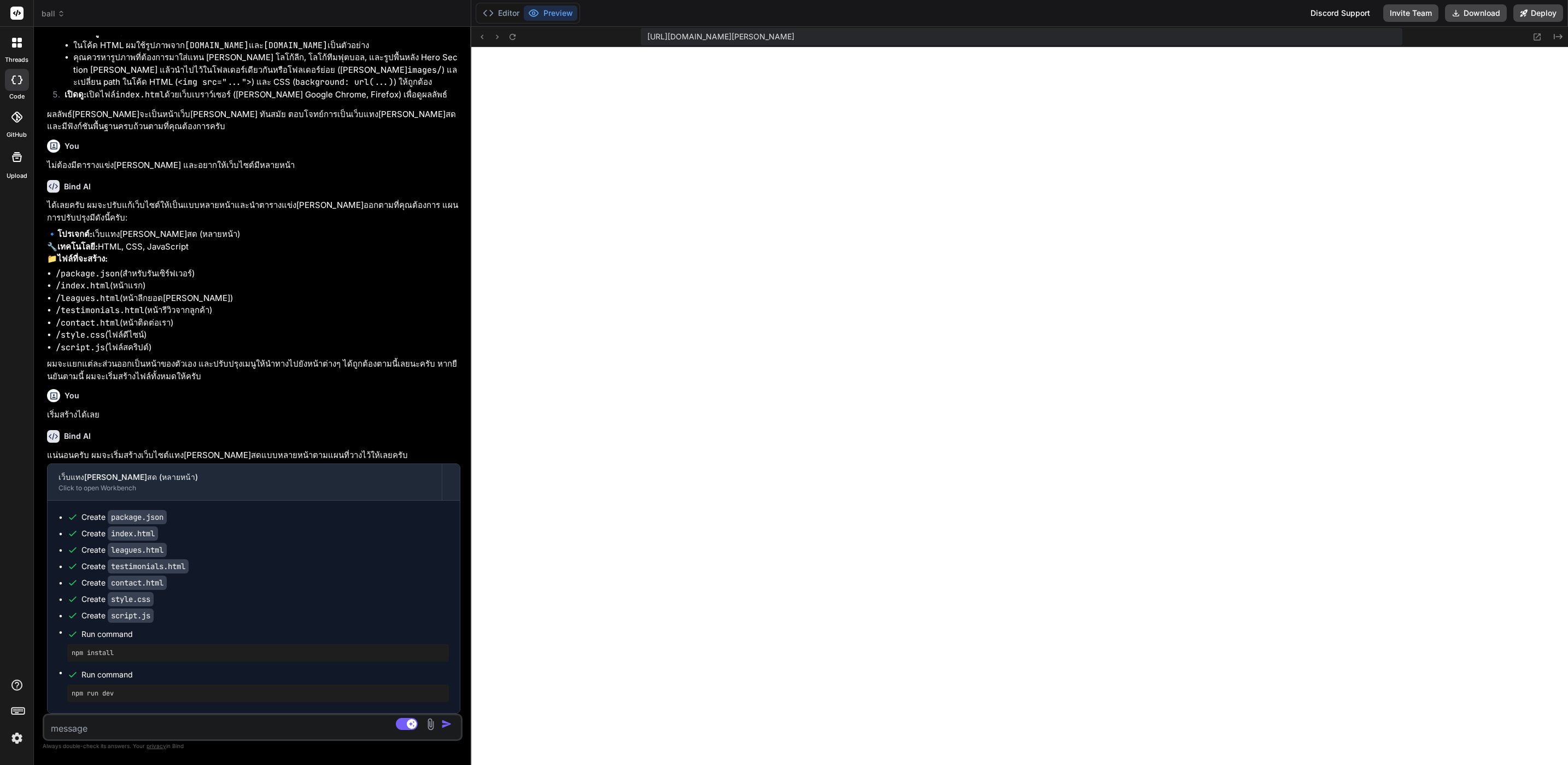
type textarea "x"
